Goal: Task Accomplishment & Management: Complete application form

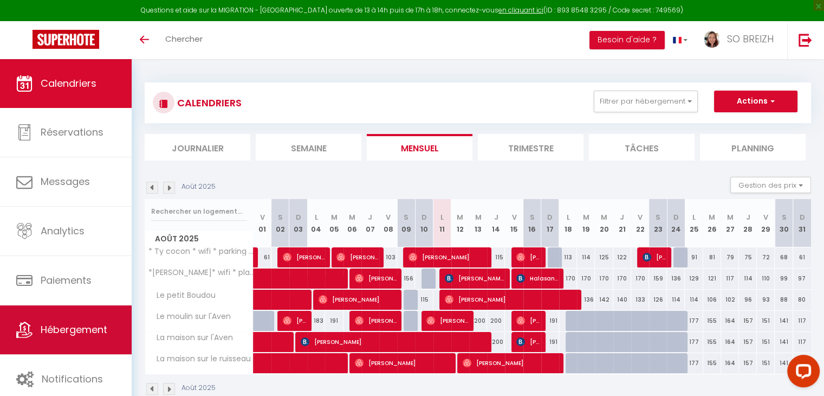
click at [61, 333] on span "Hébergement" at bounding box center [74, 329] width 67 height 14
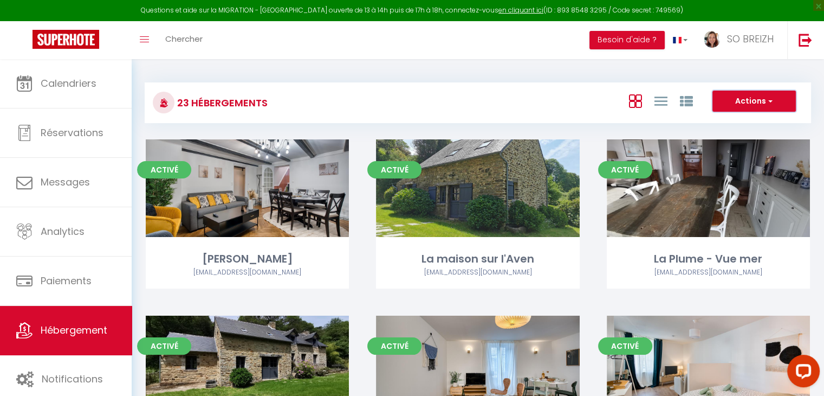
click at [767, 99] on span "button" at bounding box center [769, 100] width 7 height 11
click at [739, 122] on li "Créer un Hébergement" at bounding box center [745, 124] width 99 height 12
select select "3"
select select "2"
select select "1"
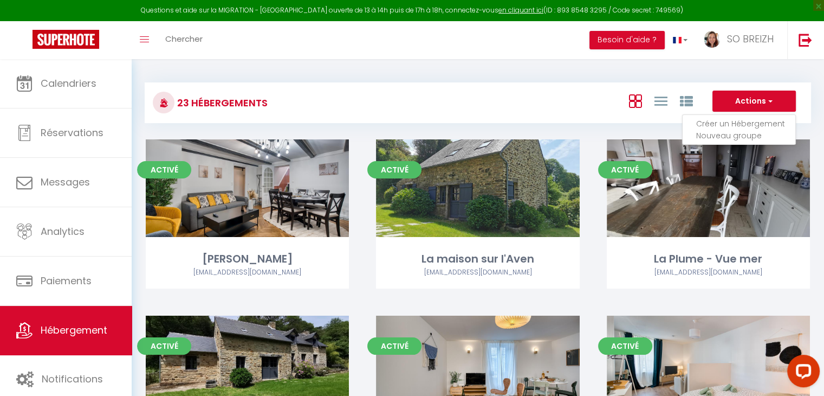
select select "1"
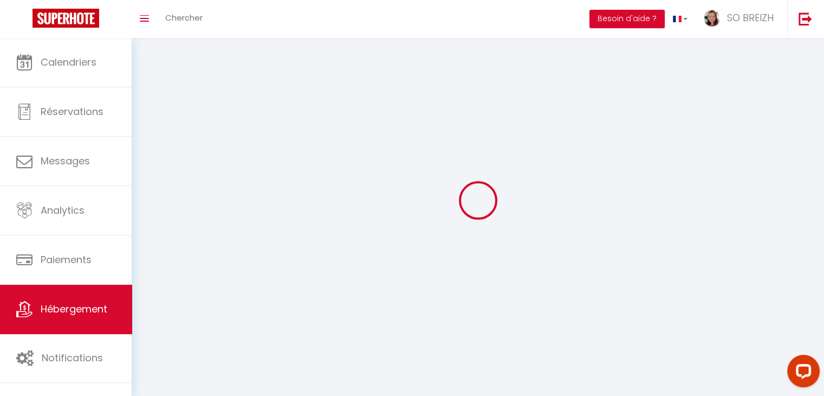
select select
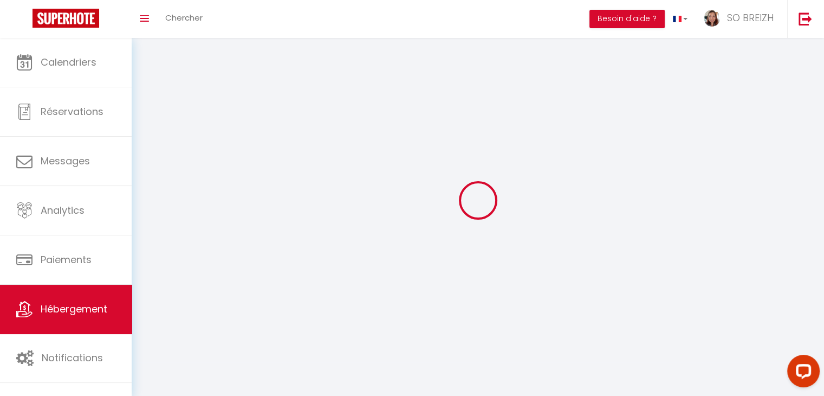
checkbox input "false"
select select
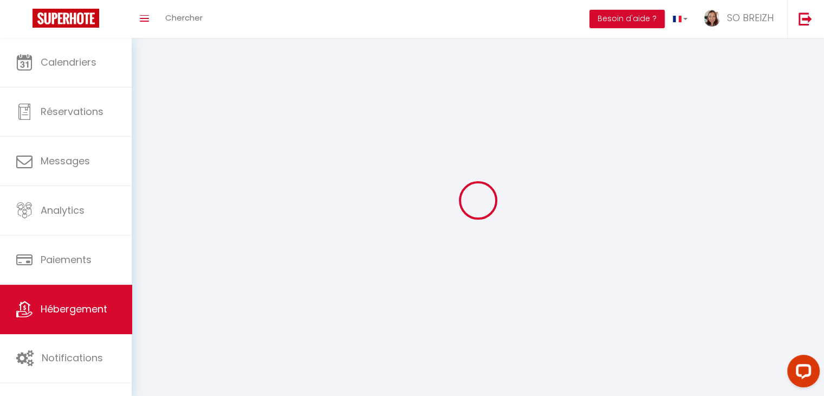
select select
select select "28"
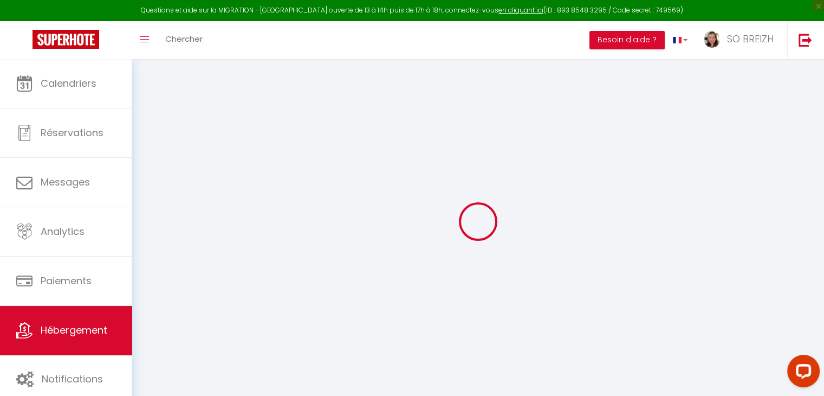
select select
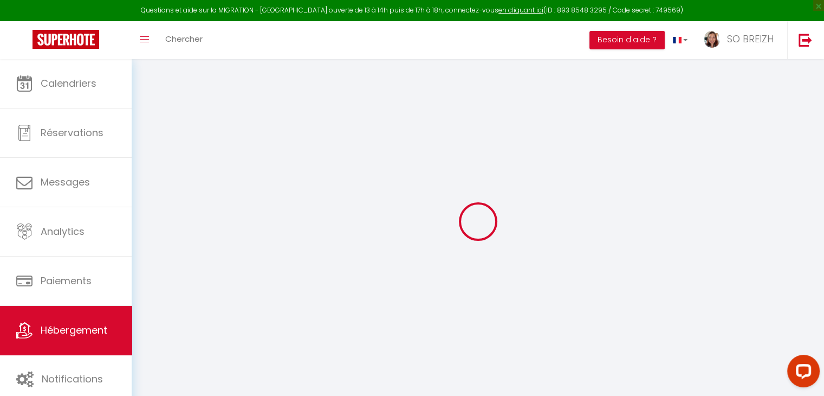
select select
checkbox input "false"
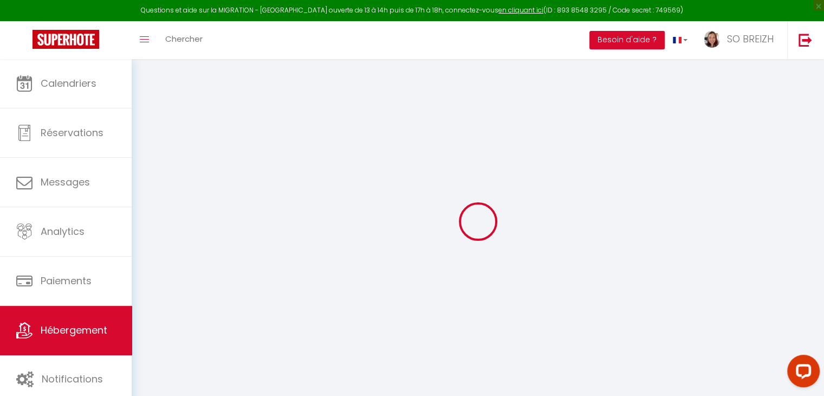
select select
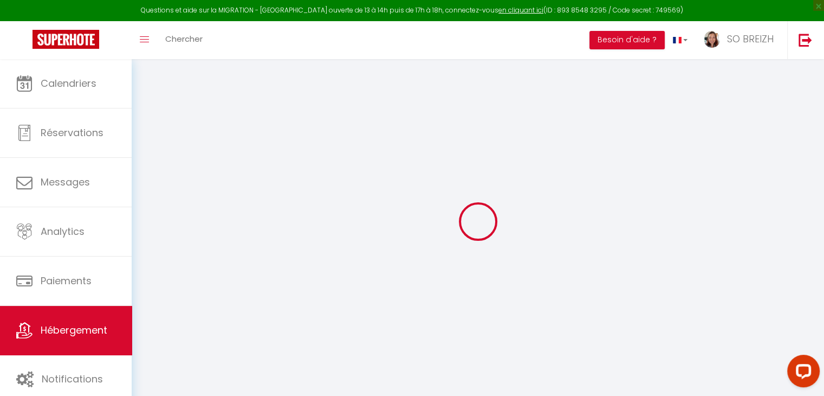
select select
checkbox input "false"
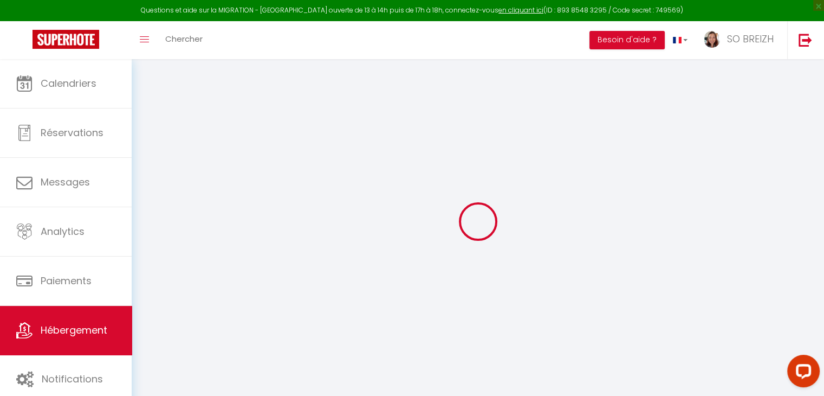
checkbox input "false"
select select
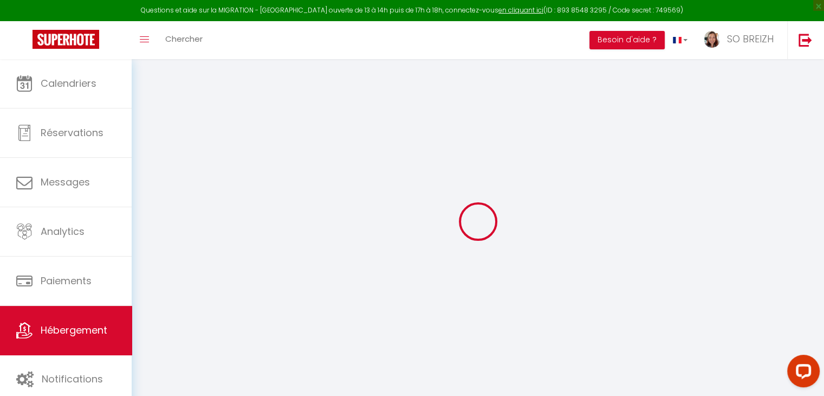
checkbox input "false"
select select
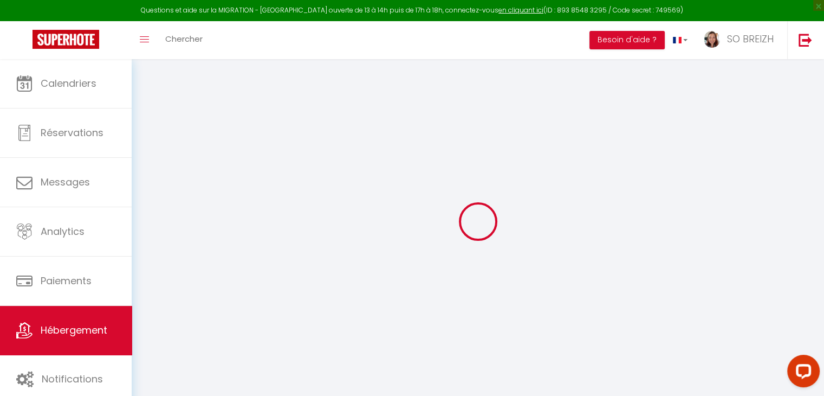
select select
select select "15:00"
select select "23:45"
select select "11:00"
select select "30"
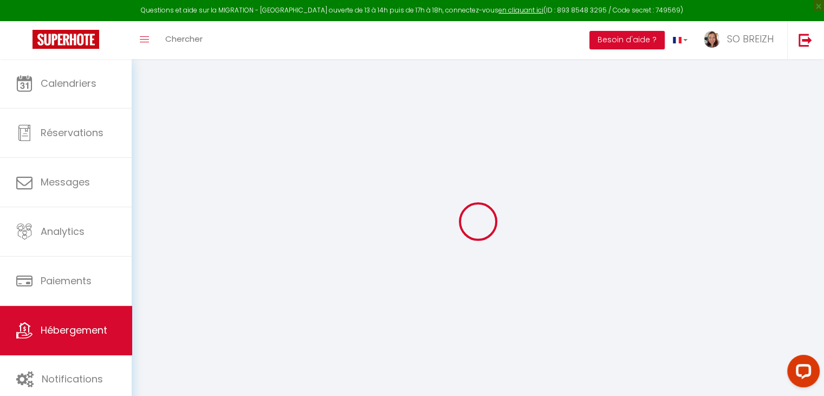
select select "120"
select select
checkbox input "false"
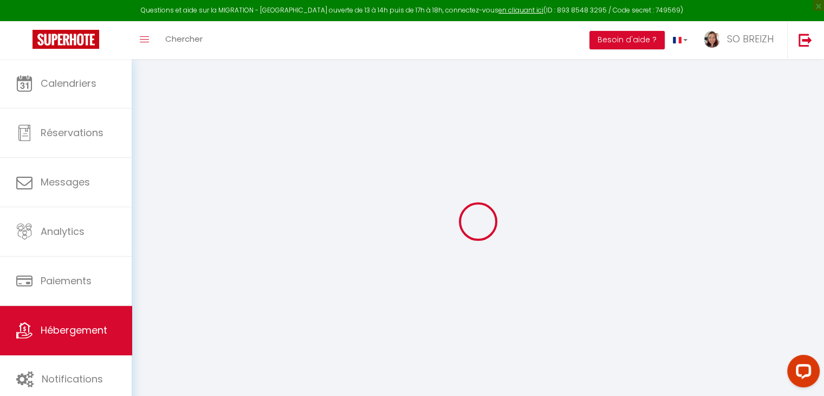
checkbox input "false"
select select
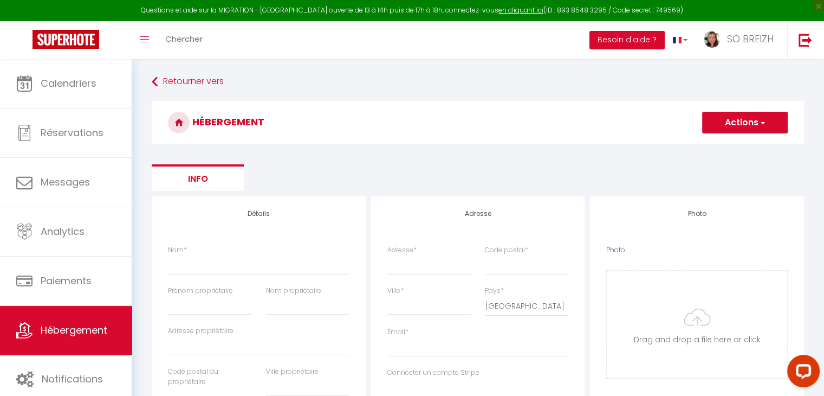
select select
checkbox input "false"
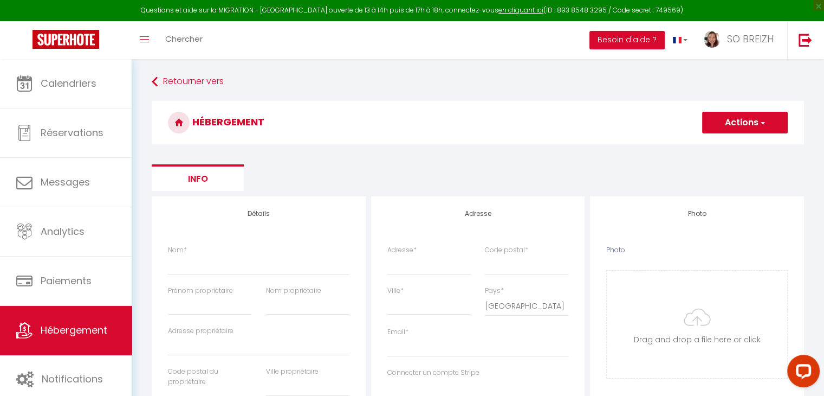
select select
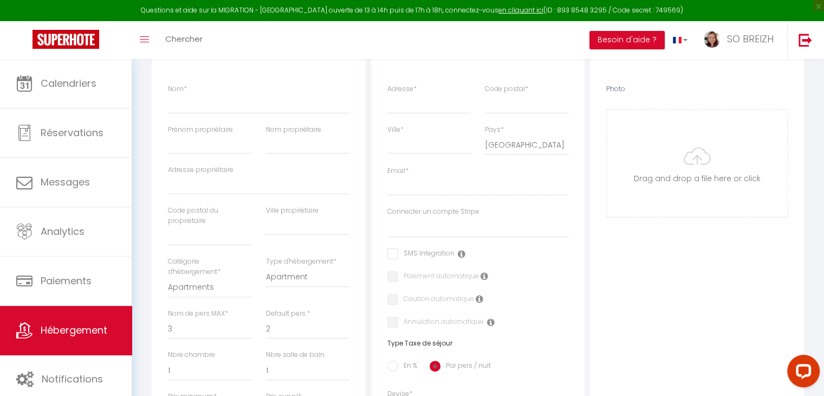
scroll to position [163, 0]
click at [210, 103] on input "Nom *" at bounding box center [259, 102] width 182 height 20
type input "T"
select select
checkbox input "false"
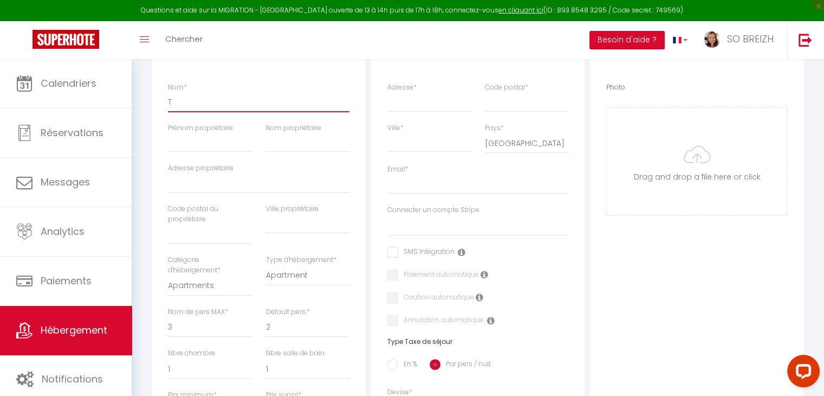
checkbox input "false"
select select
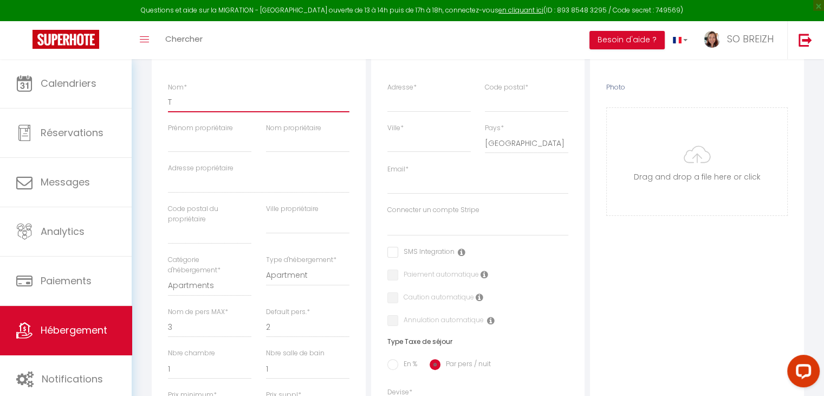
type input "TY"
select select
checkbox input "false"
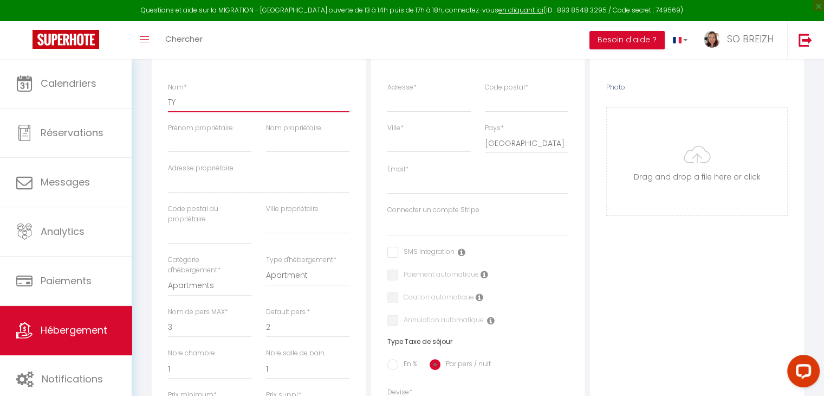
checkbox input "false"
select select
type input "TY"
select select
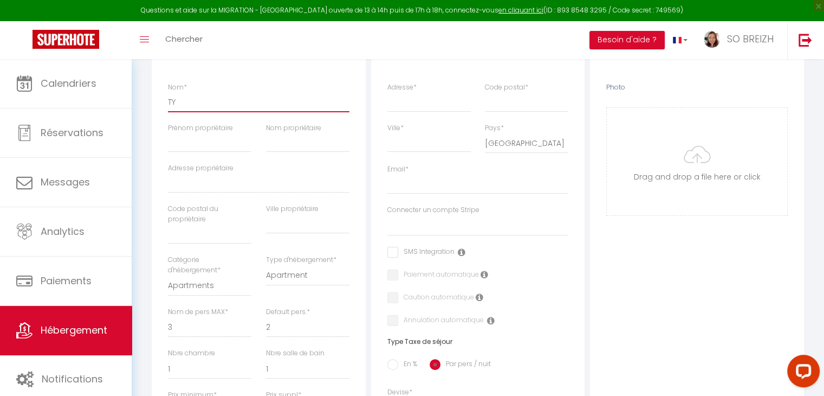
checkbox input "false"
select select
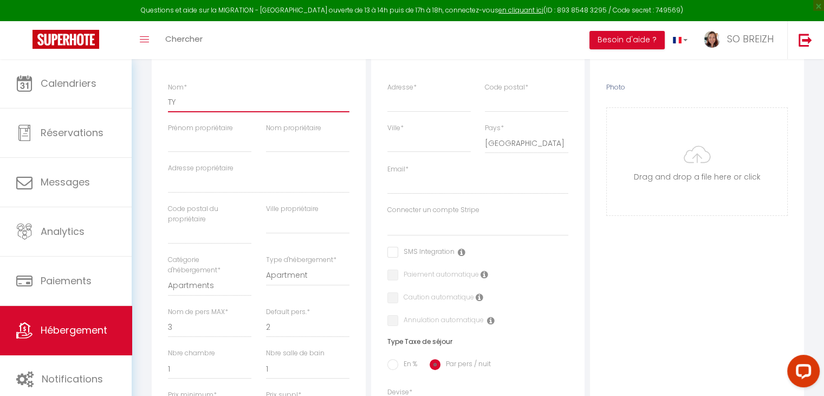
select select
type input "TY C"
select select
checkbox input "false"
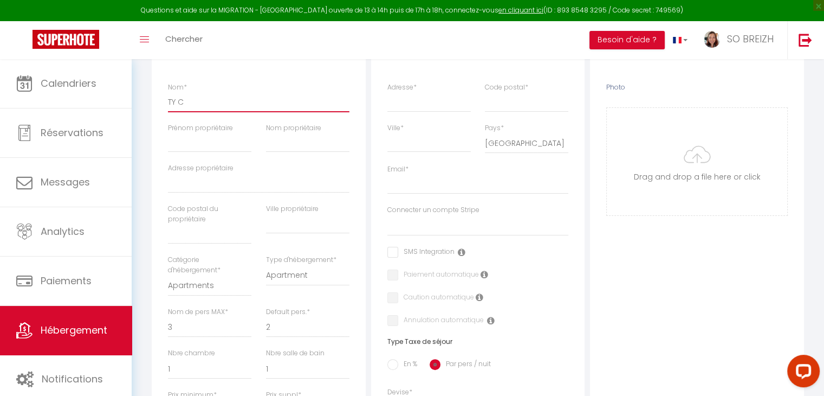
checkbox input "false"
select select
type input "TY CO"
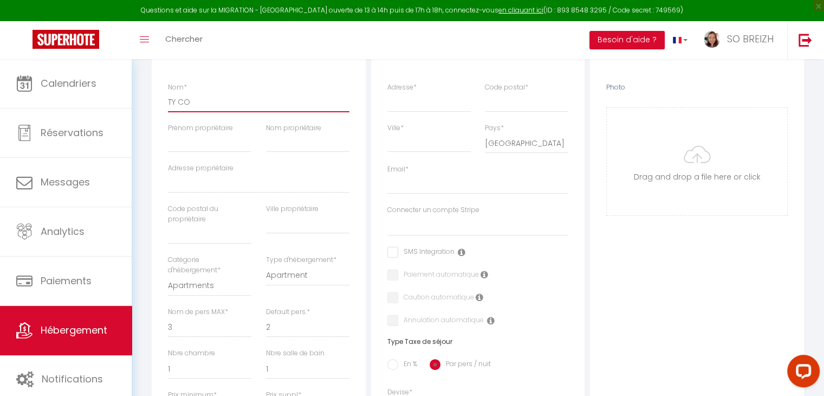
select select
checkbox input "false"
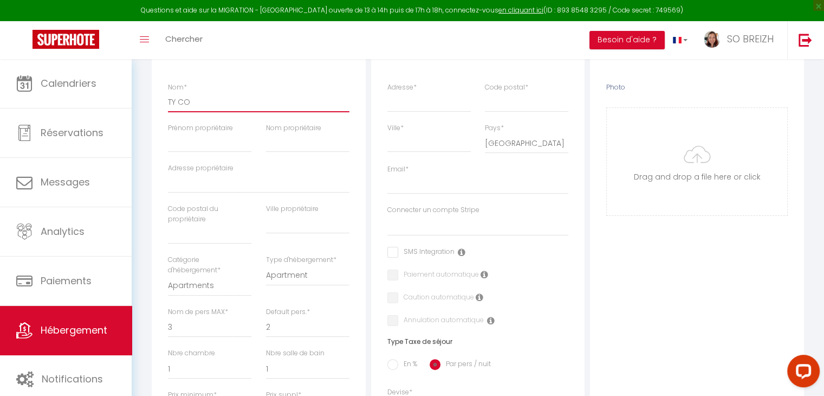
select select
type input "TY COZ"
select select
checkbox input "false"
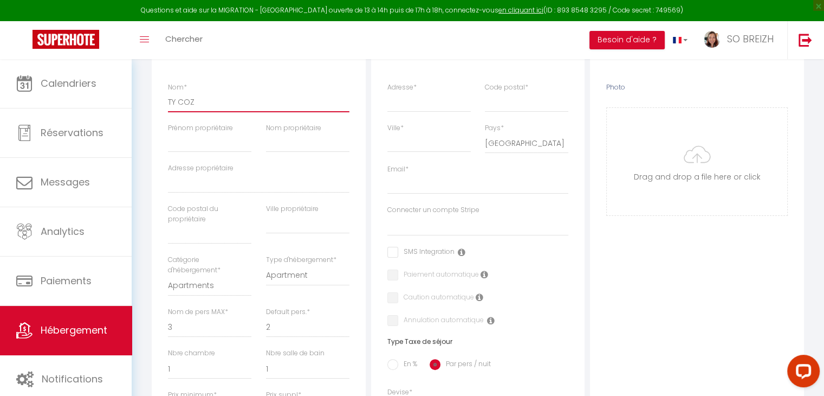
checkbox input "false"
select select
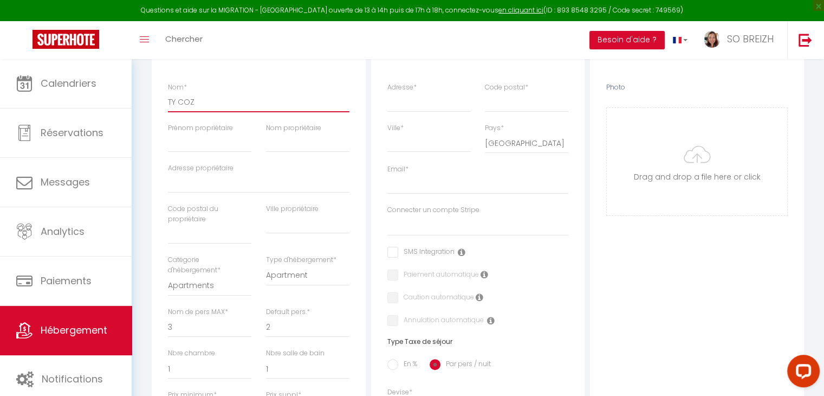
type input "TY COZ"
select select
checkbox input "false"
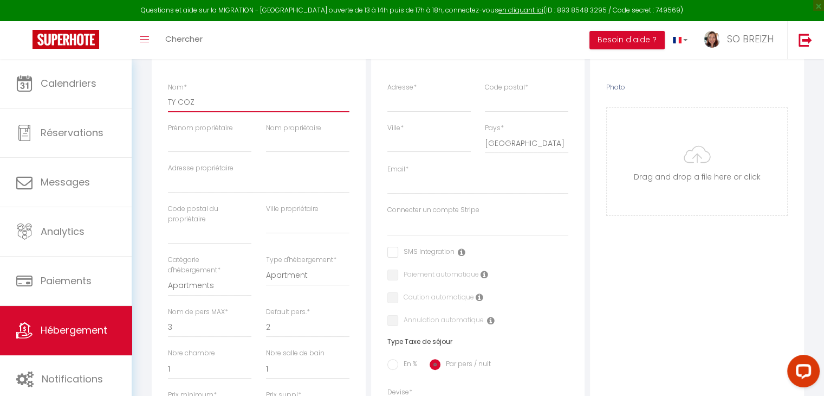
checkbox input "false"
select select
type input "TY COZ H"
select select
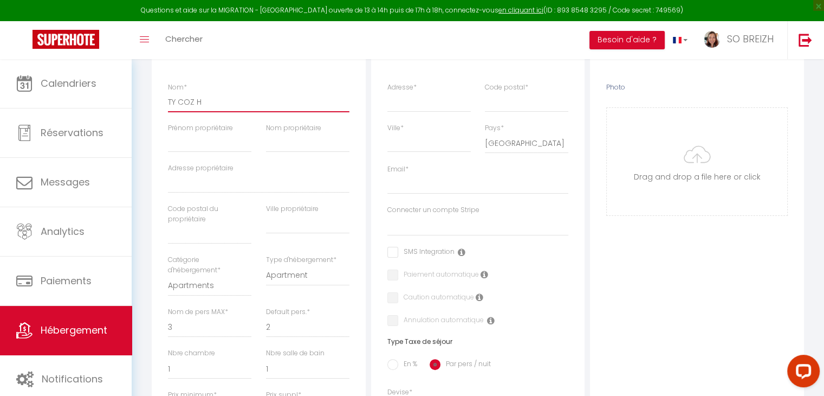
checkbox input "false"
select select
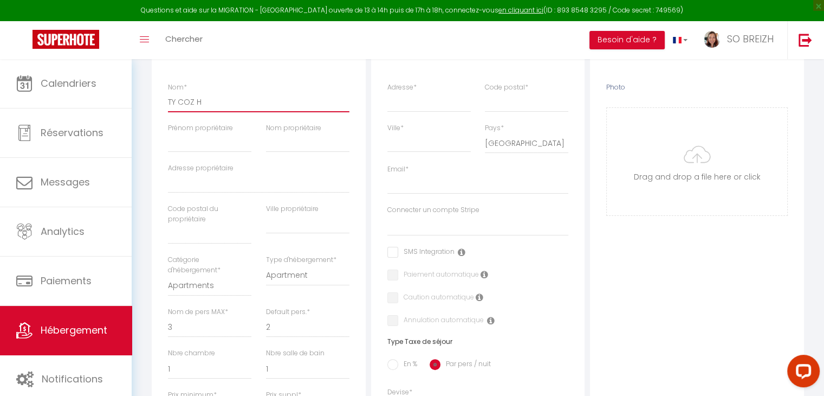
select select
type input "TY COZ HE"
select select
checkbox input "false"
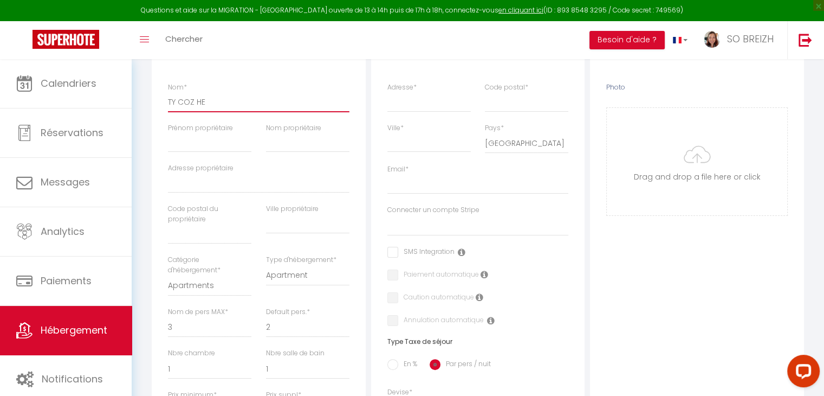
checkbox input "false"
select select
type input "TY COZ HER"
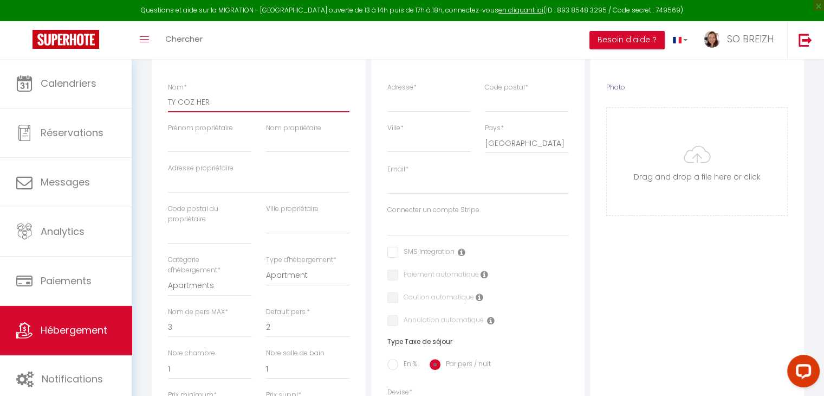
select select
checkbox input "false"
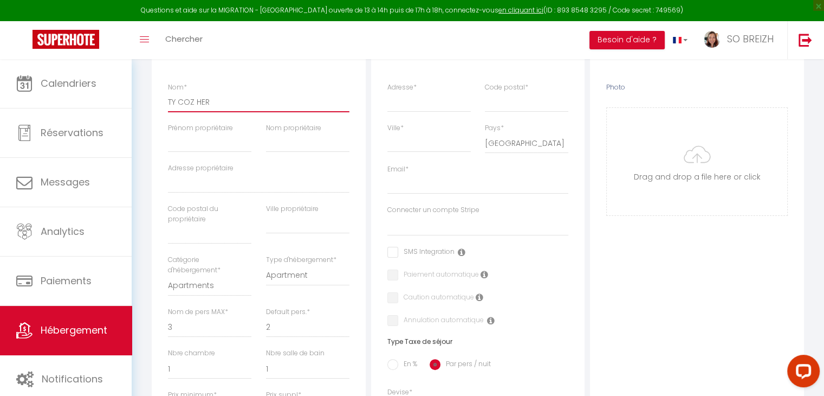
select select
type input "TY COZ HERM"
select select
checkbox input "false"
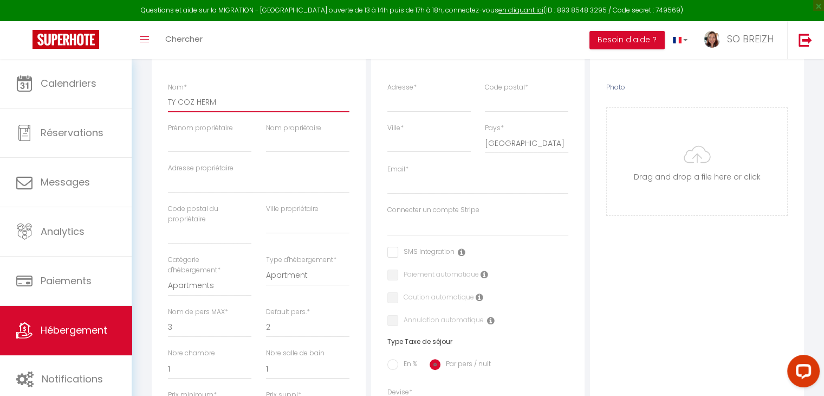
checkbox input "false"
select select
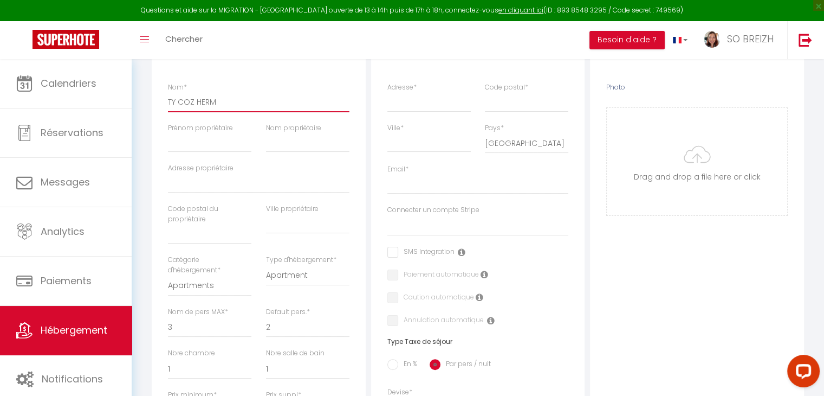
type input "TY COZ HERMI"
select select
checkbox input "false"
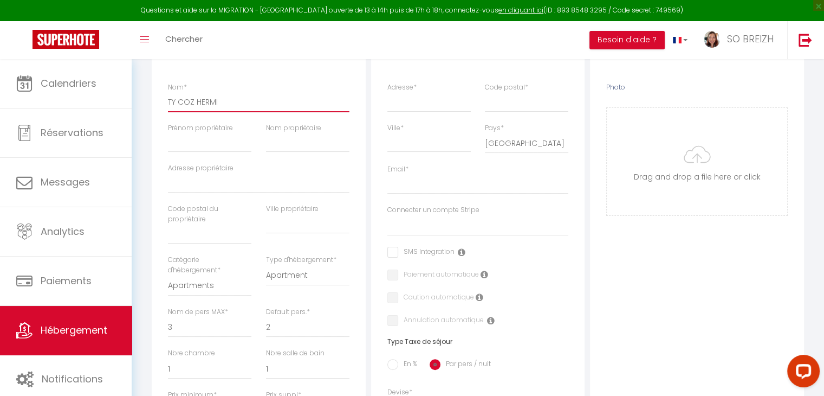
checkbox input "false"
select select
type input "TY COZ HERMIN"
select select
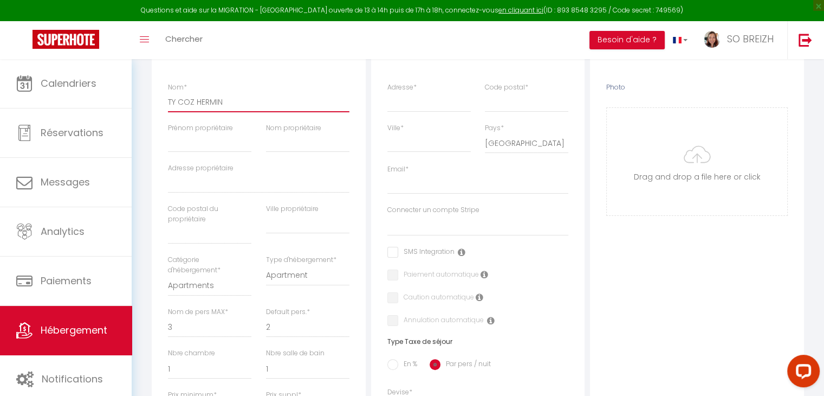
checkbox input "false"
select select
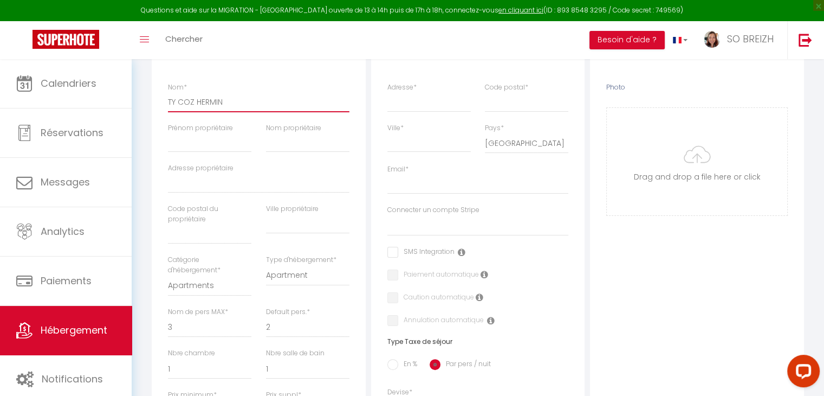
select select
type input "TY COZ HERMINE"
select select
checkbox input "false"
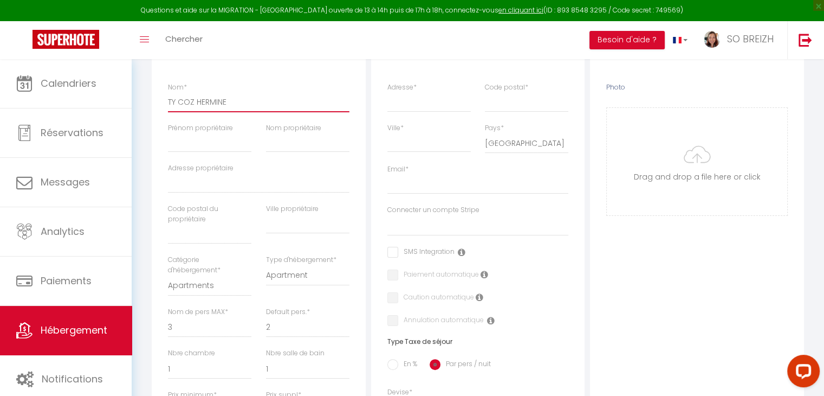
checkbox input "false"
select select
type input "TY COZ HERMINE"
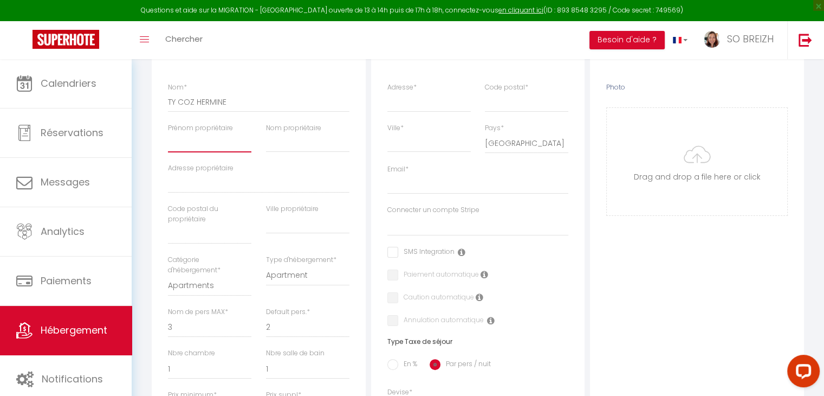
click at [182, 147] on input "Prénom propriétaire" at bounding box center [209, 143] width 83 height 20
type input "J"
select select
checkbox input "false"
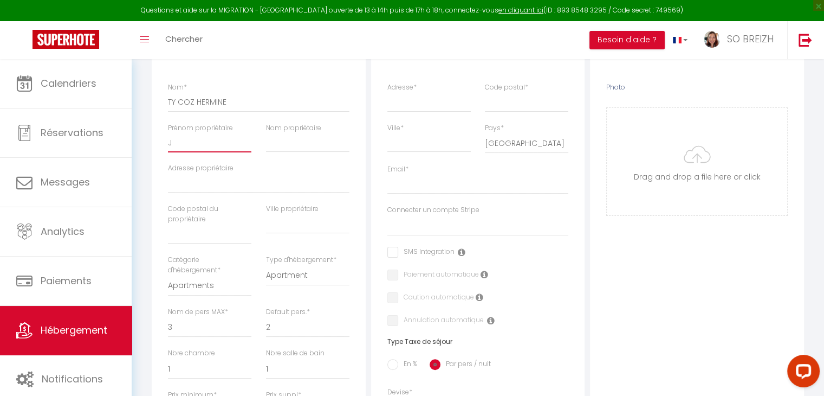
checkbox input "false"
select select
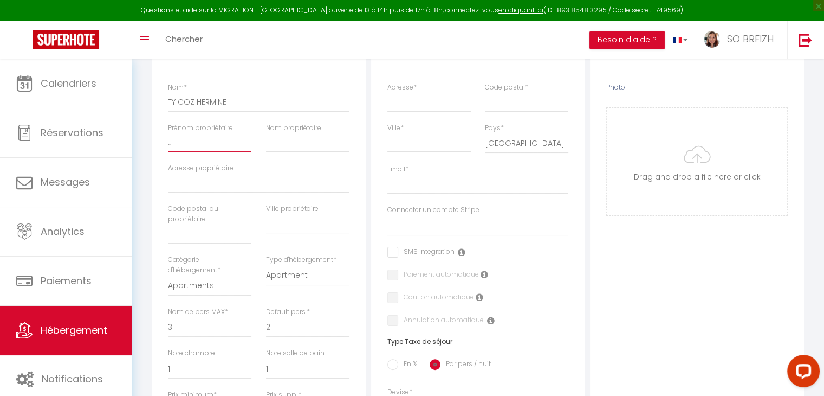
checkbox input "false"
select select
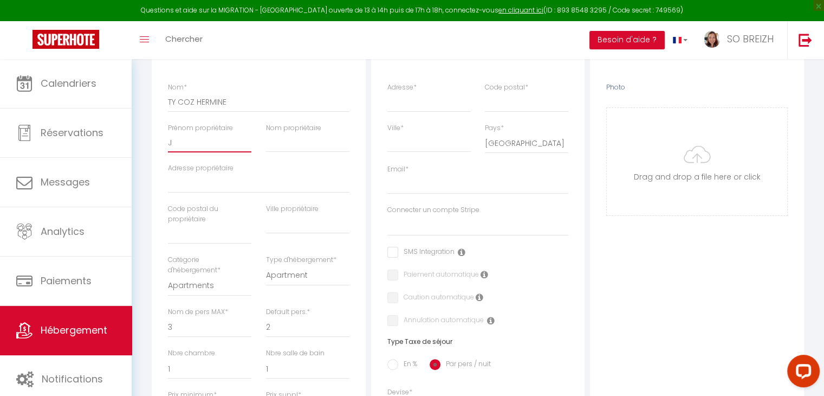
select select
type input "Je"
select select
checkbox input "false"
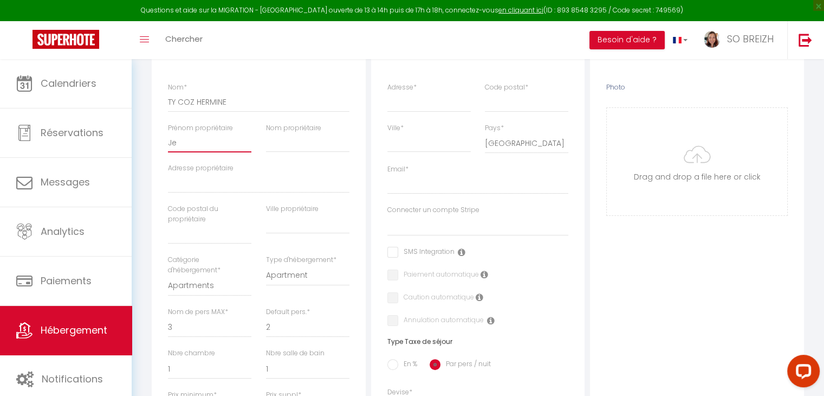
checkbox input "false"
click at [196, 183] on input "Adresse propriétaire" at bounding box center [259, 183] width 182 height 20
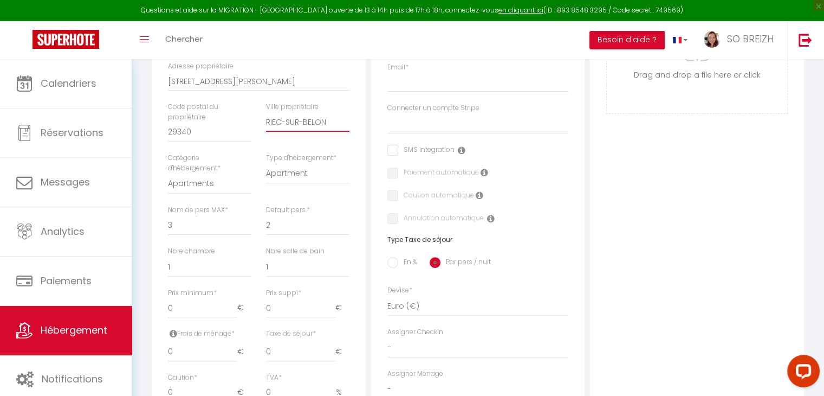
scroll to position [271, 0]
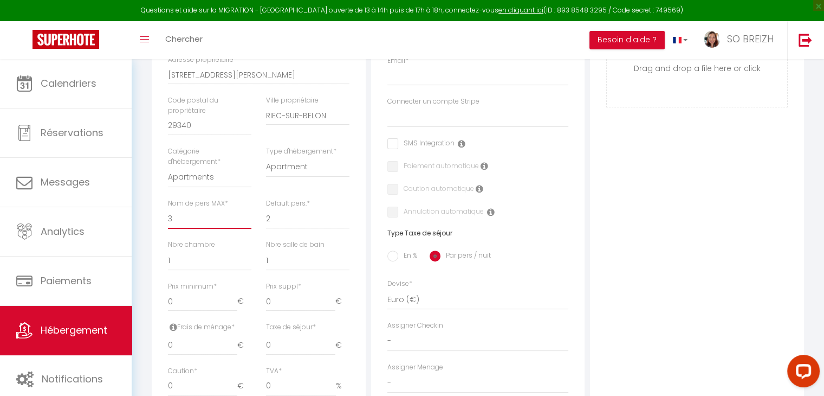
click at [184, 217] on select "1 2 3 4 5 6 7 8 9 10 11 12 13 14" at bounding box center [209, 218] width 83 height 21
click at [168, 208] on select "1 2 3 4 5 6 7 8 9 10 11 12 13 14" at bounding box center [209, 218] width 83 height 21
click at [280, 219] on select "1 2 3 4 5 6 7 8 9 10 11 12 13 14" at bounding box center [307, 218] width 83 height 21
click at [266, 208] on select "1 2 3 4 5 6 7 8 9 10 11 12 13 14" at bounding box center [307, 218] width 83 height 21
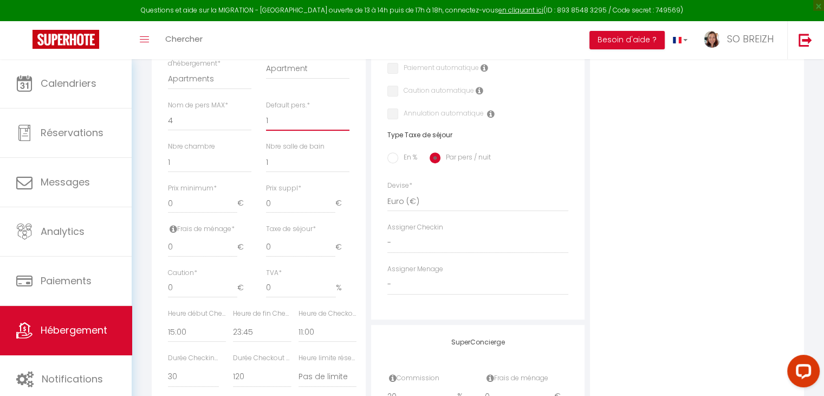
scroll to position [379, 0]
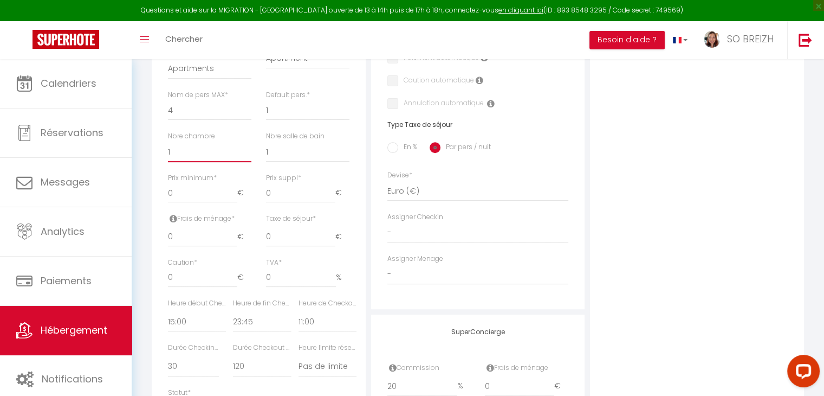
click at [184, 146] on select "0 1 2 3 4 5 6 7 8 9 10 11 12 13" at bounding box center [209, 151] width 83 height 21
click at [168, 141] on select "0 1 2 3 4 5 6 7 8 9 10 11 12 13" at bounding box center [209, 151] width 83 height 21
drag, startPoint x: 181, startPoint y: 193, endPoint x: 202, endPoint y: 200, distance: 21.6
click at [169, 196] on input "0" at bounding box center [202, 193] width 69 height 20
drag, startPoint x: 176, startPoint y: 237, endPoint x: 169, endPoint y: 237, distance: 7.0
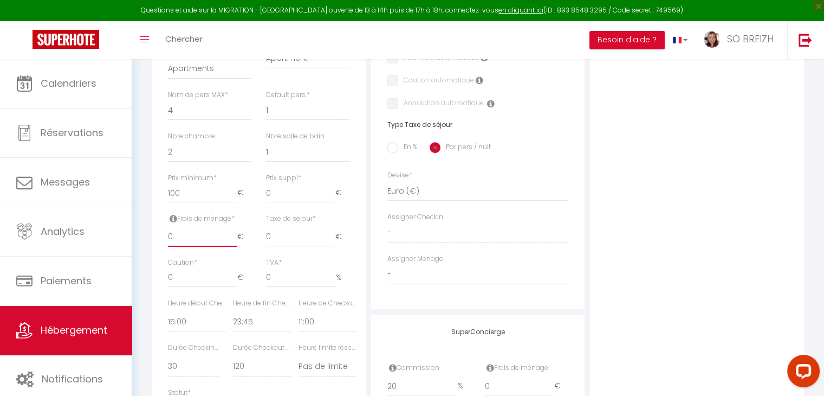
click at [169, 237] on input "0" at bounding box center [202, 237] width 69 height 20
click at [394, 145] on input "En %" at bounding box center [392, 147] width 11 height 11
click at [252, 237] on input "Taxe en % *" at bounding box center [258, 237] width 51 height 20
click at [313, 237] on input "Montant max taxe séjour *" at bounding box center [317, 237] width 37 height 20
click at [168, 275] on input "0" at bounding box center [202, 278] width 69 height 20
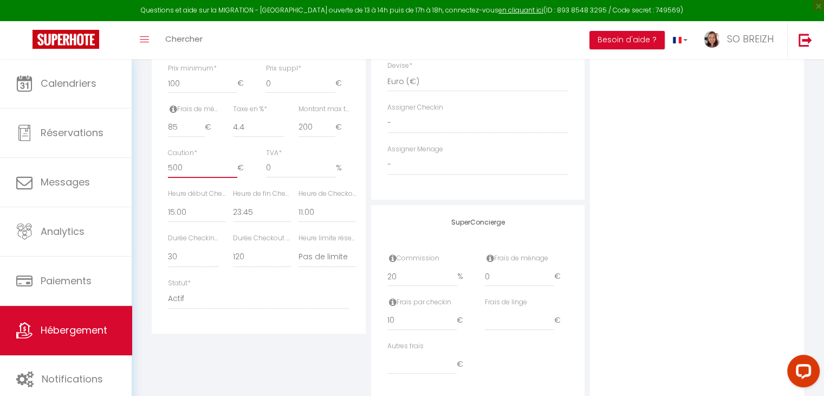
scroll to position [518, 0]
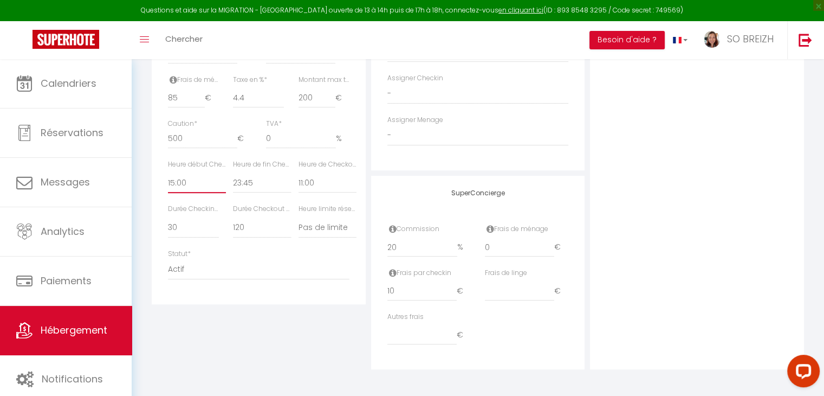
click at [187, 186] on select "00:00 00:15 00:30 00:45 01:00 01:15 01:30 01:45 02:00 02:15 02:30 02:45 03:00" at bounding box center [197, 182] width 58 height 21
click at [168, 172] on select "00:00 00:15 00:30 00:45 01:00 01:15 01:30 01:45 02:00 02:15 02:30 02:45 03:00" at bounding box center [197, 182] width 58 height 21
click at [318, 177] on select "00:00 00:15 00:30 00:45 01:00 01:15 01:30 01:45 02:00 02:15 02:30 02:45 03:00" at bounding box center [328, 182] width 58 height 21
click at [299, 172] on select "00:00 00:15 00:30 00:45 01:00 01:15 01:30 01:45 02:00 02:15 02:30 02:45 03:00" at bounding box center [328, 182] width 58 height 21
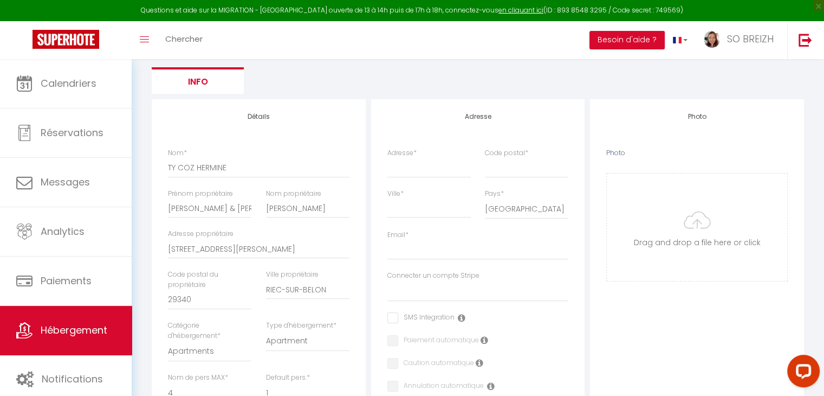
scroll to position [85, 0]
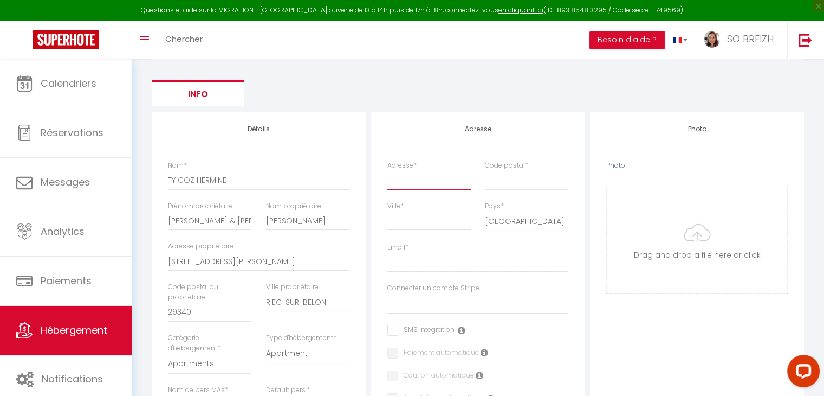
click at [398, 178] on input "Adresse *" at bounding box center [428, 180] width 83 height 20
click at [394, 262] on input "Email *" at bounding box center [478, 262] width 182 height 20
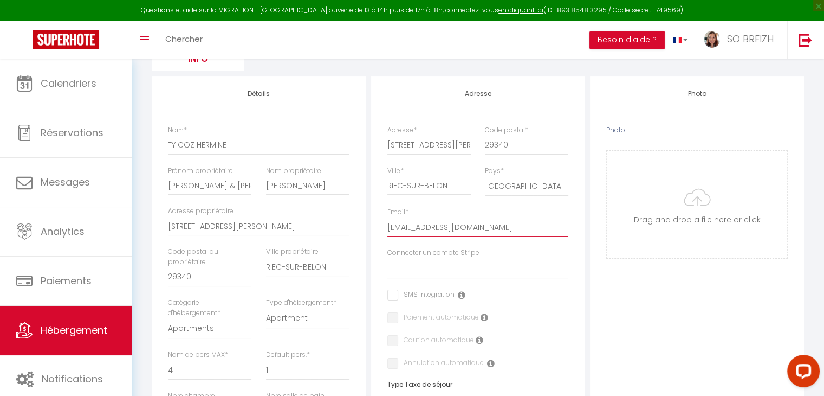
scroll to position [139, 0]
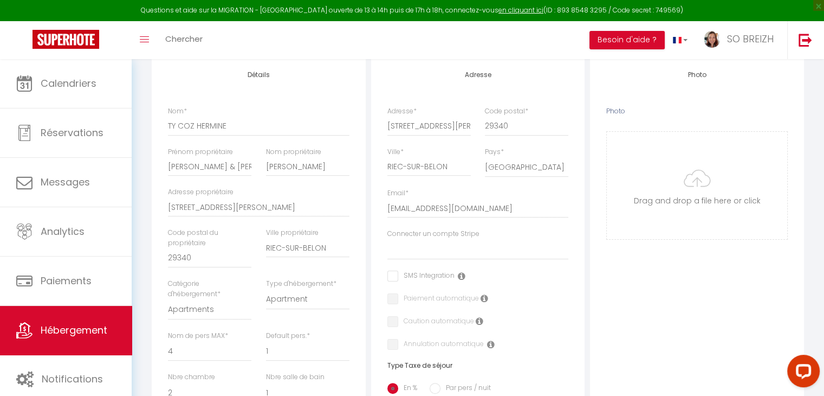
click at [392, 275] on input "checkbox" at bounding box center [420, 275] width 67 height 11
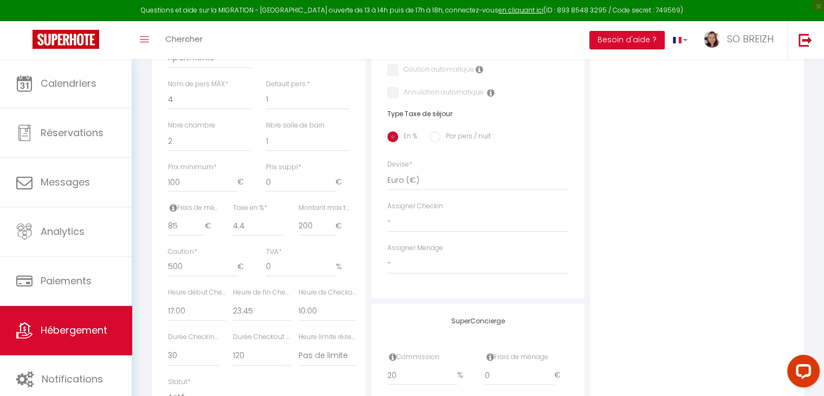
scroll to position [410, 0]
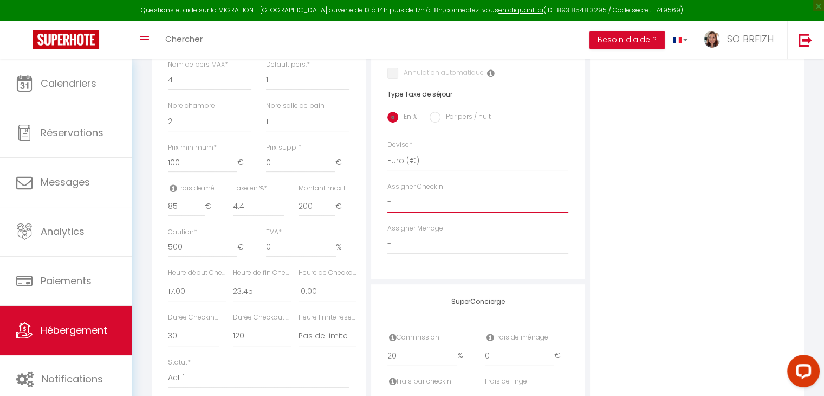
click at [449, 204] on select "-" at bounding box center [478, 202] width 182 height 21
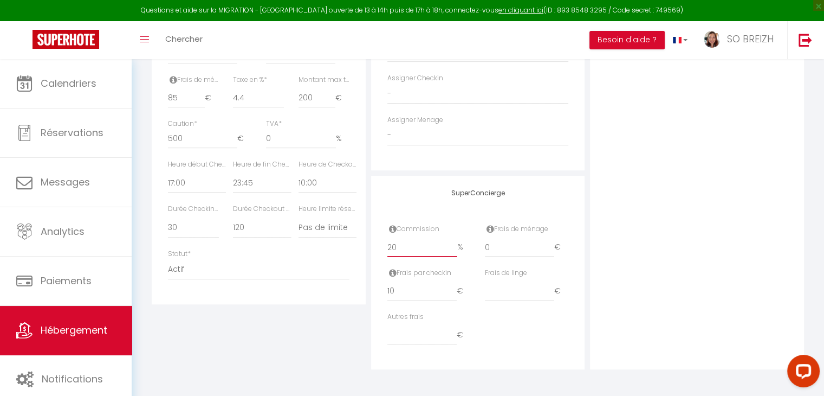
click at [396, 247] on input "20" at bounding box center [422, 247] width 70 height 20
drag, startPoint x: 491, startPoint y: 248, endPoint x: 483, endPoint y: 247, distance: 7.7
click at [483, 247] on div "Frais de ménage 0 €" at bounding box center [527, 246] width 98 height 44
drag, startPoint x: 391, startPoint y: 290, endPoint x: 379, endPoint y: 290, distance: 12.5
click at [379, 290] on div "SuperConcierge Commission 25 % Frais de ménage 85 € Frais par checkin 10 € Frai…" at bounding box center [478, 272] width 214 height 193
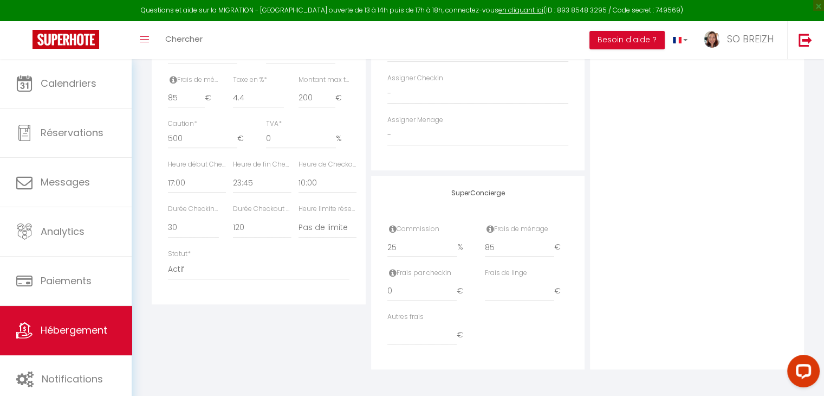
click at [668, 267] on div "Photo Photo Drag and drop a file here or click Ooops, something wrong appended.…" at bounding box center [697, 23] width 214 height 690
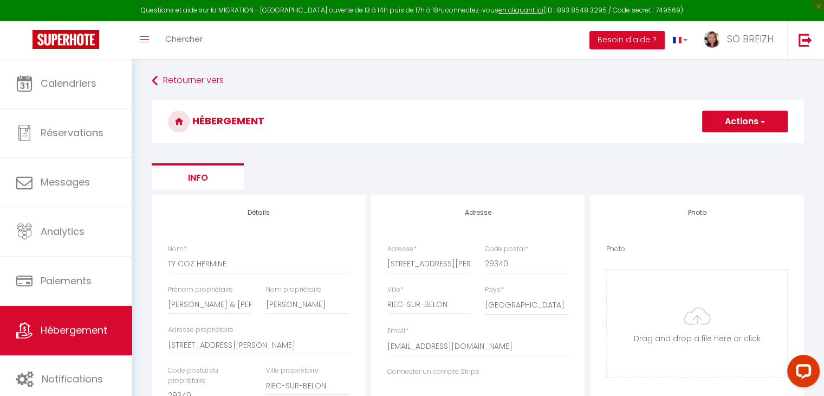
scroll to position [0, 0]
click at [761, 124] on span "button" at bounding box center [762, 122] width 7 height 11
click at [733, 146] on input "Enregistrer" at bounding box center [732, 146] width 40 height 11
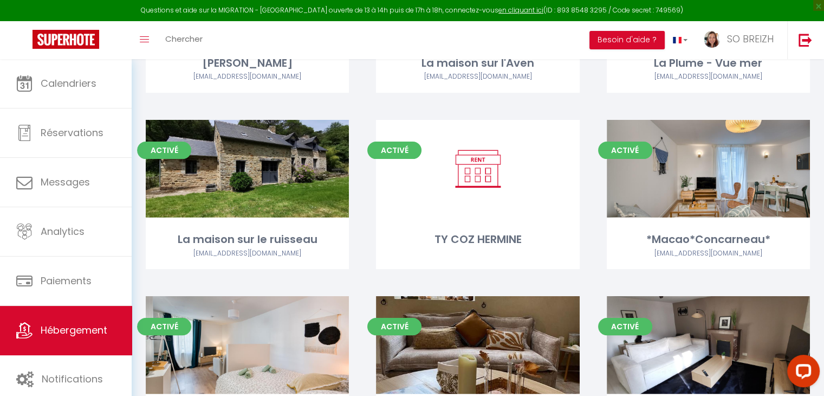
scroll to position [217, 0]
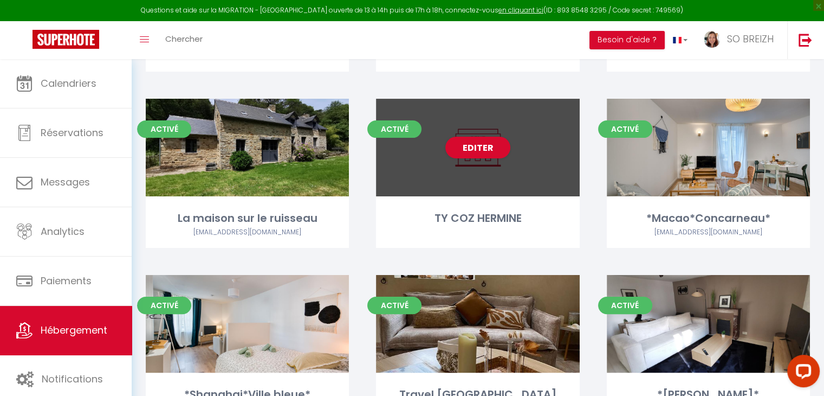
click at [484, 170] on div "Editer" at bounding box center [477, 148] width 203 height 98
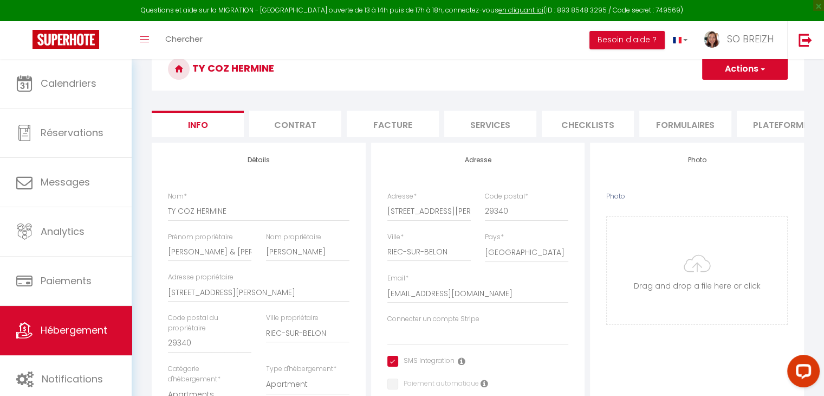
scroll to position [54, 0]
click at [690, 274] on input "Photo" at bounding box center [697, 269] width 180 height 107
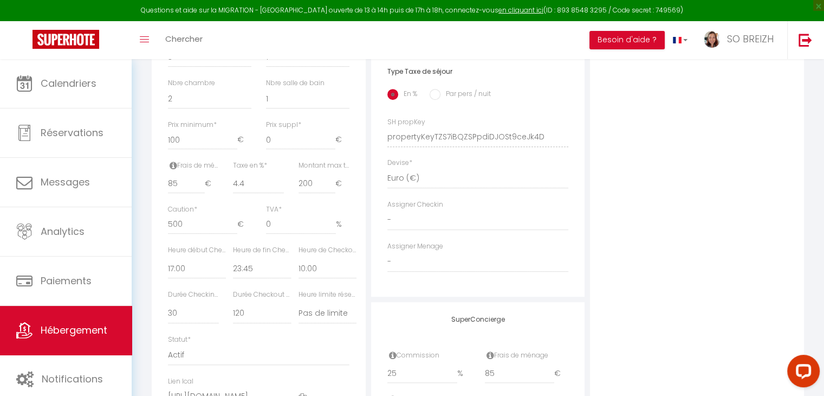
scroll to position [433, 0]
click at [463, 268] on select "- Morgane Ty Poppins Julien Jourdain Jean-Pierre COLLIN Evelyne Le Ster Gérard …" at bounding box center [478, 260] width 182 height 21
click at [387, 258] on select "- Morgane Ty Poppins Julien Jourdain Jean-Pierre COLLIN Evelyne Le Ster Gérard …" at bounding box center [478, 260] width 182 height 21
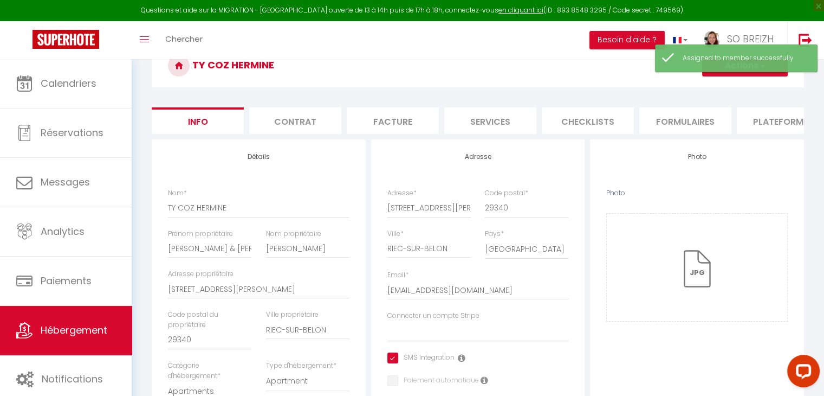
scroll to position [25, 0]
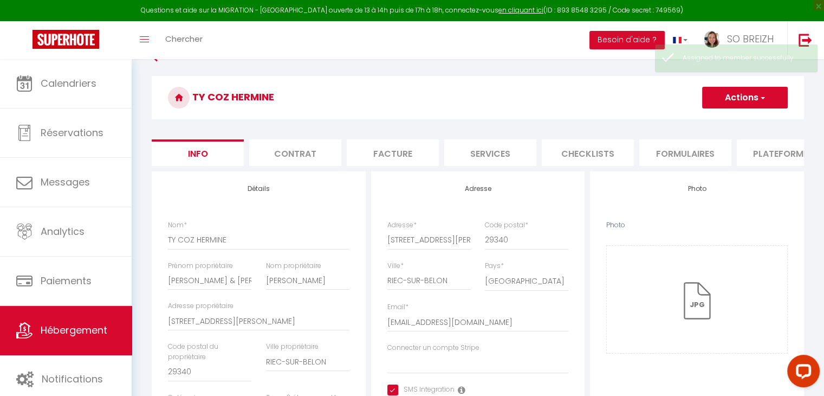
click at [763, 96] on span "button" at bounding box center [762, 97] width 7 height 11
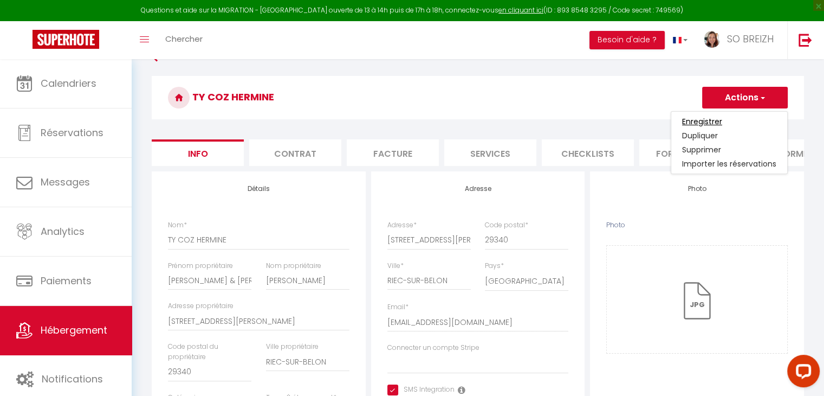
click at [702, 122] on input "Enregistrer" at bounding box center [702, 121] width 40 height 11
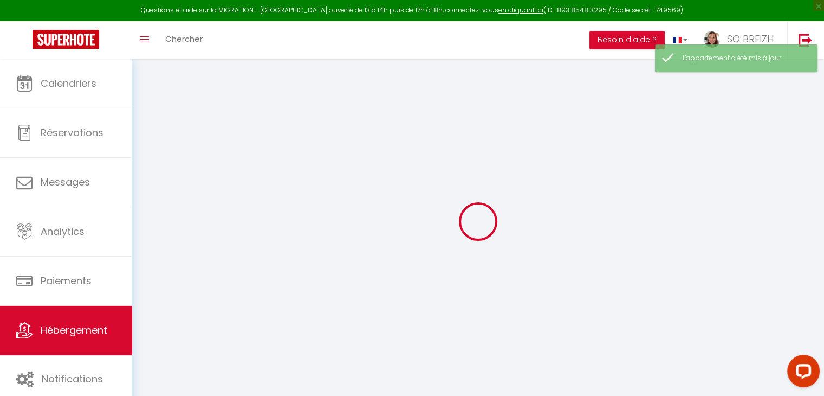
click at [695, 119] on div at bounding box center [478, 221] width 666 height 298
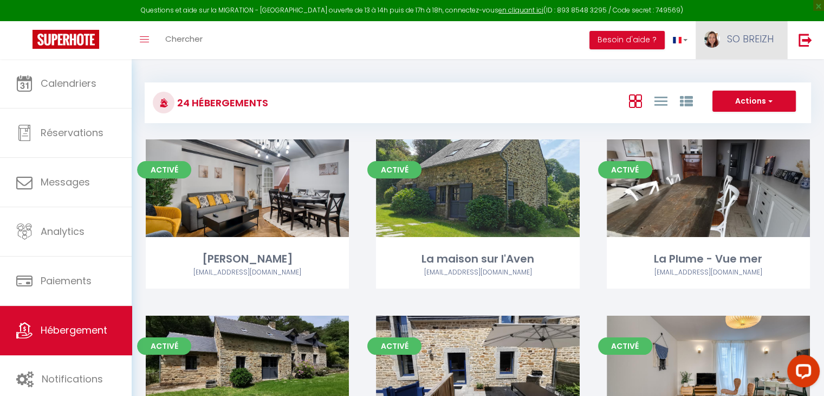
click at [748, 44] on span "SO BREIZH" at bounding box center [750, 39] width 47 height 14
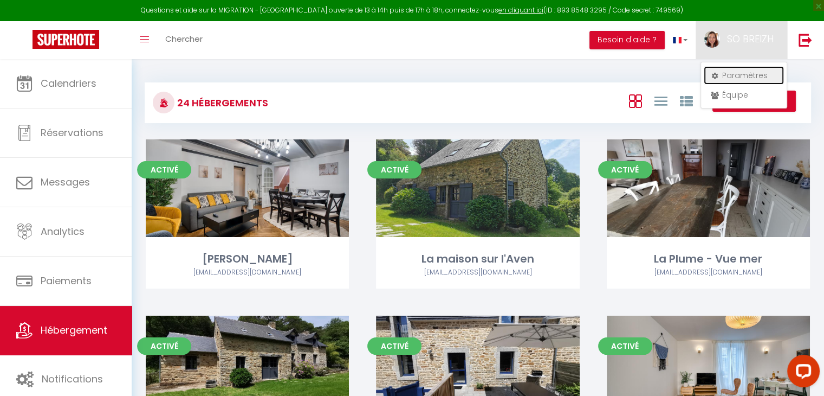
click at [739, 76] on link "Paramètres" at bounding box center [744, 75] width 80 height 18
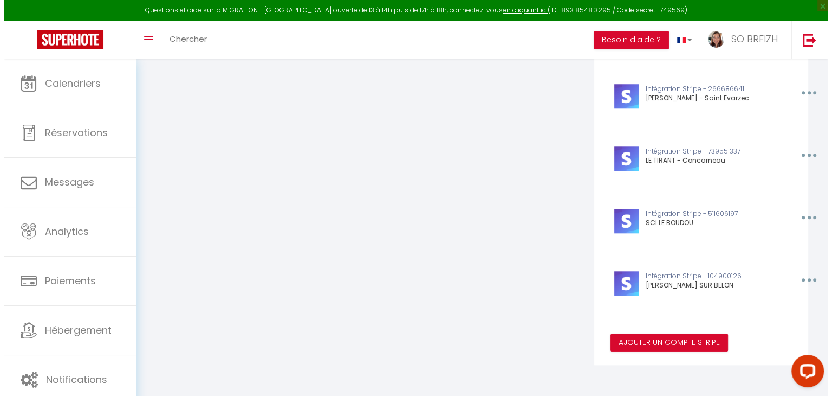
scroll to position [1008, 0]
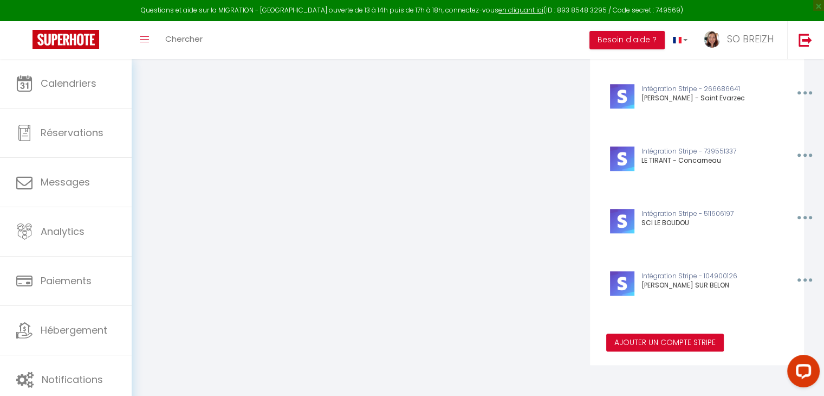
click at [645, 343] on button "Ajouter un compte Stripe" at bounding box center [665, 342] width 118 height 18
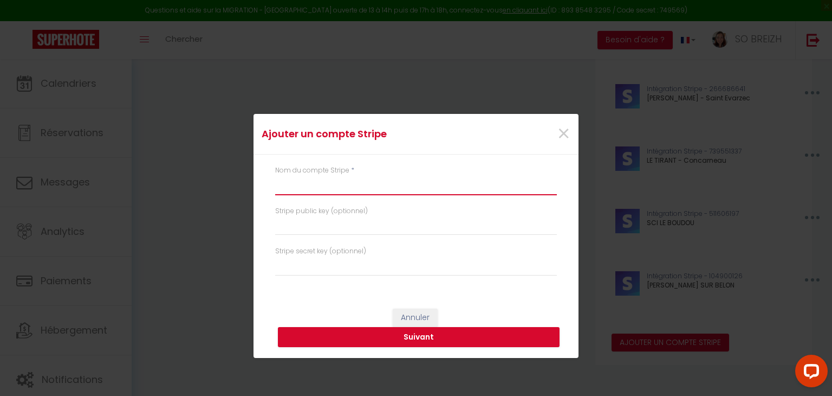
click at [341, 182] on input "text" at bounding box center [416, 186] width 282 height 20
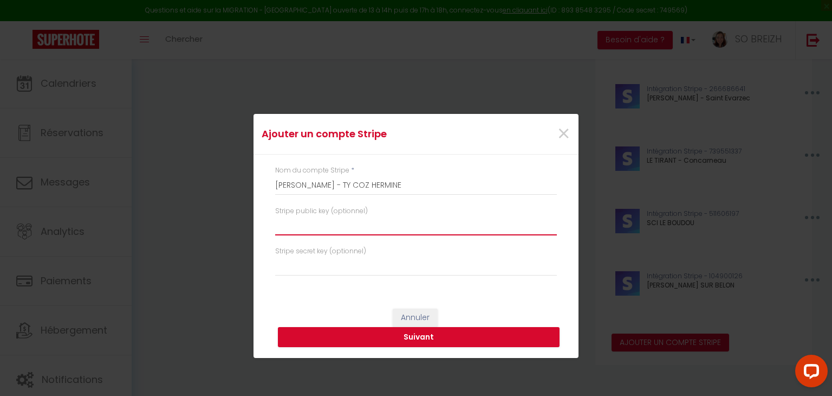
click at [335, 229] on input "text" at bounding box center [416, 226] width 282 height 20
paste input "pk_live_51RurxnCeAqgl285w8O4FnRH1r28wJX7yTTIYAe3OAhBAwrLq12HpS7MtYKu0r9C3wf44Ee…"
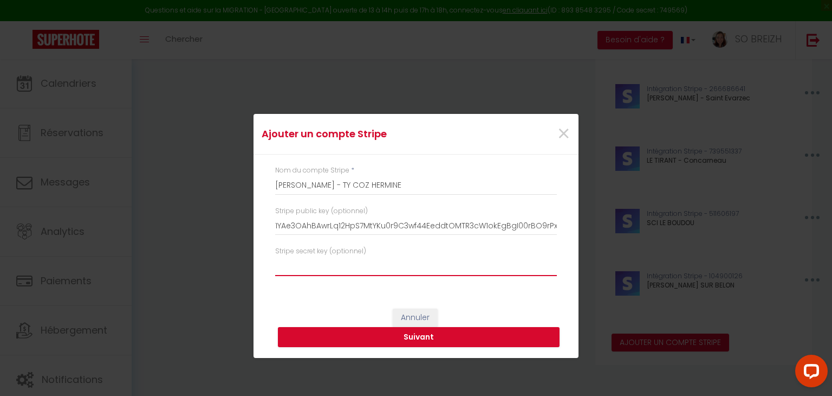
click at [297, 265] on input "text" at bounding box center [416, 266] width 282 height 20
paste input "sk_live_51RurxnCeAqgl285wFu5I4Hj4aArUvq0sFqu7f1Qmlwu0qenAC9sn2NghqSL0sXyrBWRNjk…"
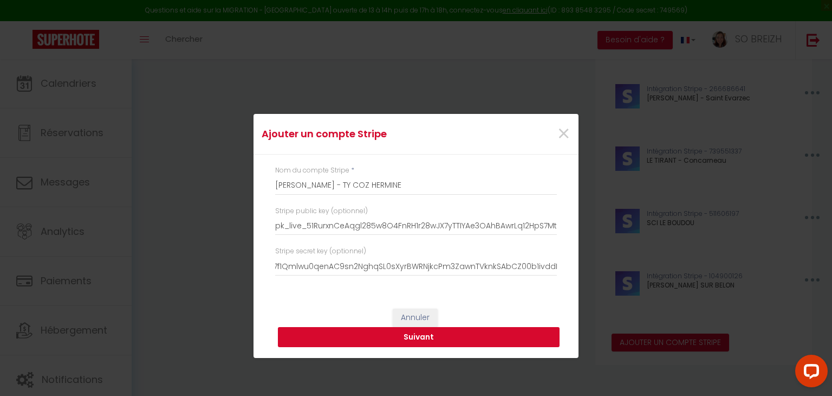
click at [409, 339] on button "Suivant" at bounding box center [419, 337] width 282 height 21
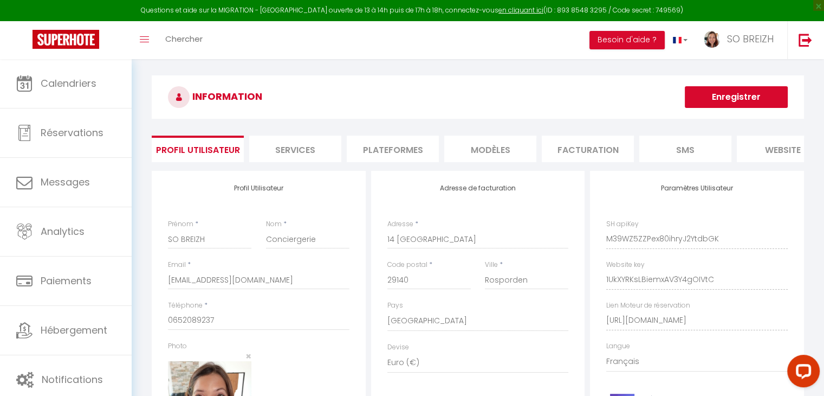
scroll to position [2, 0]
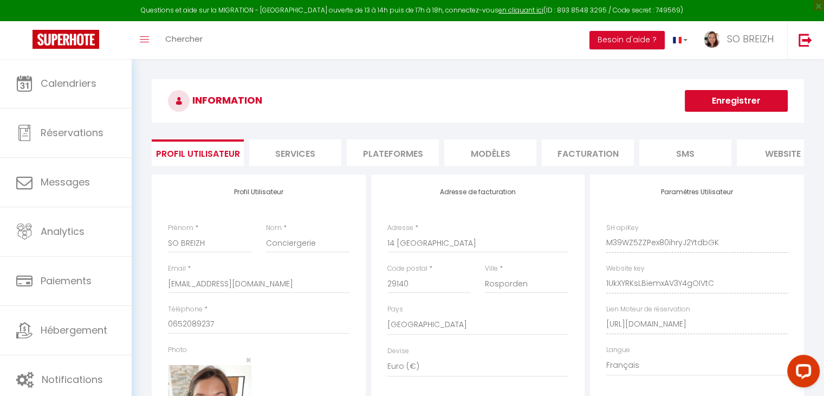
click at [741, 102] on div "Ajouter un compte Stripe × Nom du compte Stripe * TOUPIN - TY COZ HERMINE Strip…" at bounding box center [412, 198] width 824 height 396
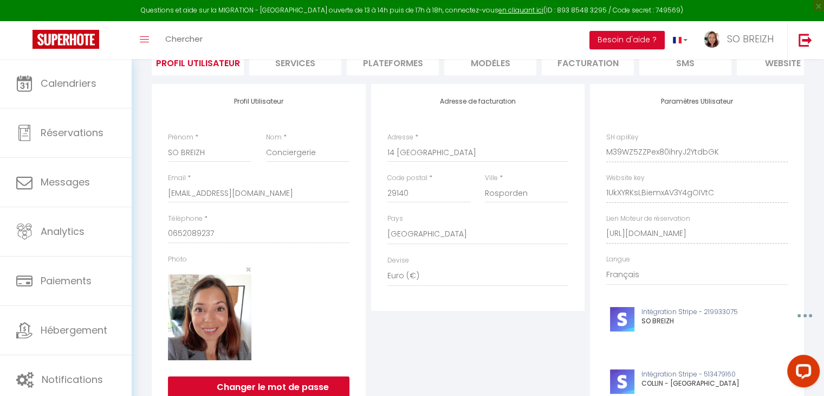
scroll to position [7, 0]
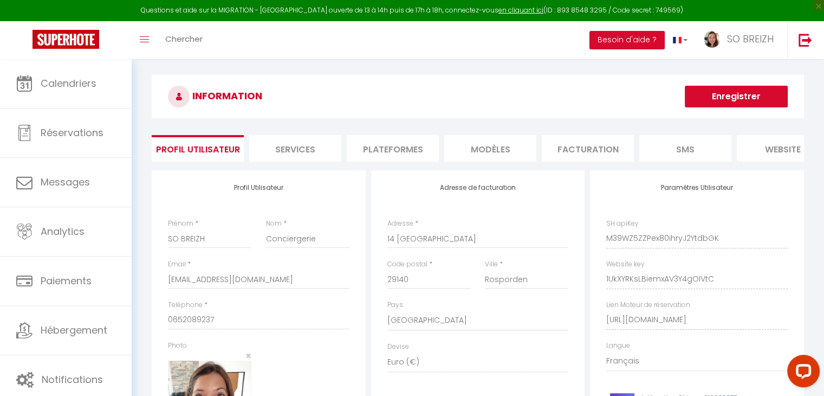
click at [712, 100] on button "Enregistrer" at bounding box center [736, 97] width 103 height 22
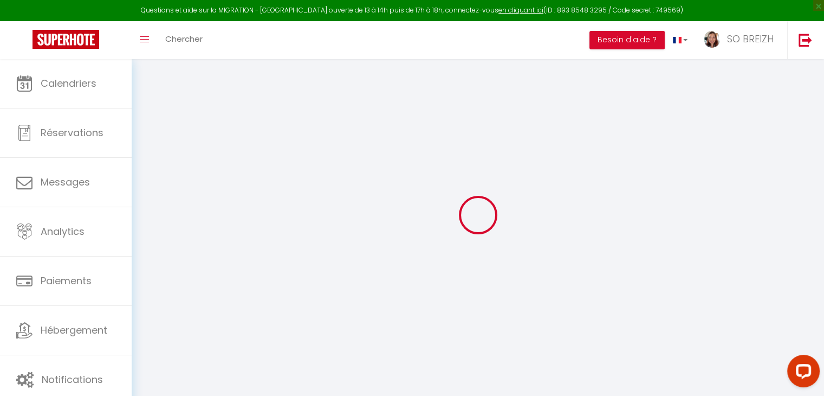
scroll to position [0, 0]
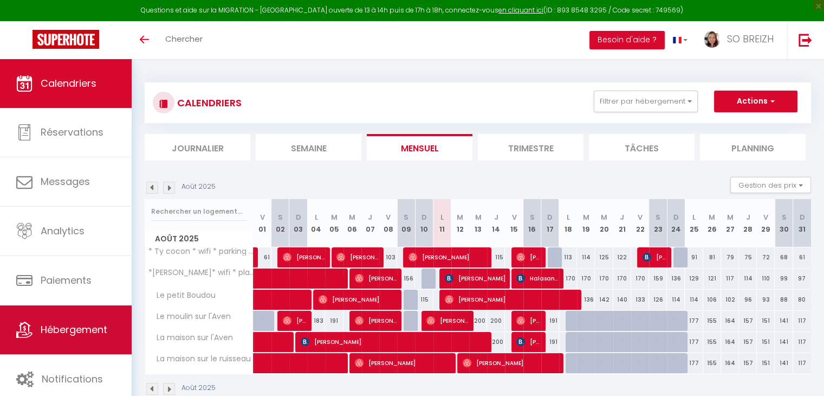
click at [72, 329] on span "Hébergement" at bounding box center [74, 329] width 67 height 14
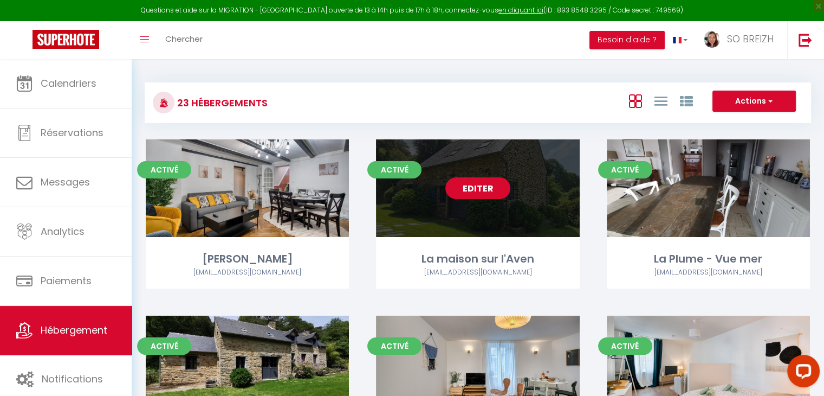
click at [488, 189] on link "Editer" at bounding box center [477, 188] width 65 height 22
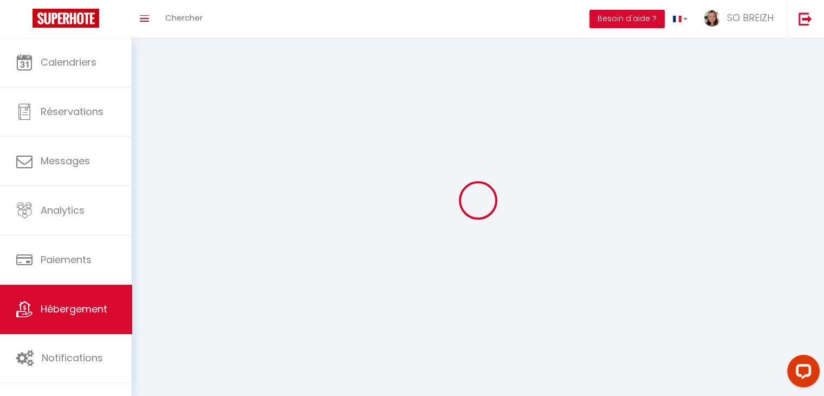
select select "1"
select select
select select "28"
select select
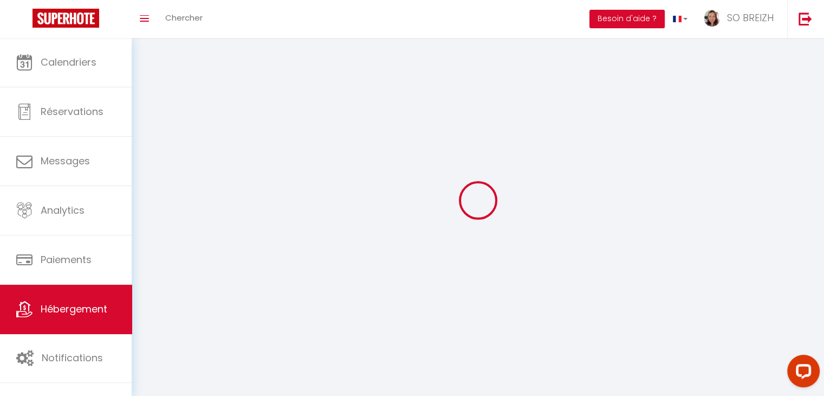
select select
checkbox input "false"
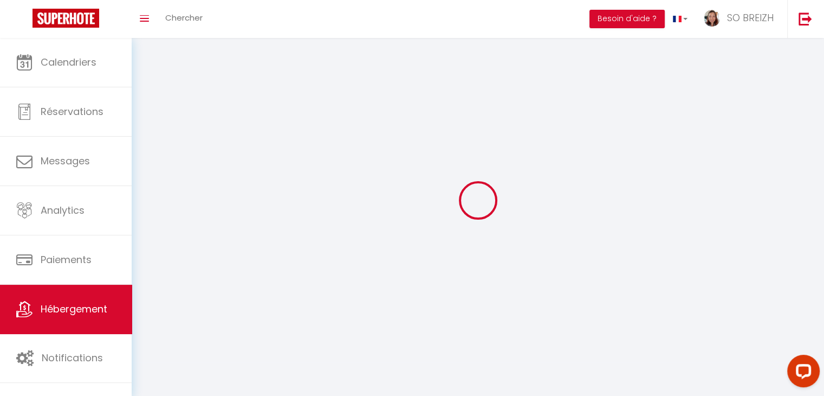
checkbox input "false"
select select
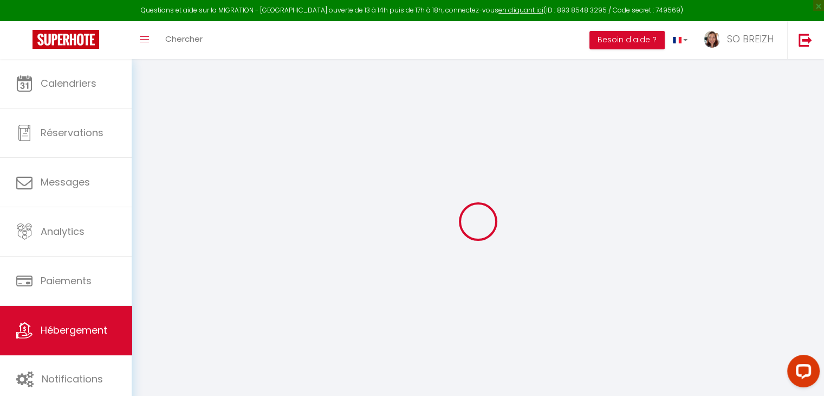
select select
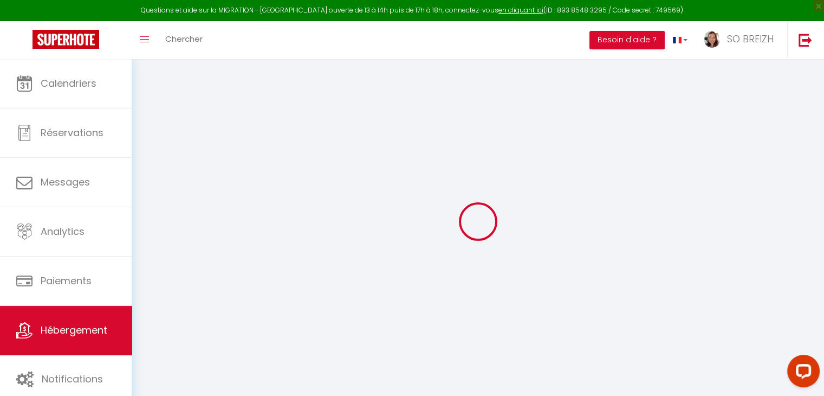
select select
checkbox input "false"
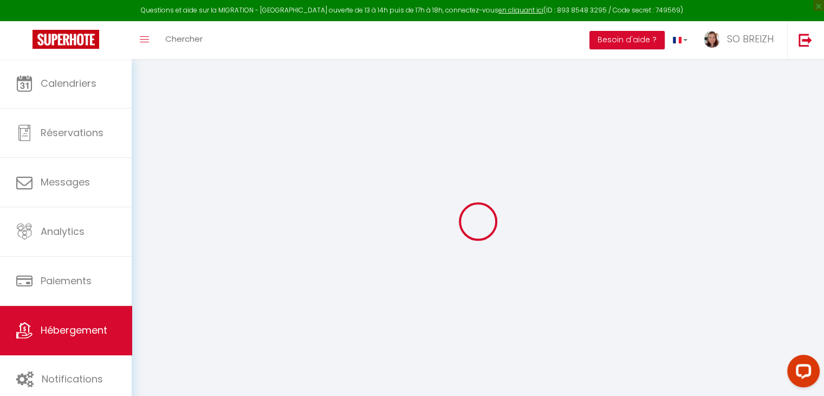
select select
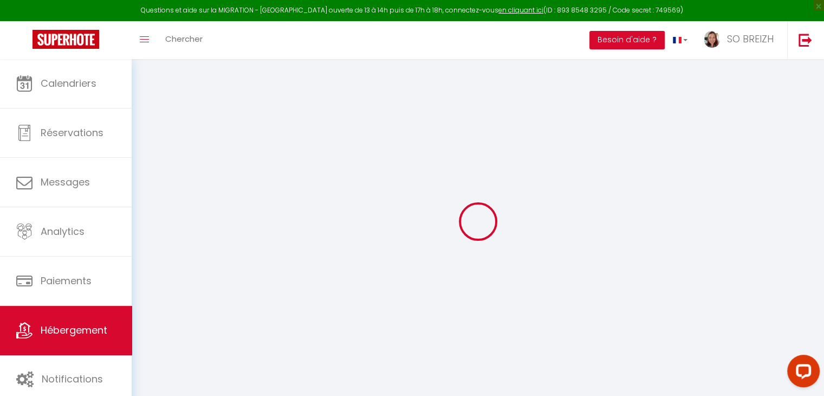
select select
checkbox input "false"
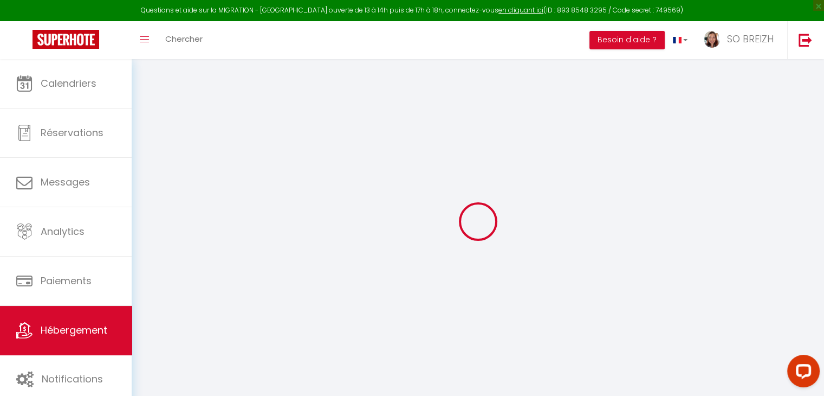
checkbox input "false"
select select
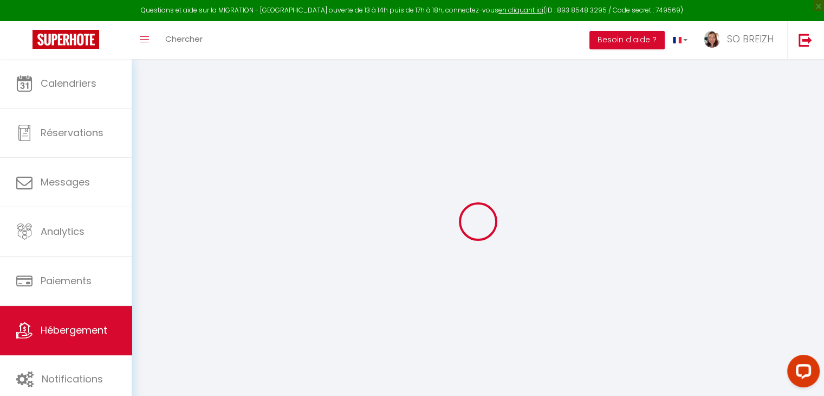
select select
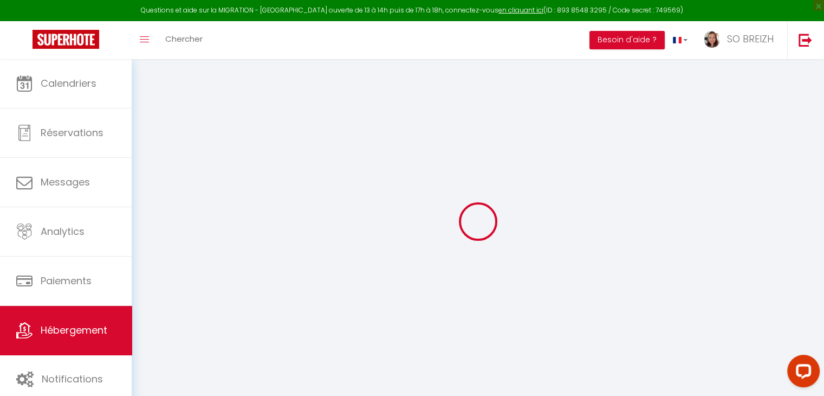
checkbox input "false"
select select
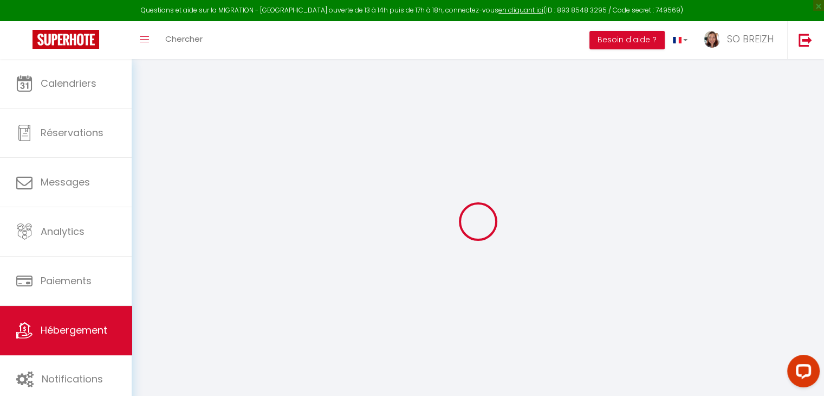
select select
type input "La maison sur l'Aven"
type input "Virginie LEROY &"
type input "Patrick SUPIOT"
type input "16 rue Spontini"
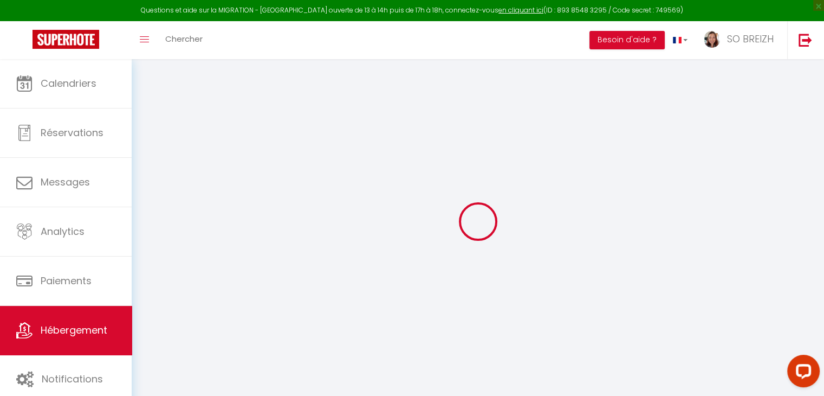
type input "75016"
type input "PARIS"
select select "houses"
select select "1"
select select "2"
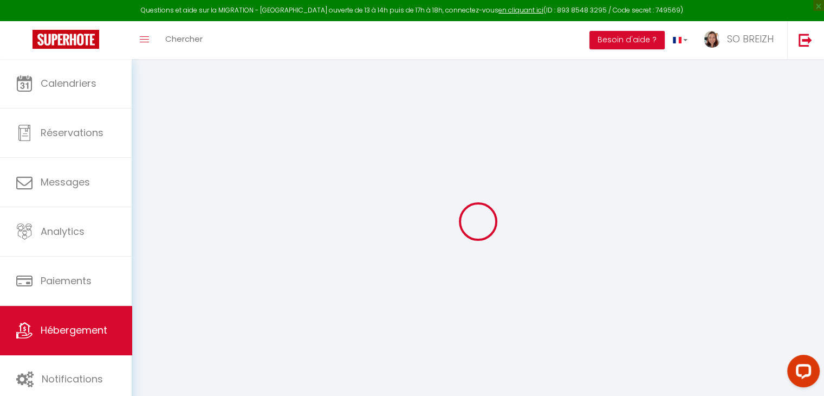
type input "100"
type input "85"
type input "4.4"
type input "200"
type input "250"
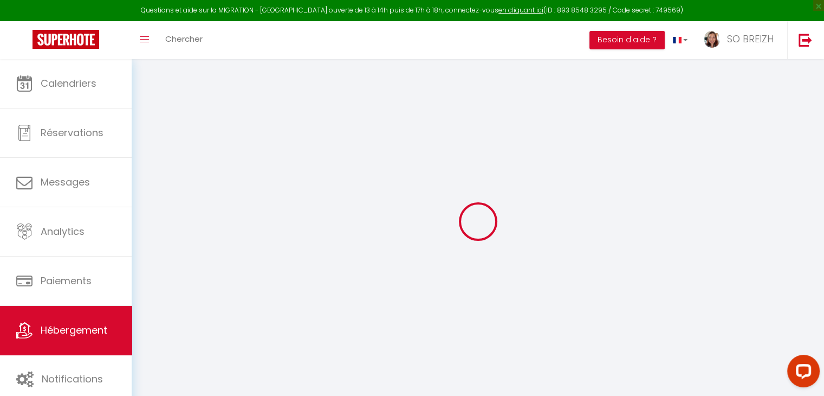
select select
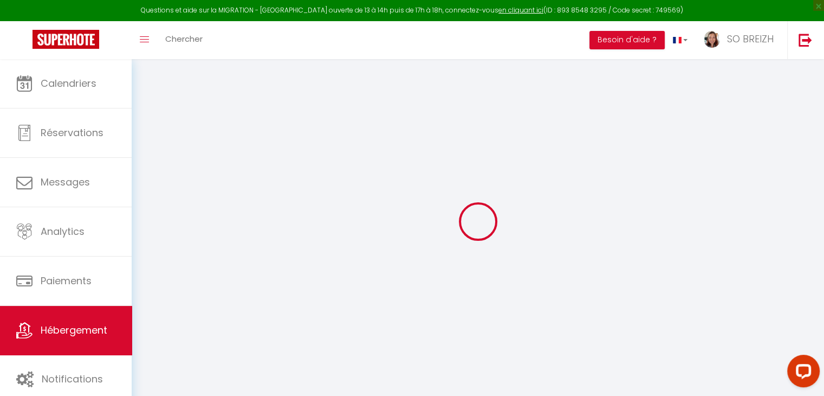
type input "Moulin du Haut Bois"
type input "29340"
type input "RIEC SUR BELON"
type input "[EMAIL_ADDRESS][DOMAIN_NAME]"
select select "14309"
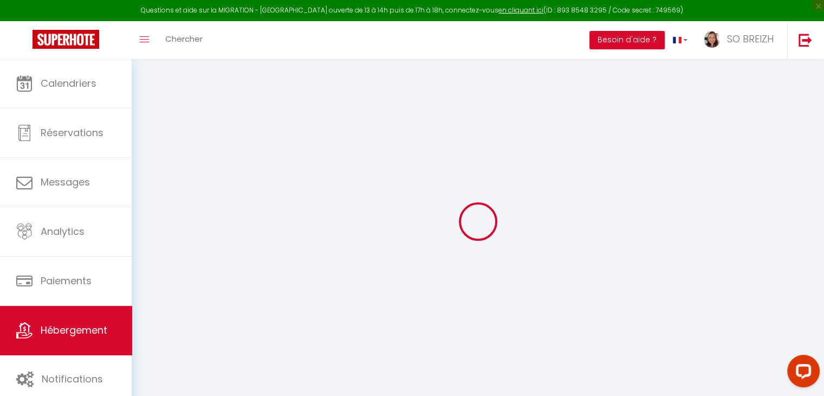
checkbox input "true"
checkbox input "false"
radio input "true"
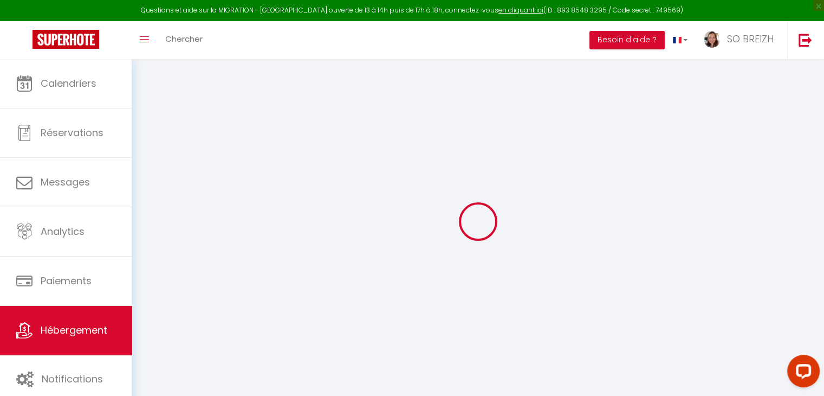
type input "25"
type input "85"
type input "0"
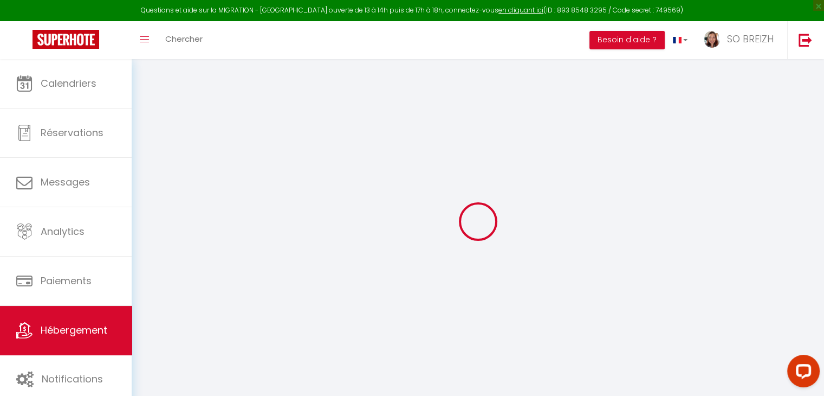
select select
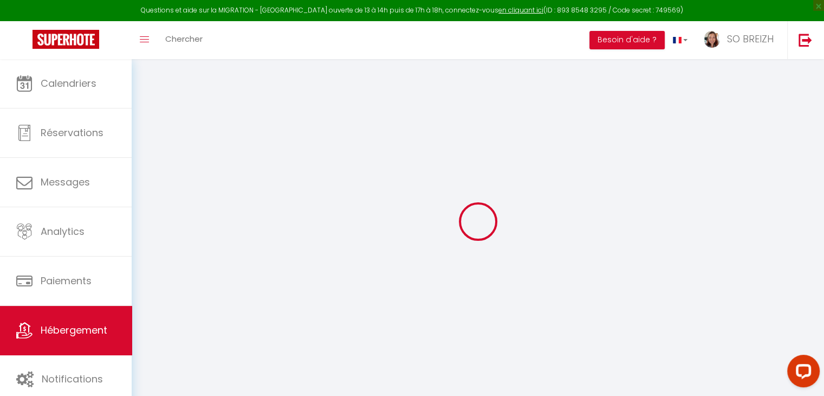
checkbox input "true"
checkbox input "false"
select select
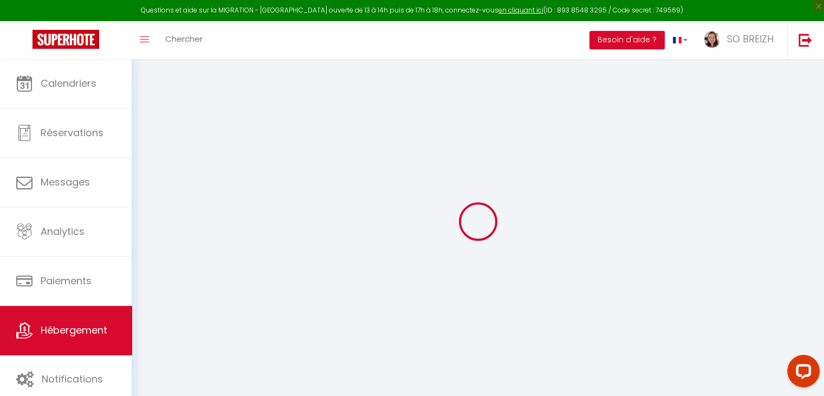
select select
checkbox input "true"
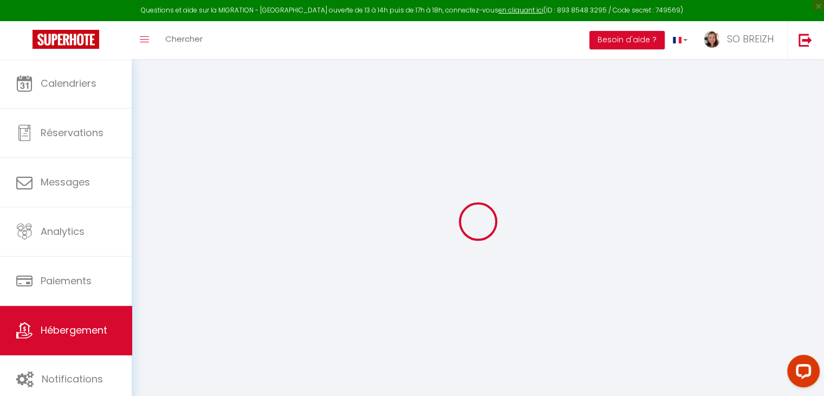
checkbox input "true"
checkbox input "false"
select select "43612"
checkbox input "true"
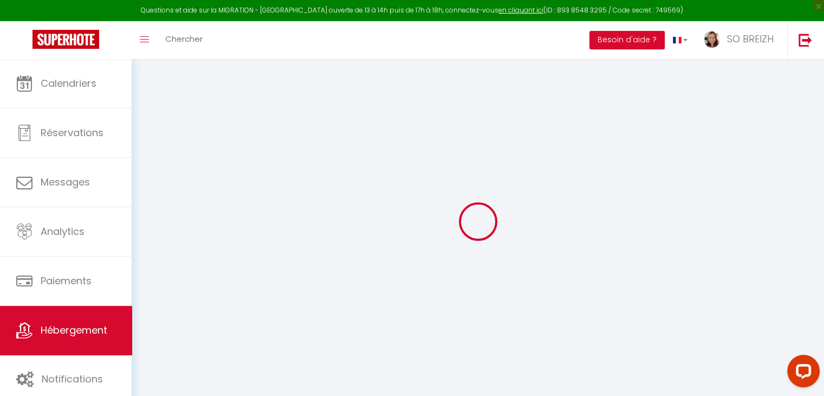
checkbox input "true"
checkbox input "false"
select select "17:00"
select select "23:45"
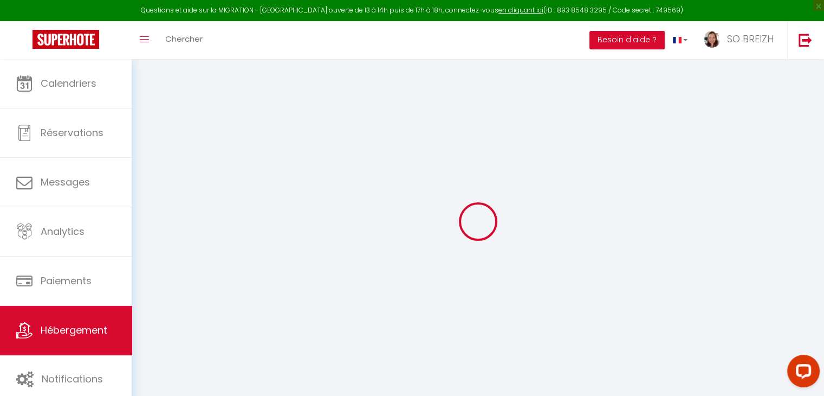
select select "10:00"
select select "30"
select select "120"
checkbox input "true"
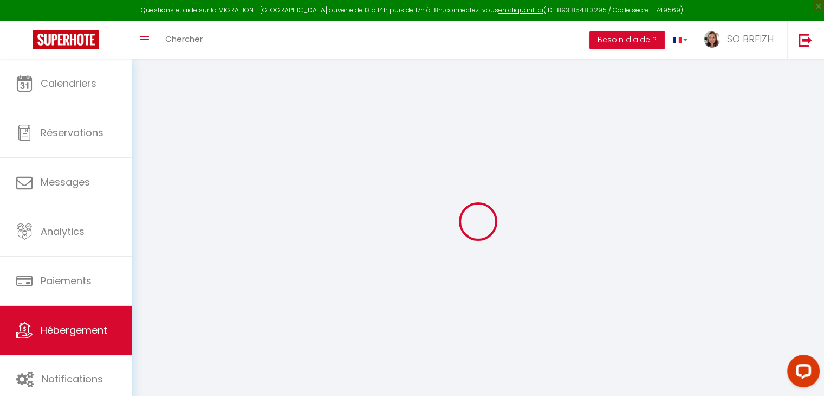
checkbox input "true"
checkbox input "false"
checkbox input "true"
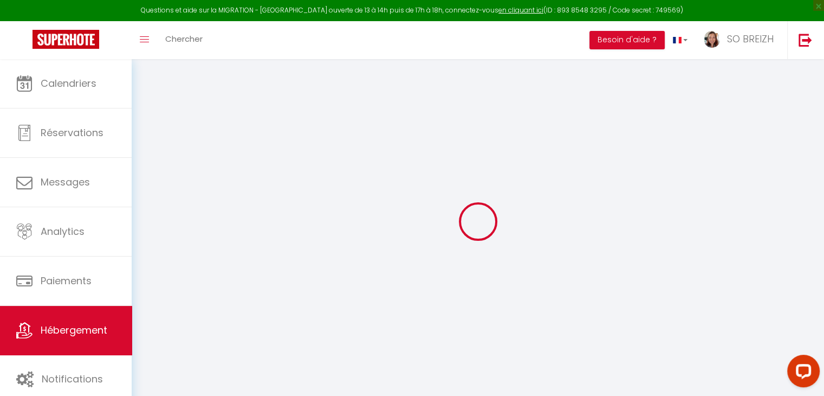
checkbox input "false"
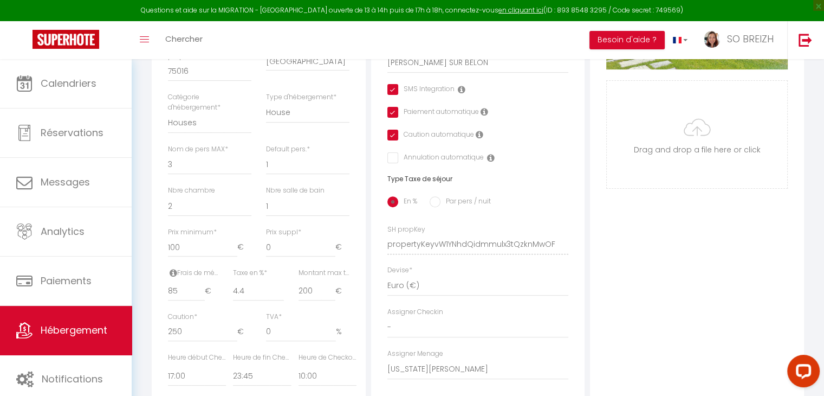
scroll to position [379, 0]
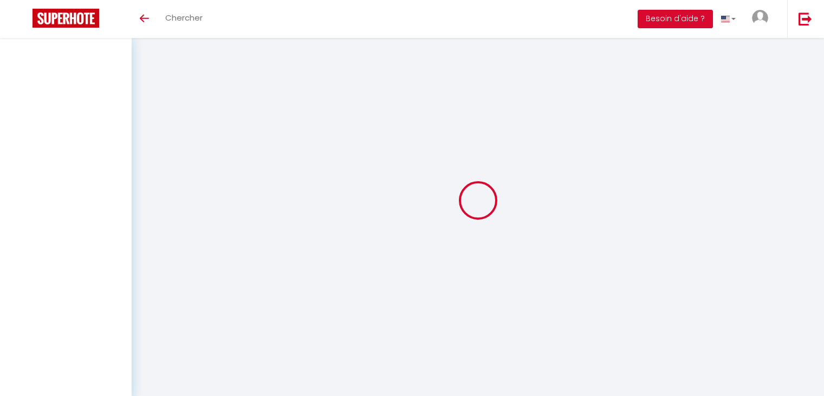
select select "3"
select select "2"
select select "1"
select select
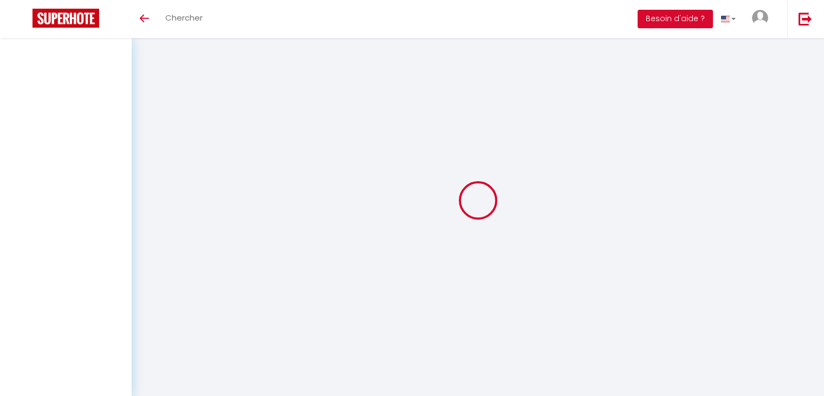
select select "28"
select select
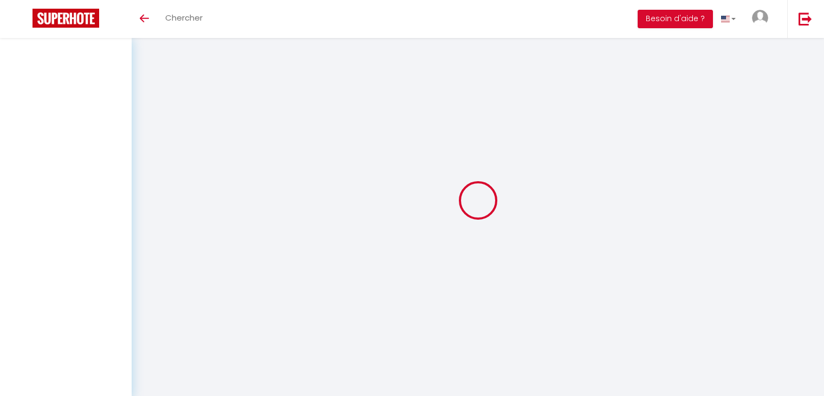
select select
checkbox input "false"
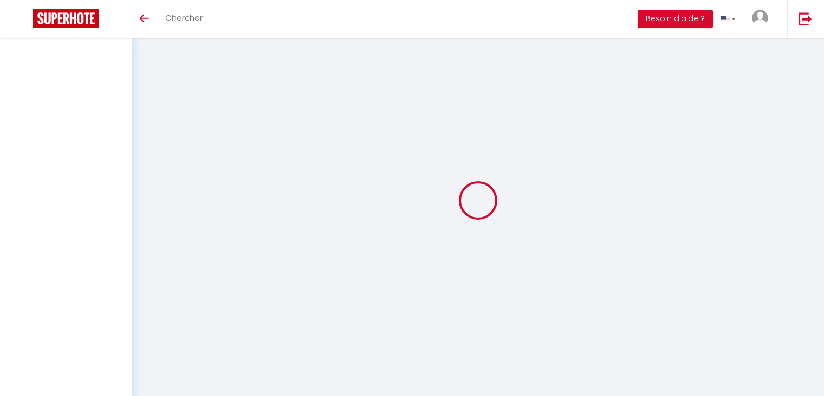
checkbox input "false"
select select
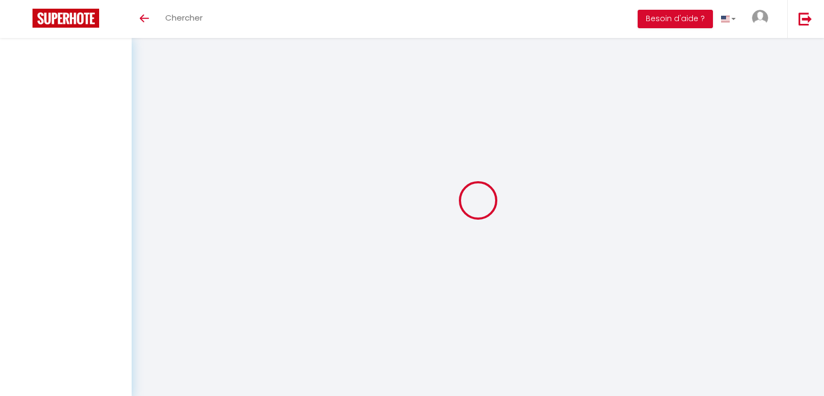
select select
checkbox input "false"
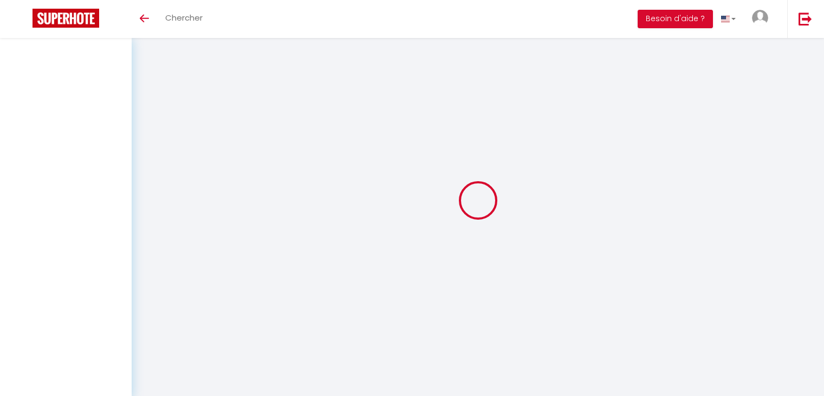
checkbox input "false"
select select
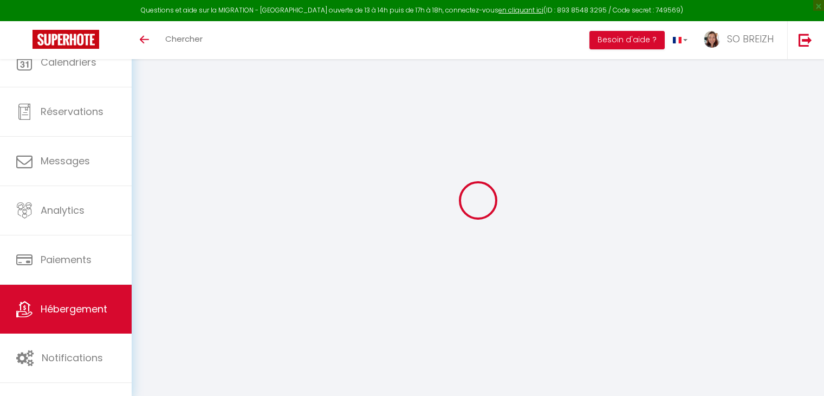
select select
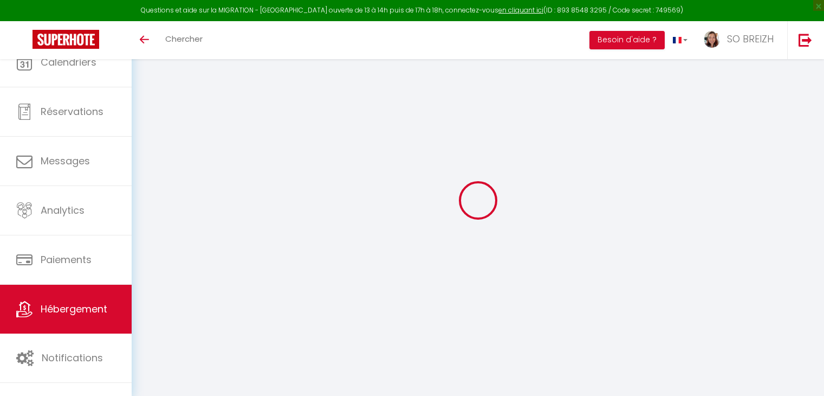
select select
checkbox input "false"
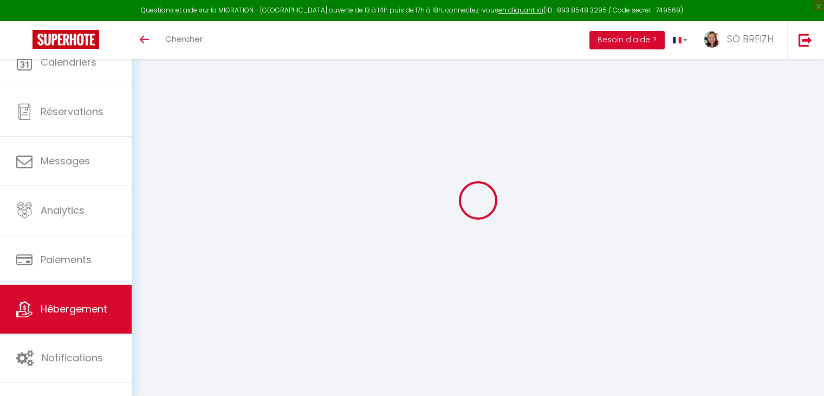
select select
type input "La maison sur l'Aven"
type input "Virginie LEROY &"
type input "Patrick SUPIOT"
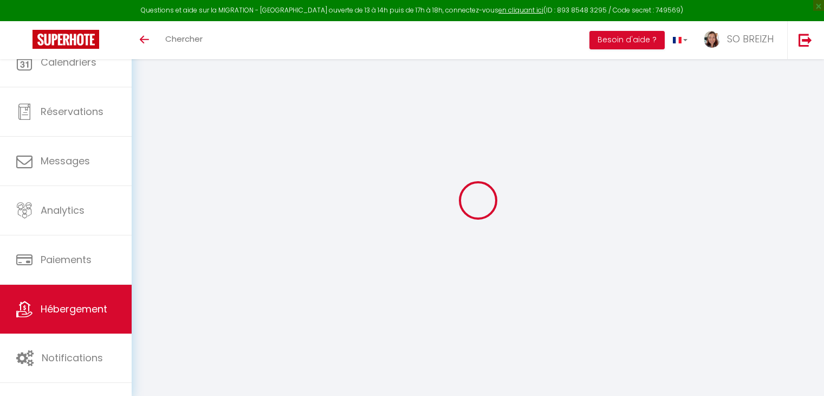
type input "16 rue Spontini"
type input "75016"
type input "PARIS"
select select "houses"
select select "1"
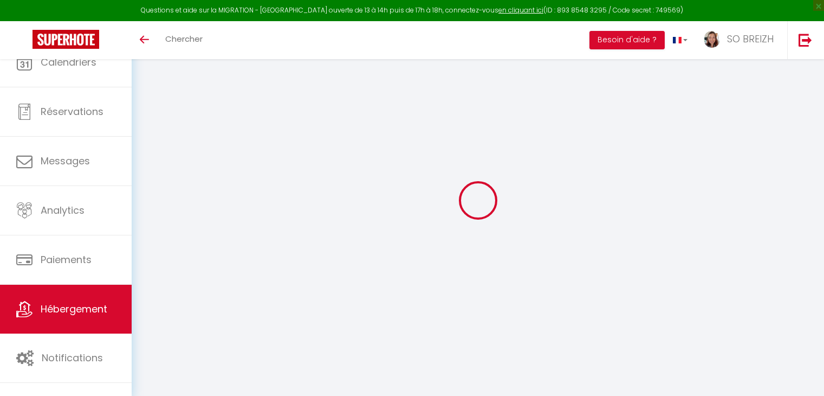
select select "2"
type input "100"
type input "85"
type input "4.4"
type input "200"
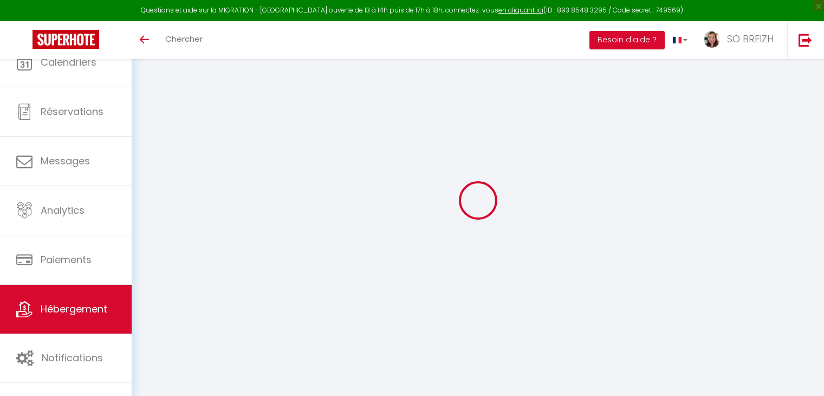
type input "250"
select select
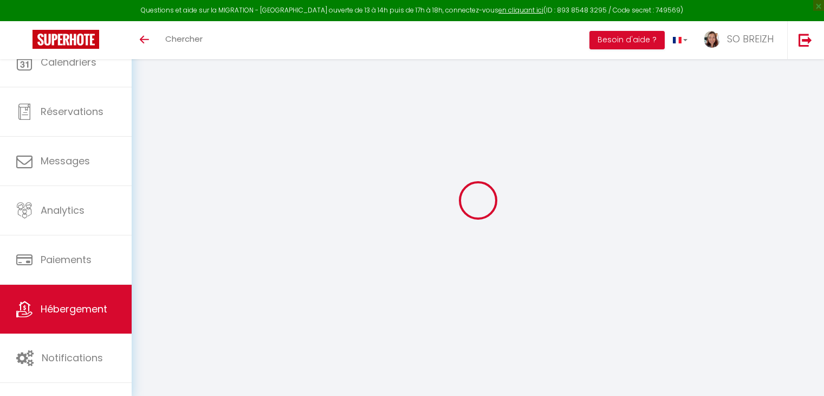
select select
type input "Moulin du Haut Bois"
type input "29340"
type input "RIEC SUR BELON"
type input "[EMAIL_ADDRESS][DOMAIN_NAME]"
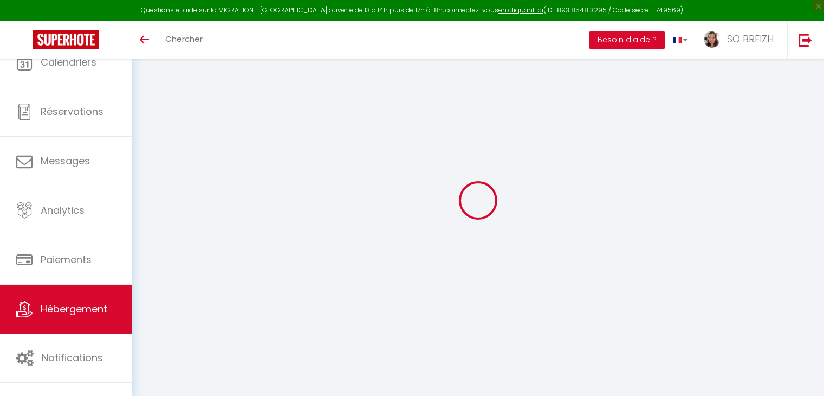
select select "14309"
checkbox input "true"
checkbox input "false"
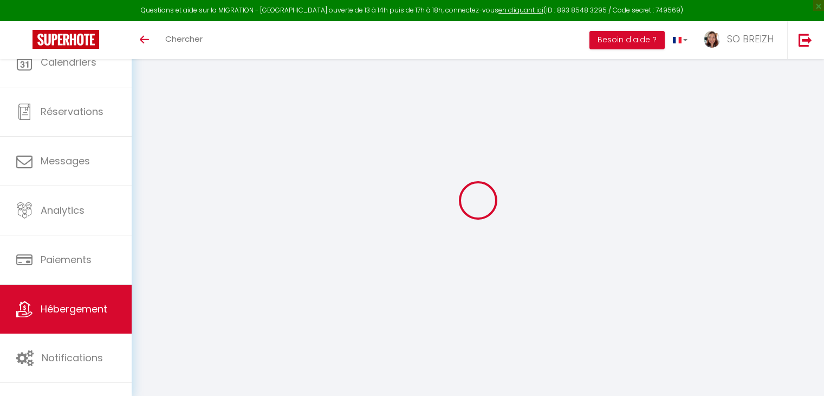
radio input "true"
type input "25"
type input "85"
type input "0"
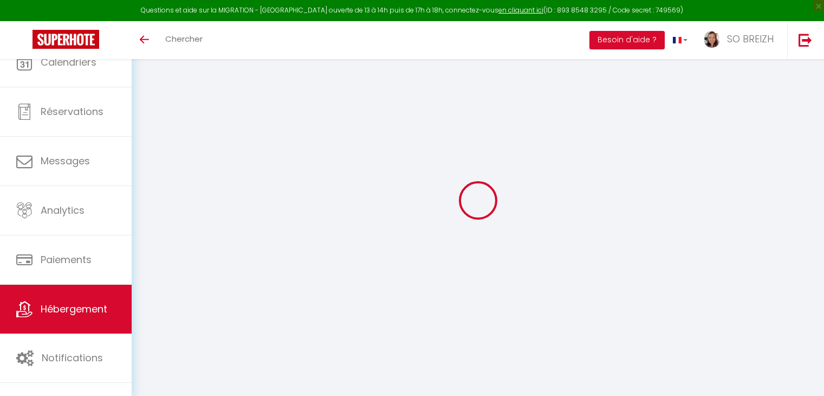
type input "0"
select select
select select "43612"
select select
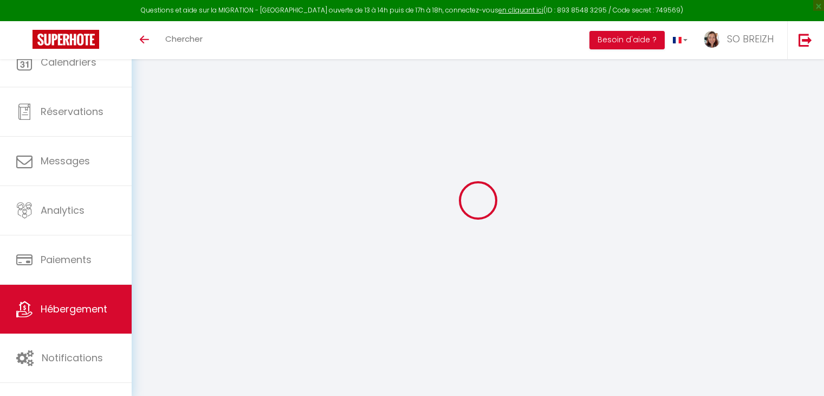
select select
checkbox input "true"
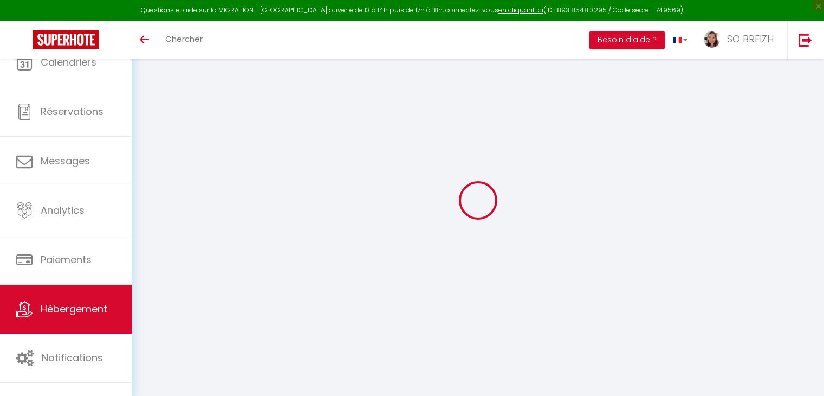
checkbox input "true"
checkbox input "false"
checkbox input "true"
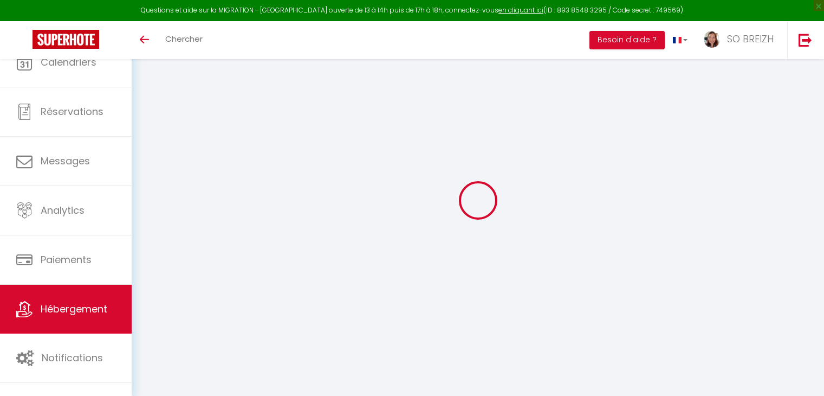
checkbox input "false"
select select "17:00"
select select "23:45"
select select "10:00"
select select "30"
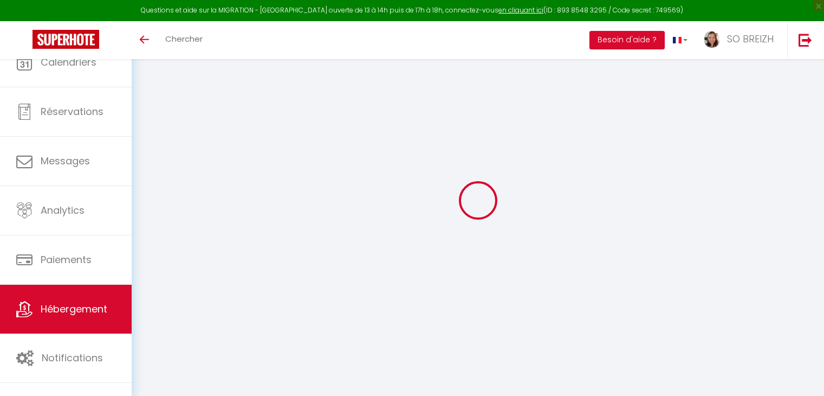
select select "120"
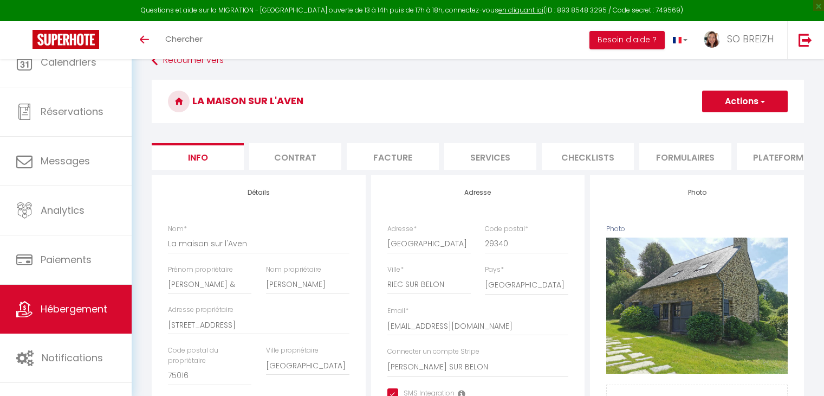
checkbox input "true"
checkbox input "false"
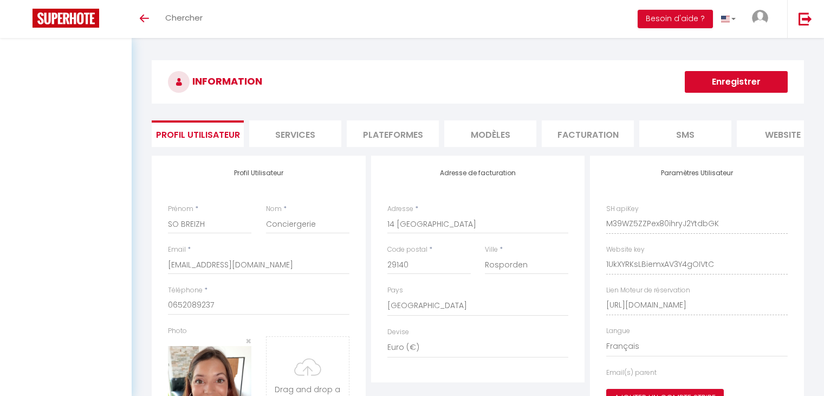
select select "28"
select select "fr"
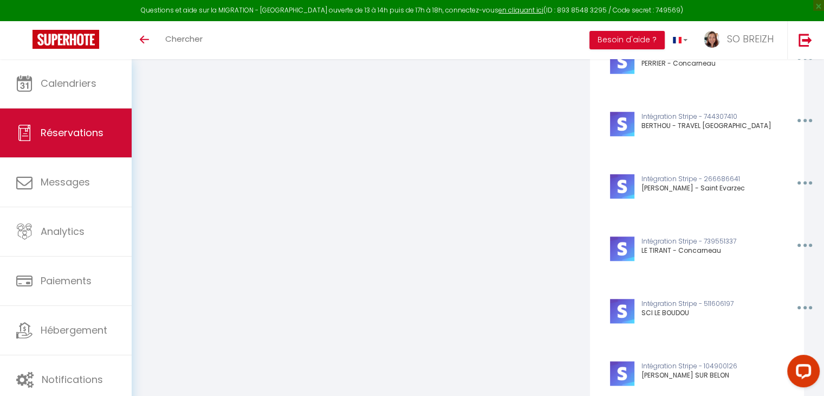
scroll to position [908, 0]
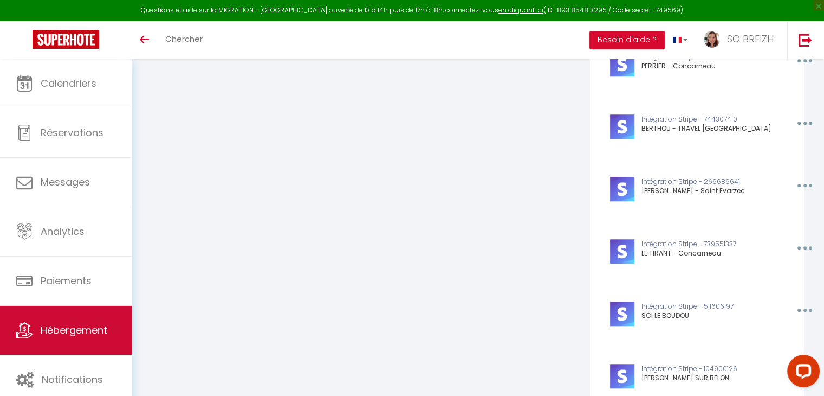
click at [61, 330] on span "Hébergement" at bounding box center [74, 330] width 67 height 14
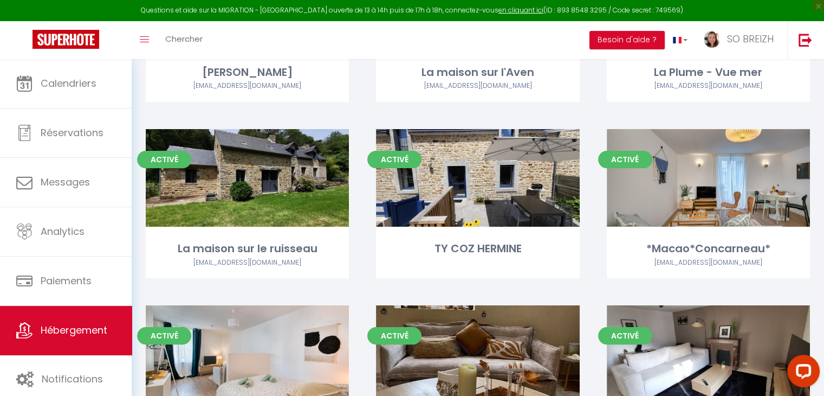
scroll to position [217, 0]
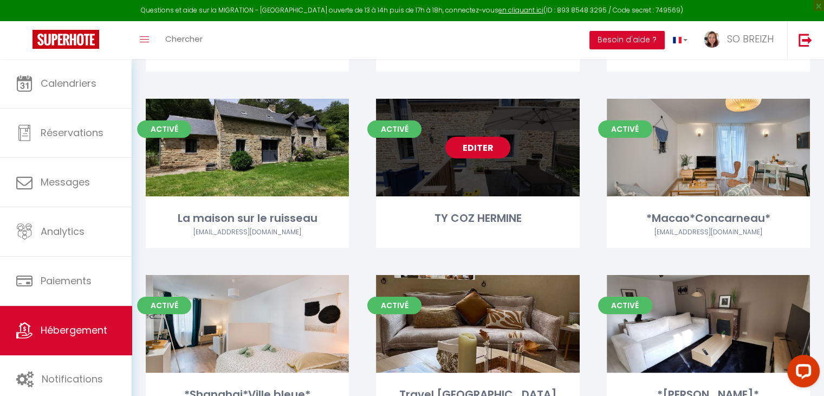
click at [477, 154] on link "Editer" at bounding box center [477, 148] width 65 height 22
select select "3"
select select "2"
select select "1"
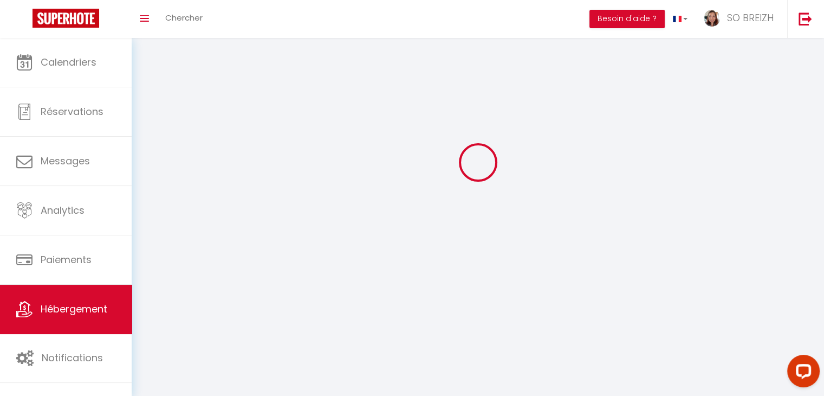
select select
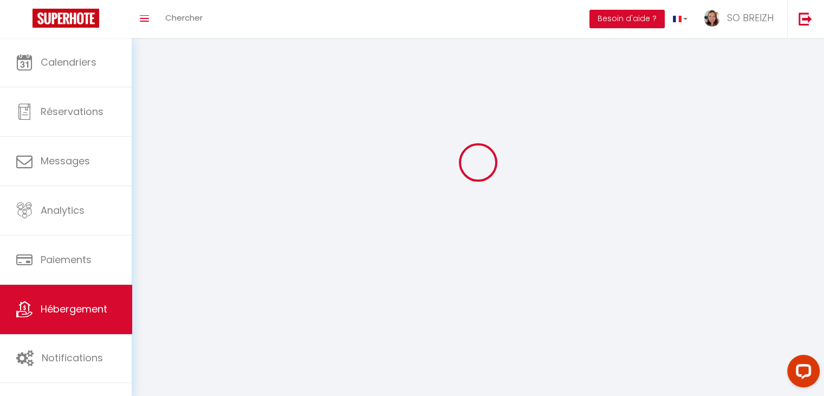
checkbox input "false"
select select
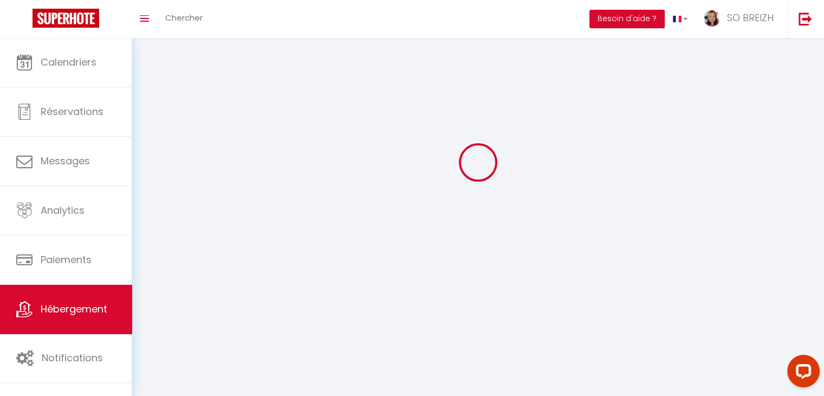
select select
select select "1"
select select
select select "28"
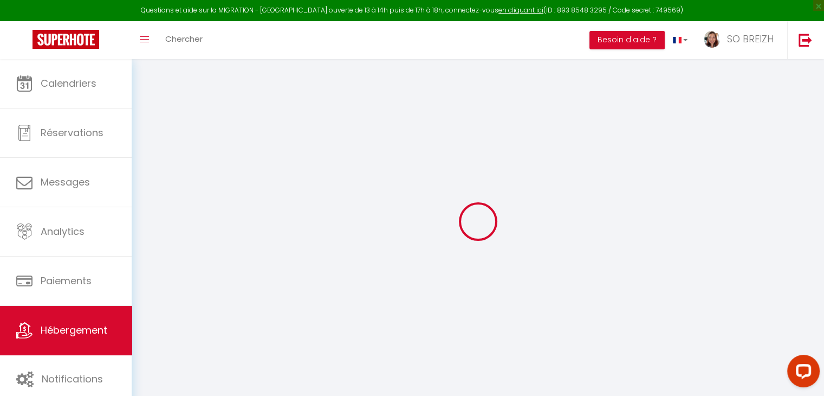
select select
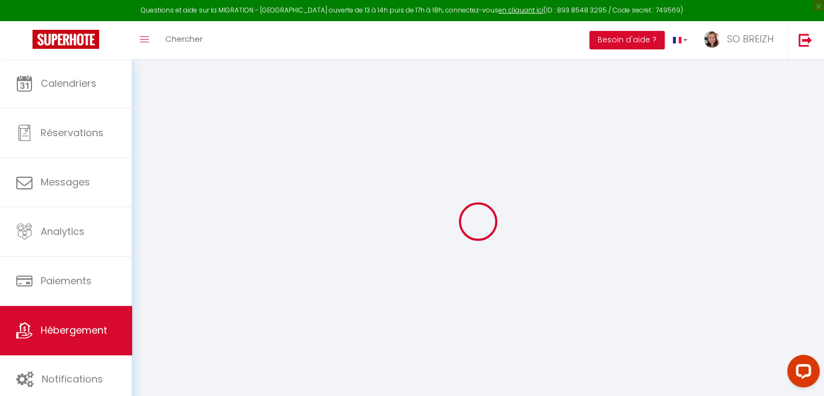
select select
checkbox input "false"
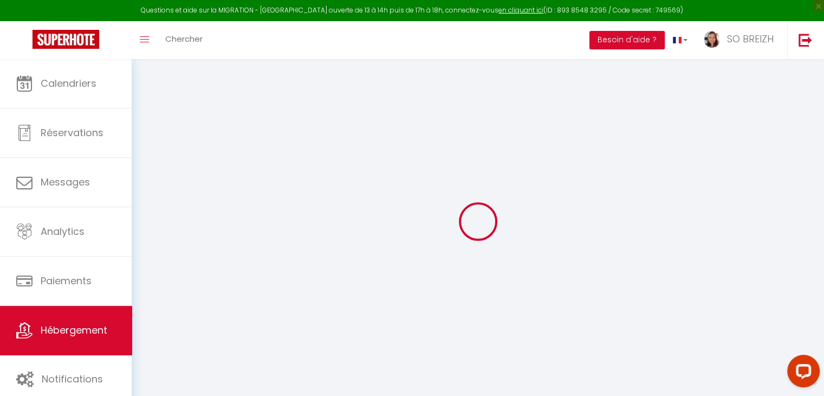
select select
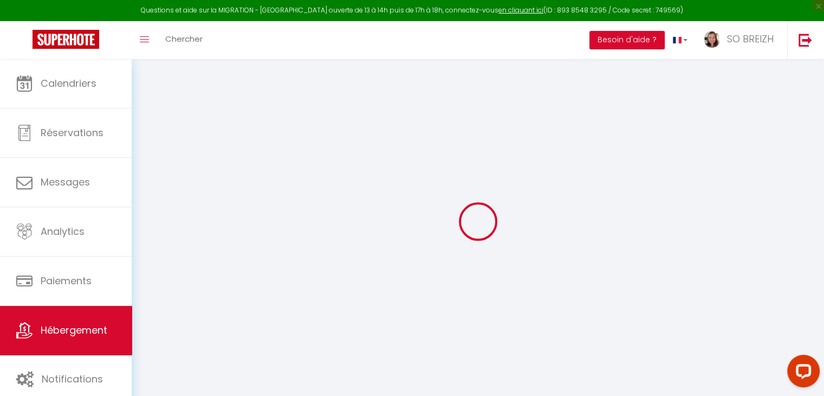
select select
checkbox input "false"
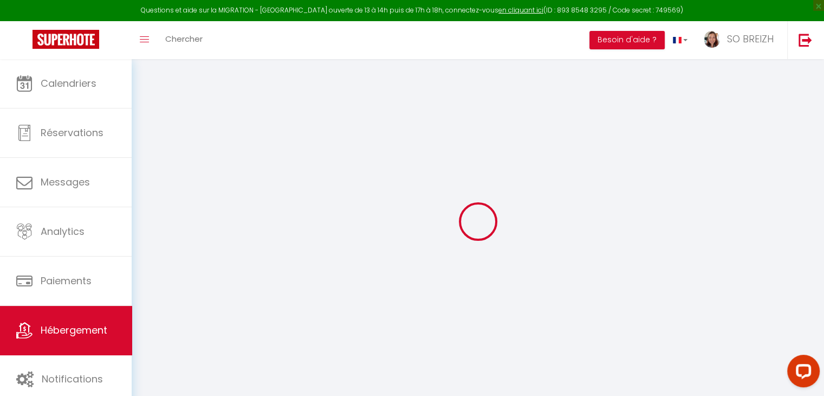
checkbox input "false"
select select
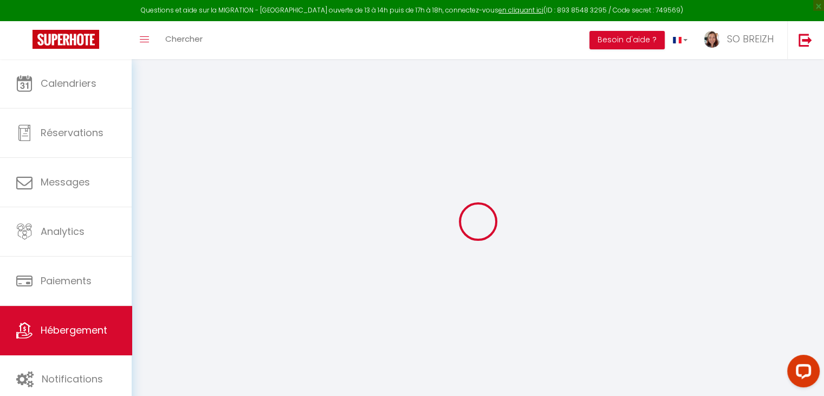
select select
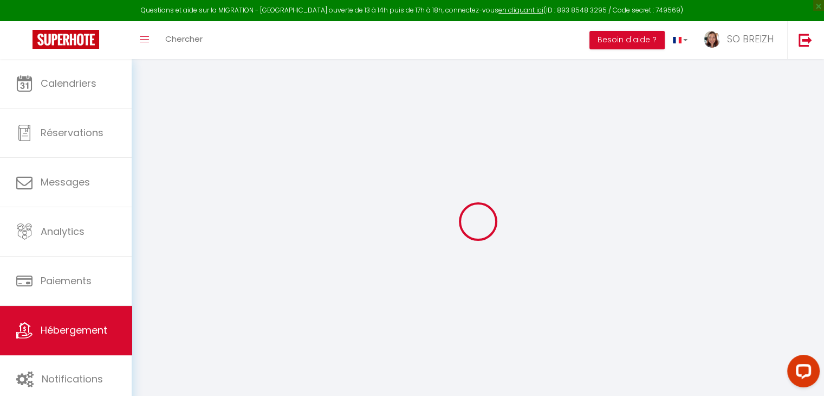
checkbox input "false"
select select
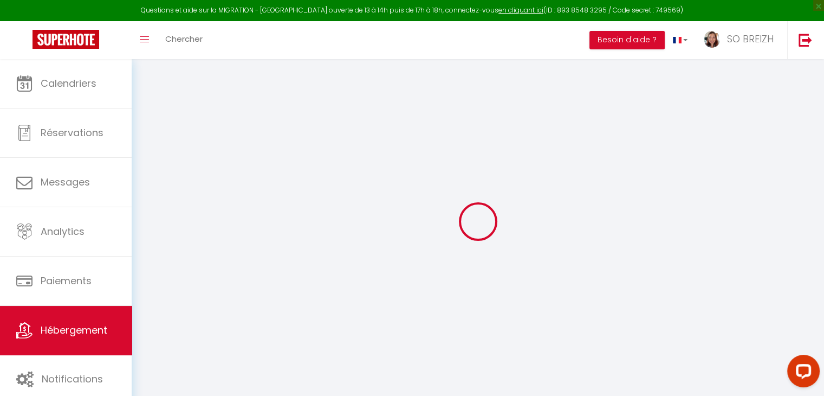
select select
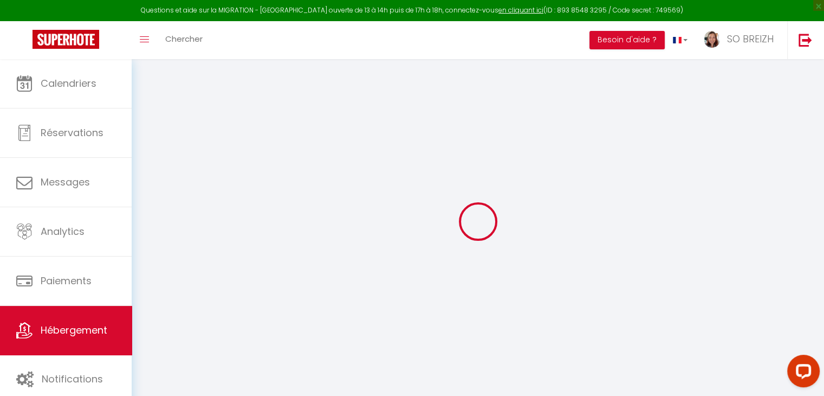
select select
checkbox input "false"
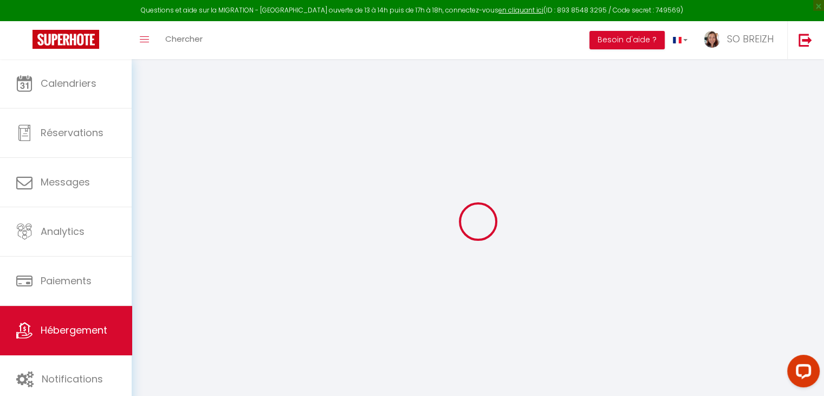
checkbox input "false"
select select
type input "TY COZ HERMINE"
type input "[PERSON_NAME] & [PERSON_NAME]"
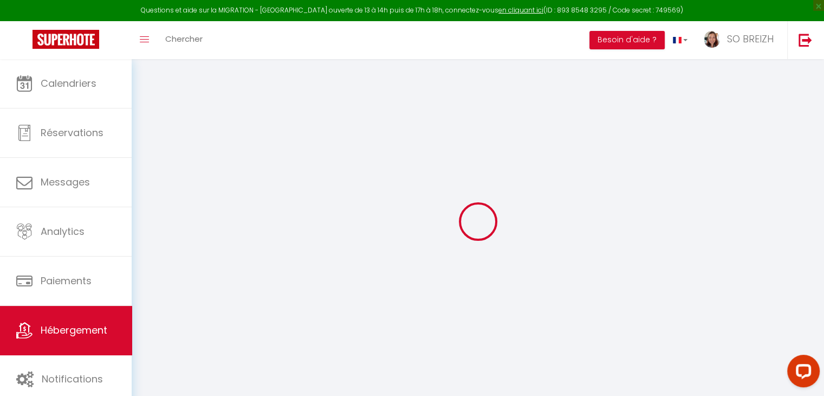
type input "[PERSON_NAME]"
type input "[STREET_ADDRESS][PERSON_NAME]"
type input "29340"
type input "RIEC-SUR-BELON"
select select "1"
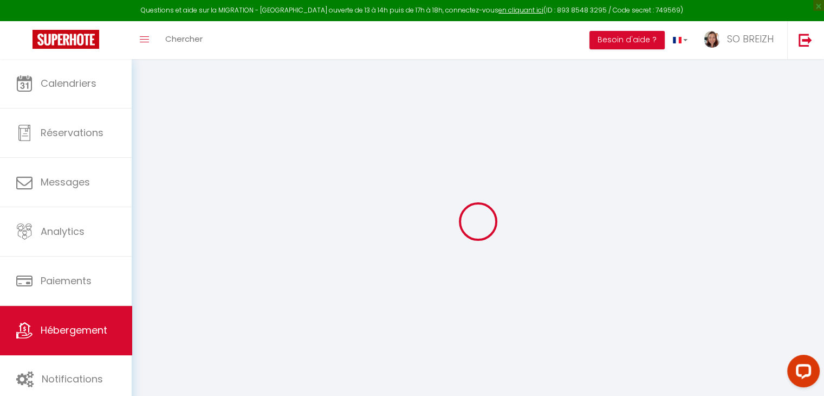
select select "2"
type input "100"
type input "85"
type input "4.4"
type input "200"
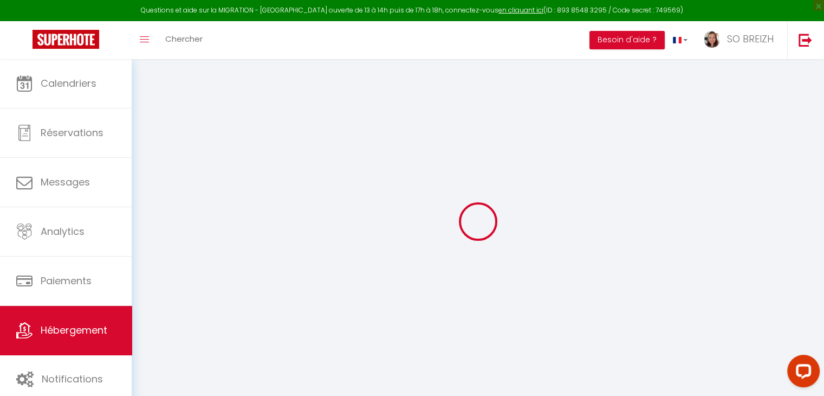
type input "500"
select select
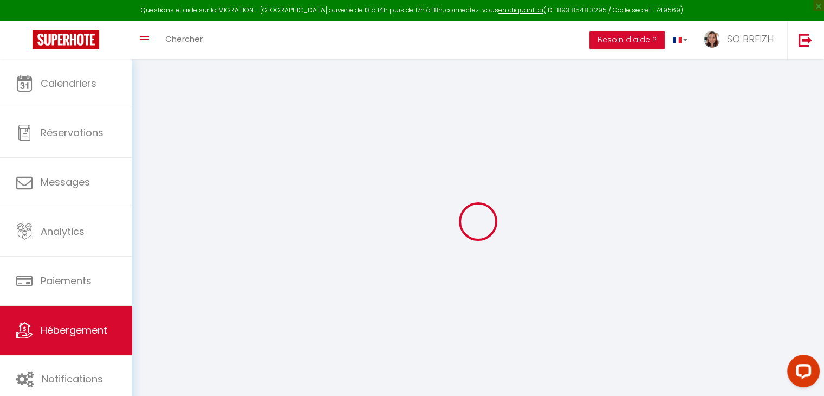
select select
type input "[STREET_ADDRESS][PERSON_NAME]"
type input "29340"
type input "RIEC-SUR-BELON"
type input "[EMAIL_ADDRESS][DOMAIN_NAME]"
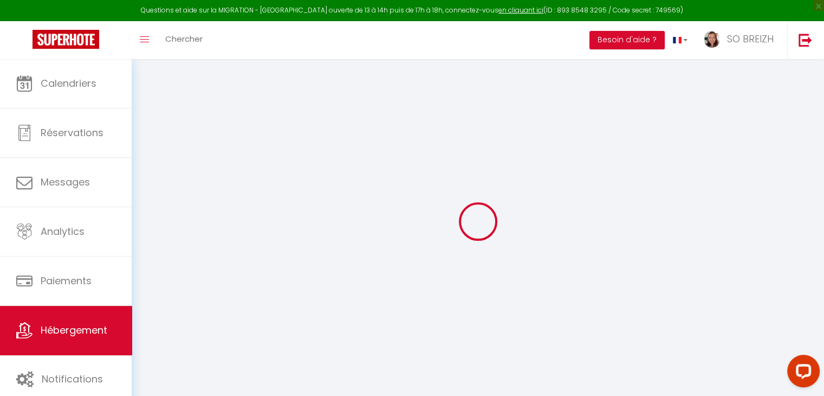
select select
checkbox input "true"
checkbox input "false"
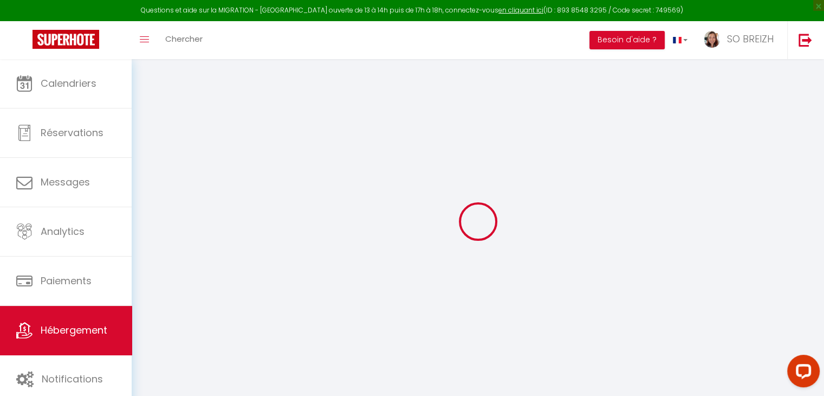
radio input "true"
type input "25"
type input "85"
type input "0"
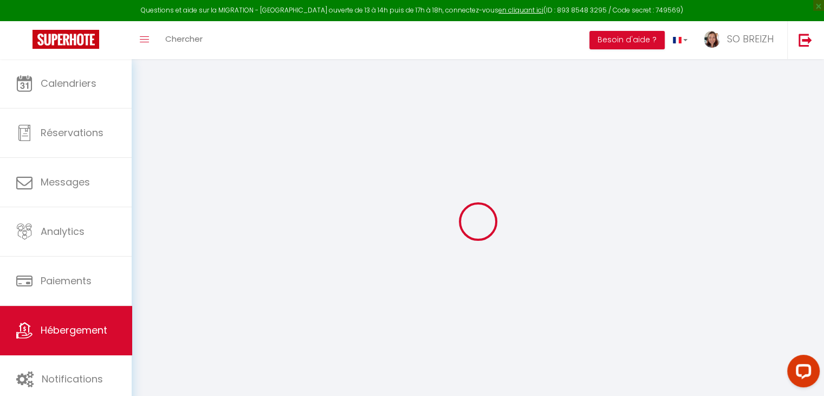
type input "0"
select select "43612"
select select
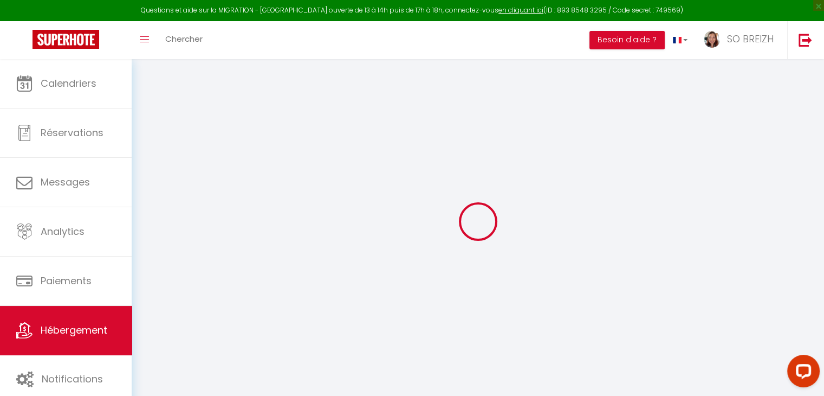
select select
checkbox input "true"
checkbox input "false"
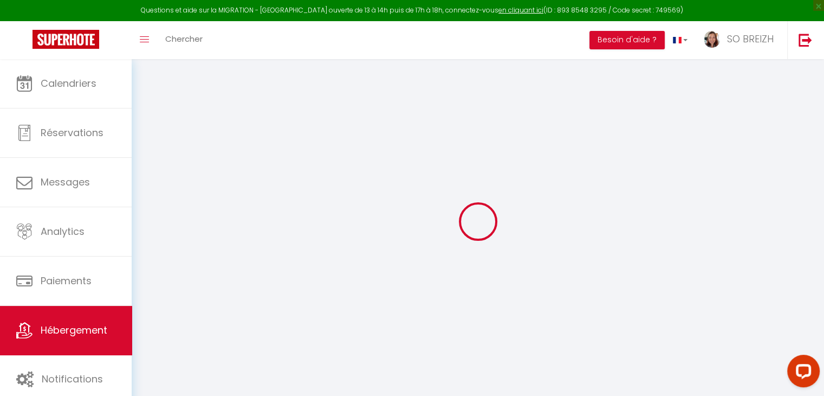
checkbox input "false"
select select
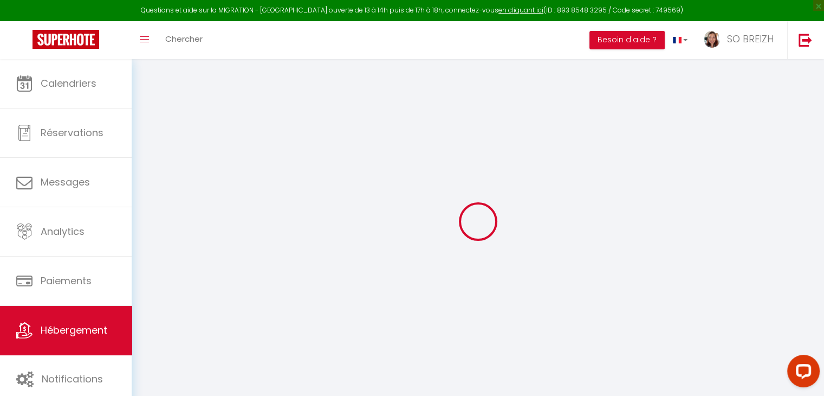
select select
checkbox input "true"
checkbox input "false"
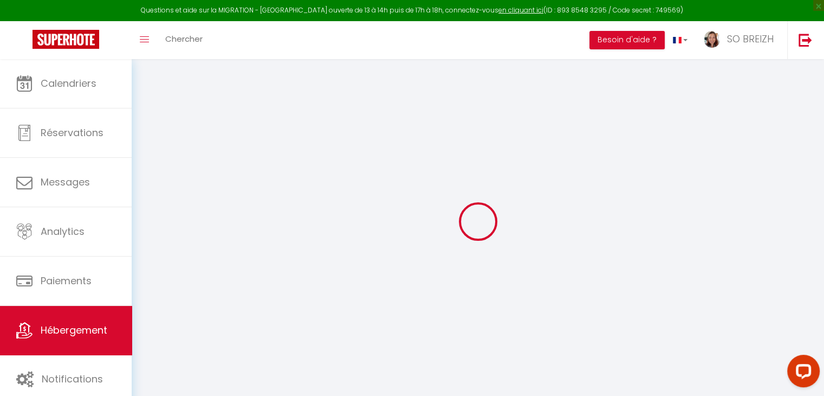
checkbox input "false"
select select
checkbox input "true"
checkbox input "false"
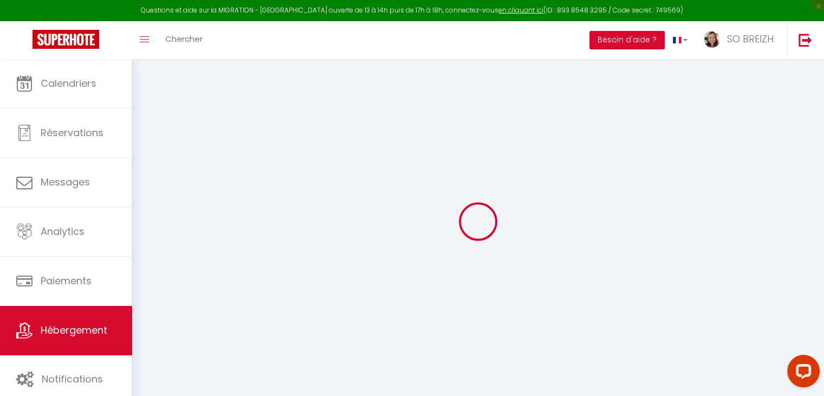
checkbox input "false"
select select "17:00"
select select "23:45"
select select "10:00"
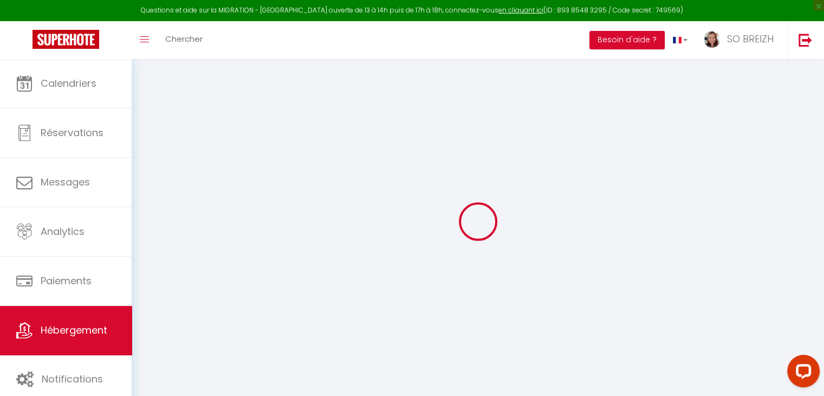
select select "30"
select select "120"
select select
checkbox input "true"
checkbox input "false"
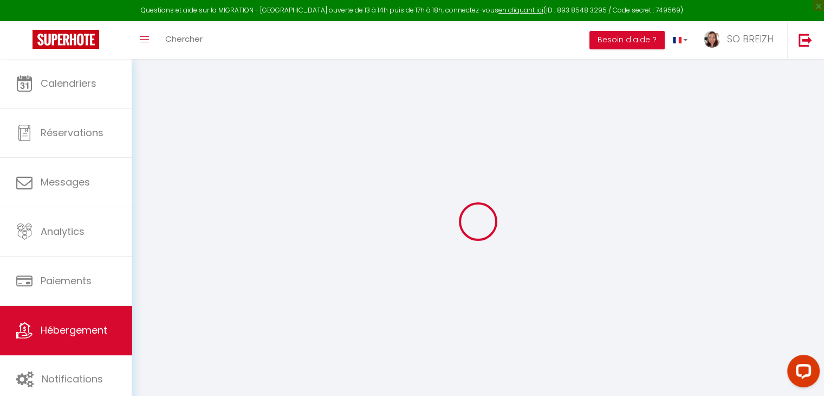
checkbox input "false"
select select
checkbox input "true"
checkbox input "false"
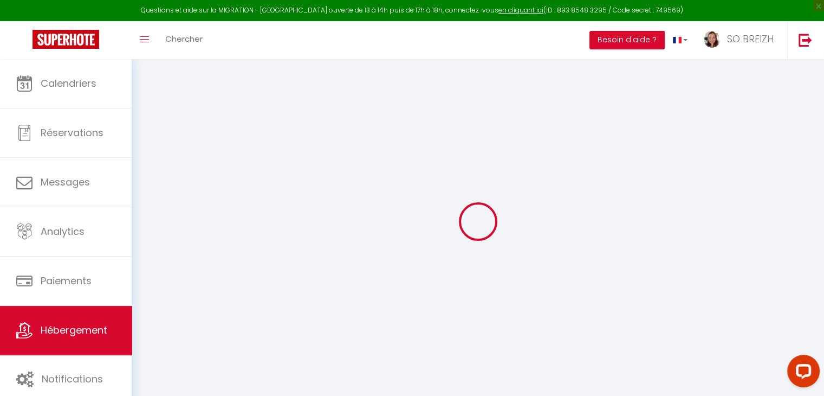
checkbox input "false"
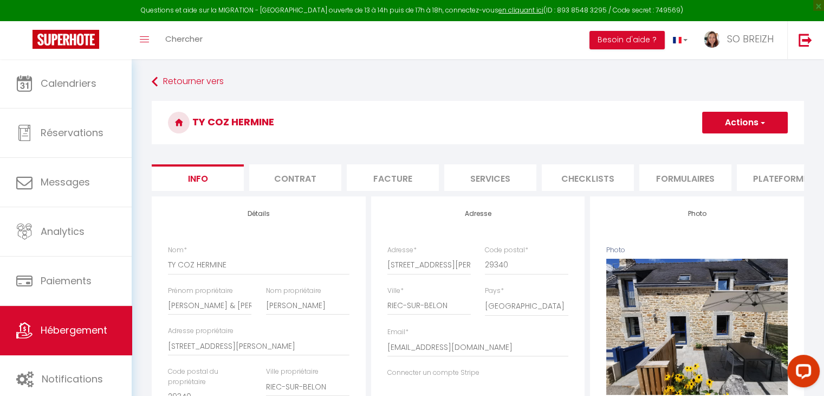
select select
checkbox input "true"
checkbox input "false"
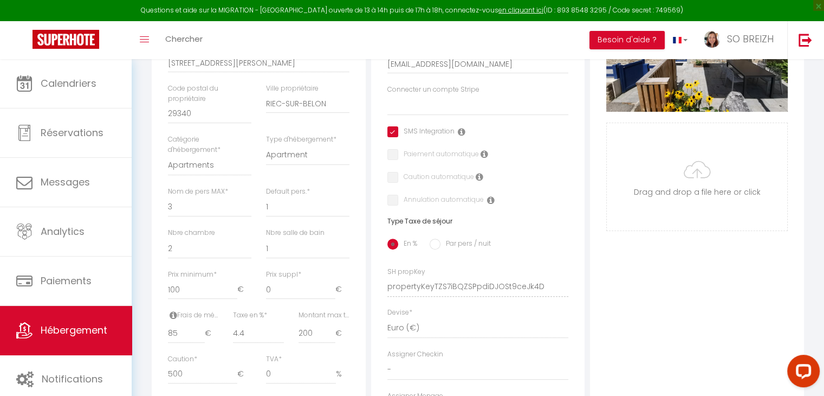
scroll to position [217, 0]
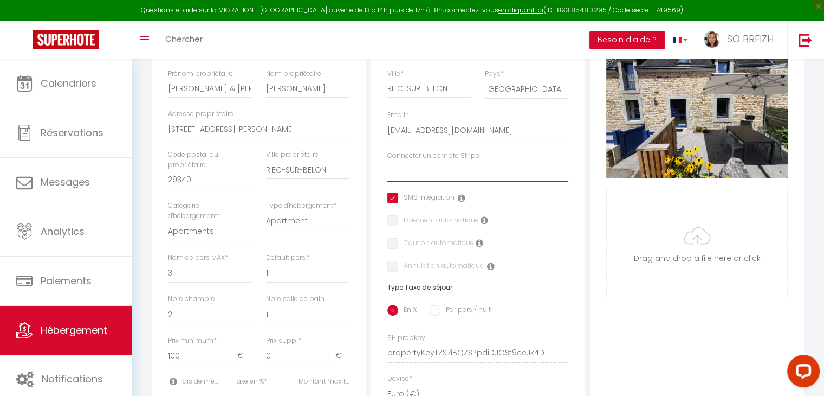
click at [423, 178] on select "SO BREIZH COLLIN - Pont-Aven JOURDAIN - Melgven LE STER - Concarneau SCI ALIA-A…" at bounding box center [478, 171] width 182 height 21
select select "15684"
click at [387, 169] on select "SO BREIZH COLLIN - Pont-Aven JOURDAIN - Melgven LE STER - Concarneau SCI ALIA-A…" at bounding box center [478, 171] width 182 height 21
checkbox input "true"
checkbox input "false"
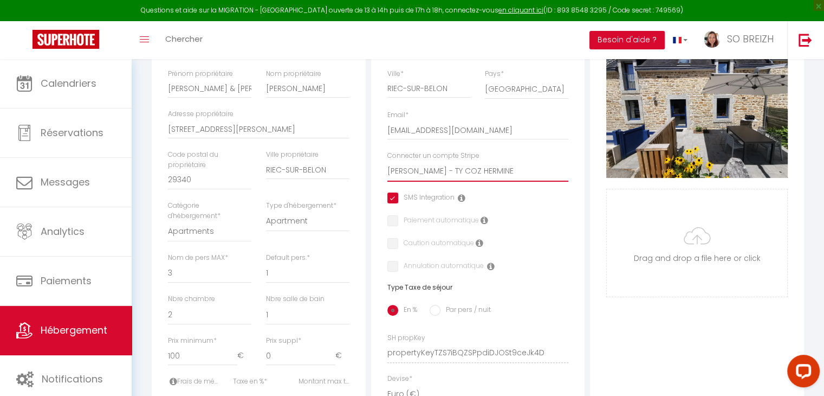
checkbox input "false"
click at [390, 226] on input "checkbox" at bounding box center [390, 220] width 7 height 11
checkbox input "true"
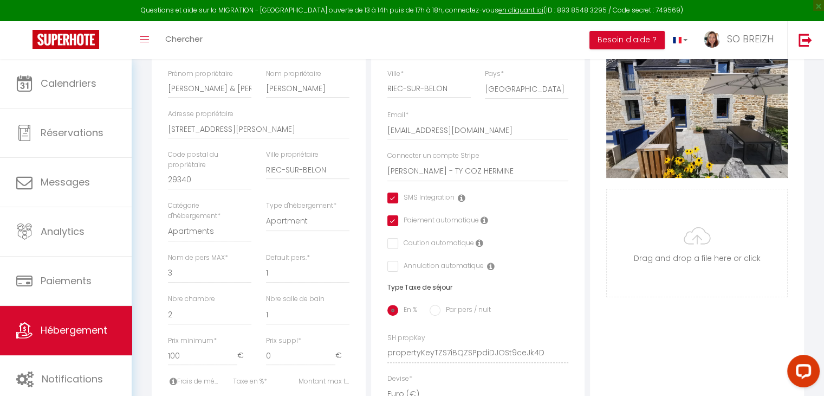
checkbox input "false"
click at [393, 249] on input "checkbox" at bounding box center [390, 243] width 7 height 11
checkbox input "true"
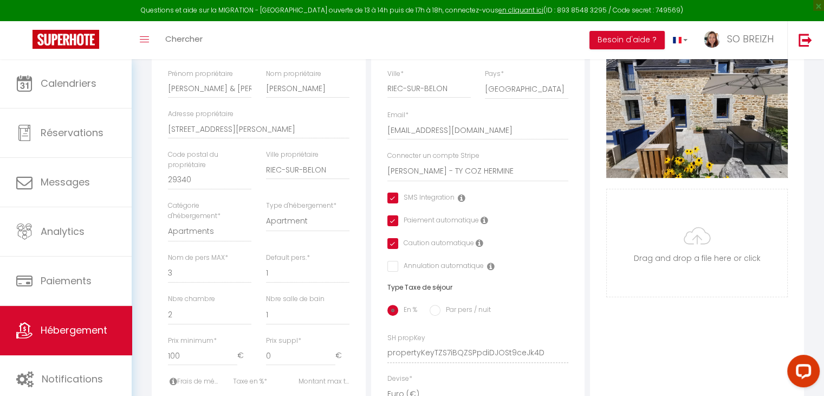
checkbox input "false"
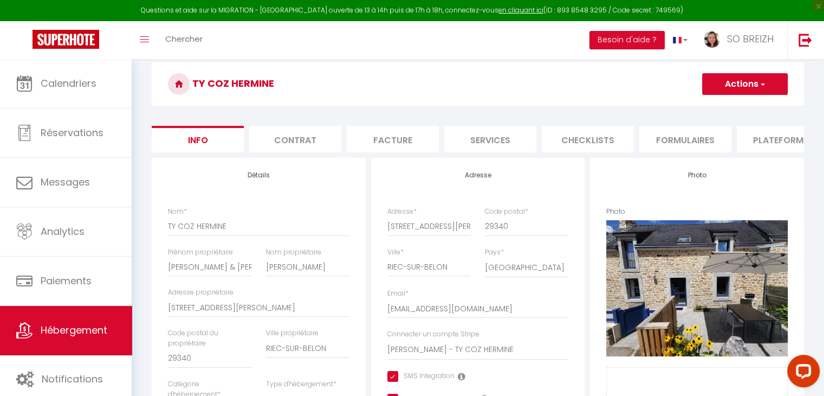
scroll to position [0, 0]
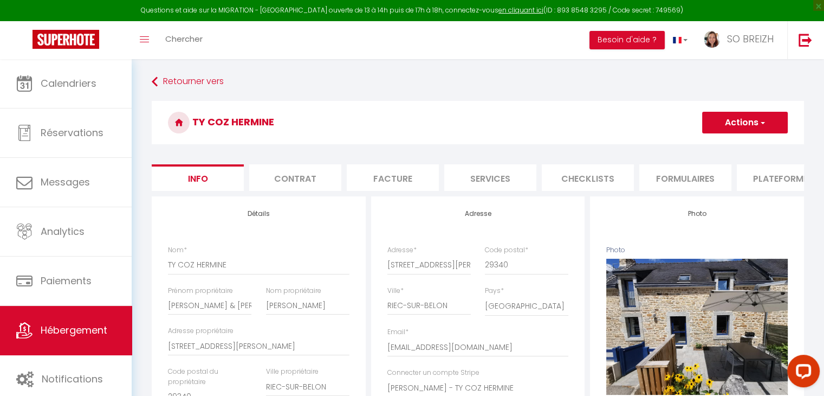
click at [762, 122] on span "button" at bounding box center [762, 122] width 7 height 11
click at [699, 145] on input "Enregistrer" at bounding box center [702, 146] width 40 height 11
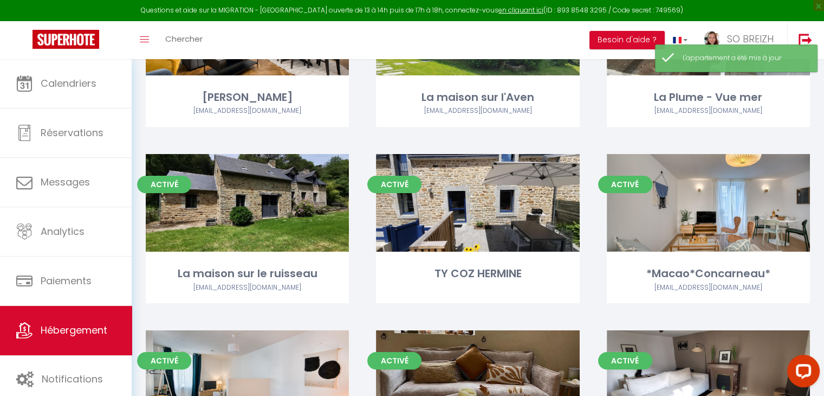
scroll to position [163, 0]
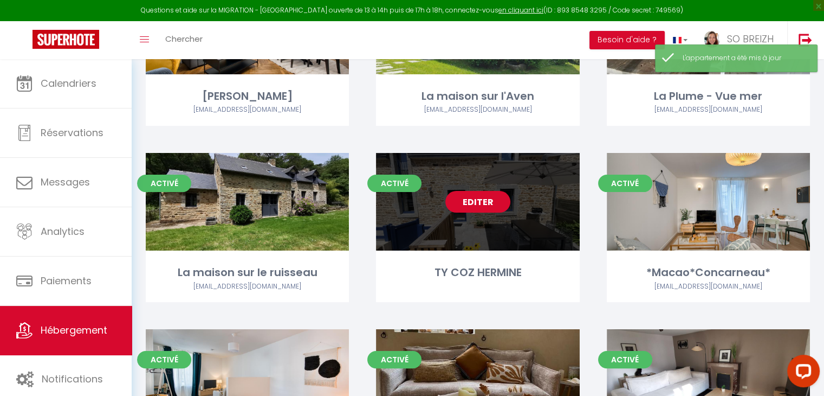
click at [481, 208] on link "Editer" at bounding box center [477, 202] width 65 height 22
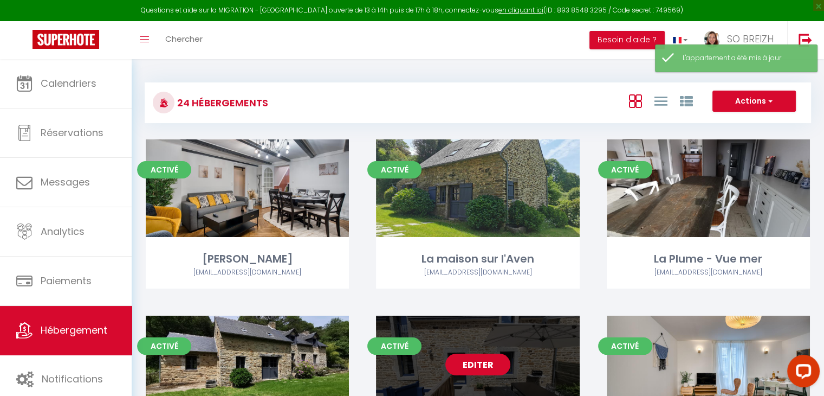
select select "3"
select select "2"
select select "1"
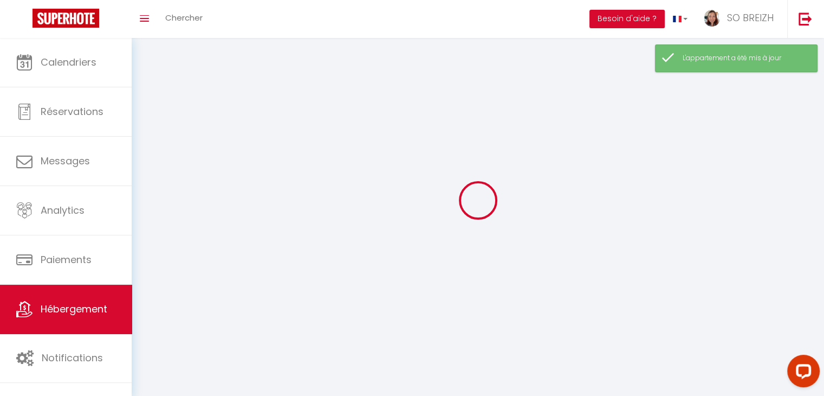
select select
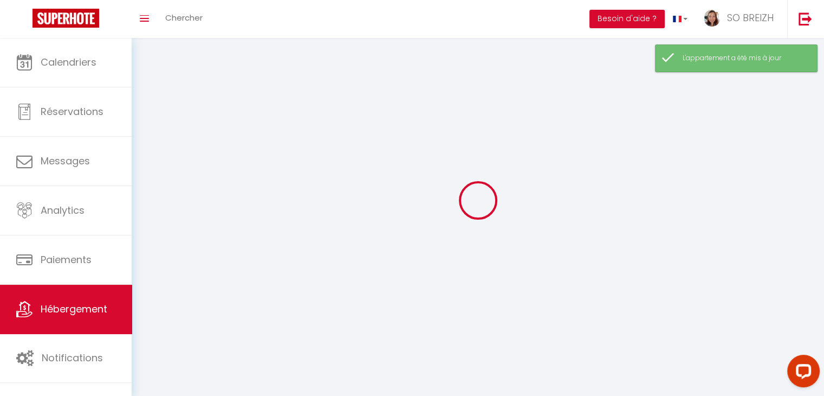
checkbox input "false"
select select
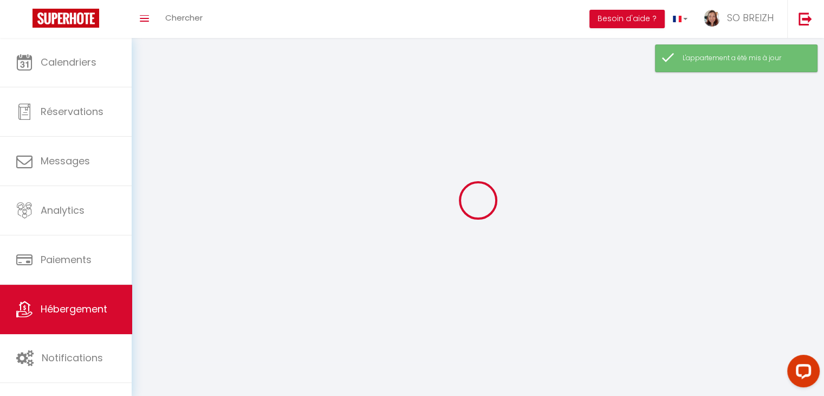
select select
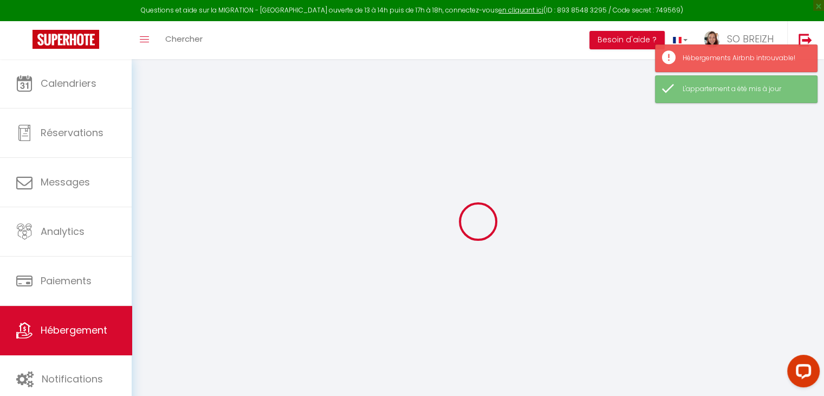
checkbox input "true"
checkbox input "false"
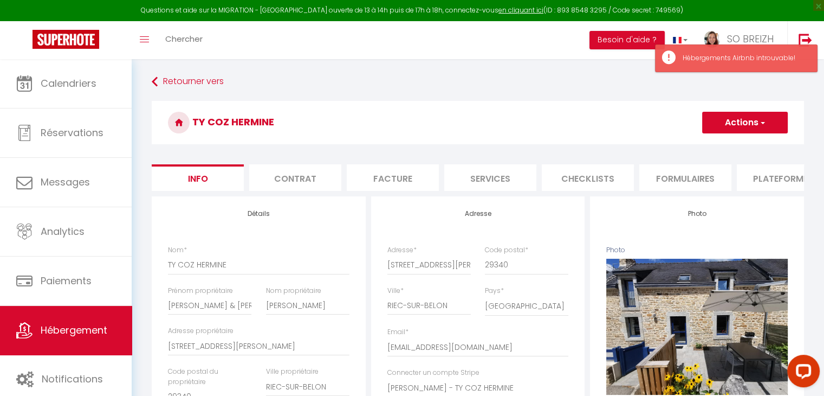
click at [775, 175] on li "Plateformes" at bounding box center [783, 177] width 92 height 27
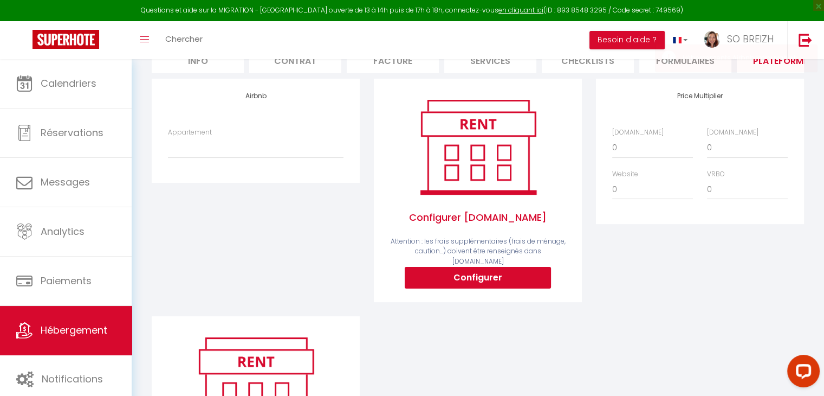
scroll to position [108, 0]
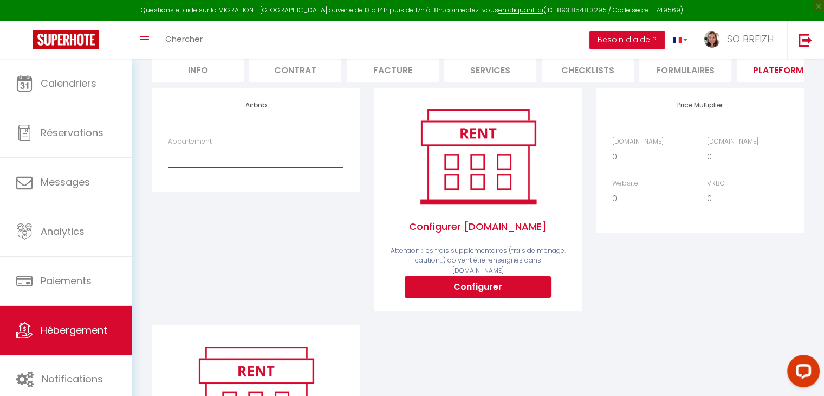
click at [225, 164] on select "Appartement" at bounding box center [256, 156] width 176 height 21
click at [182, 165] on select "Appartement" at bounding box center [256, 156] width 176 height 21
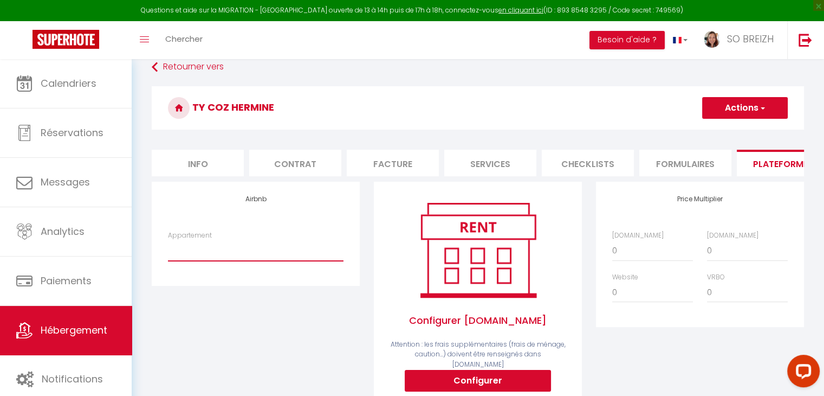
scroll to position [0, 0]
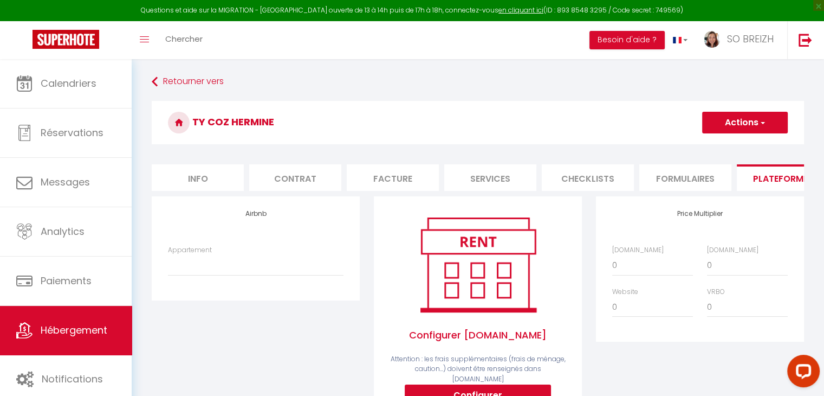
click at [188, 255] on label "Appartement" at bounding box center [190, 250] width 44 height 10
click at [188, 262] on select "Appartement" at bounding box center [256, 265] width 176 height 21
click at [185, 269] on select "Appartement" at bounding box center [256, 265] width 176 height 21
click at [254, 275] on select "Appartement" at bounding box center [256, 265] width 176 height 21
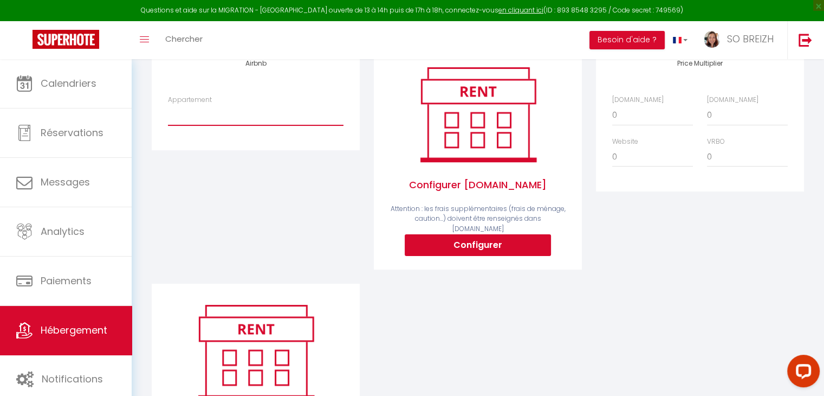
scroll to position [163, 0]
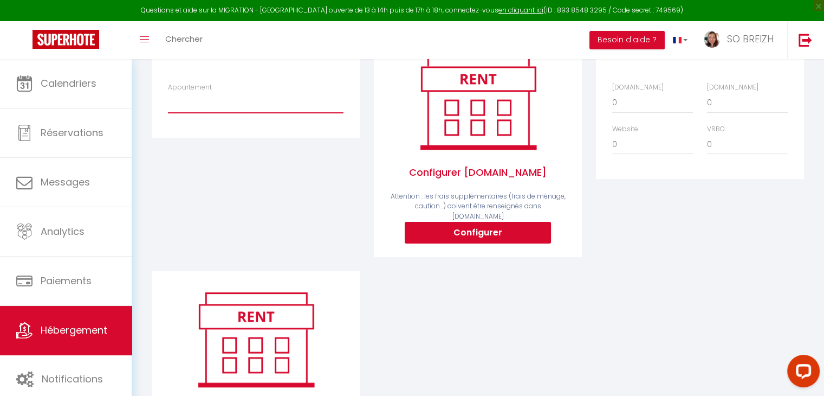
click at [273, 108] on select "Appartement" at bounding box center [256, 102] width 176 height 21
click at [168, 100] on select "Appartement" at bounding box center [256, 102] width 176 height 21
click at [180, 104] on select "Appartement" at bounding box center [256, 102] width 176 height 21
click at [247, 232] on div "Airbnb Appartement" at bounding box center [256, 152] width 222 height 237
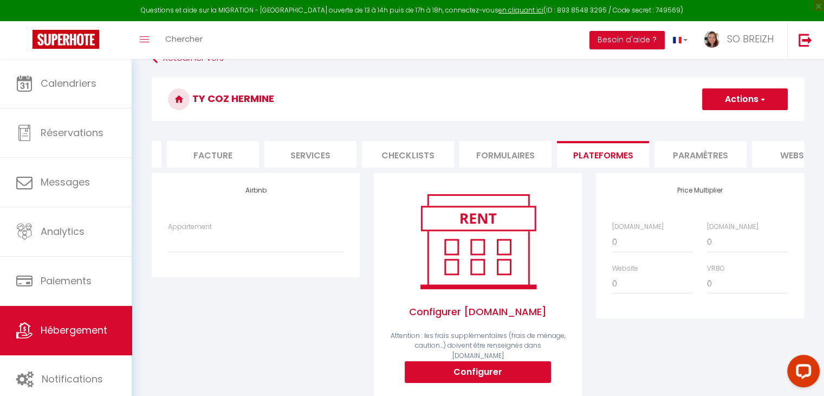
scroll to position [0, 0]
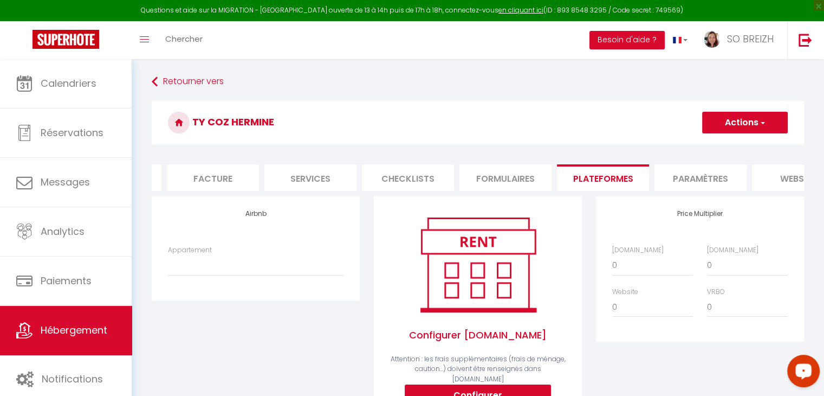
click at [804, 376] on div "Open LiveChat chat widget" at bounding box center [803, 370] width 18 height 18
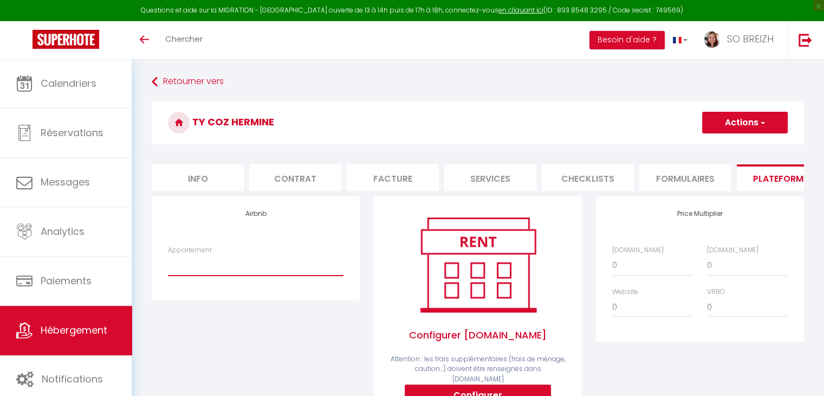
click at [221, 273] on select "[PERSON_NAME] Hermine * wifi * charme breton - [EMAIL_ADDRESS][DOMAIN_NAME]" at bounding box center [256, 265] width 176 height 21
select select "4738-1478902904637556418"
click at [168, 263] on select "[PERSON_NAME] Hermine * wifi * charme breton - [EMAIL_ADDRESS][DOMAIN_NAME]" at bounding box center [256, 265] width 176 height 21
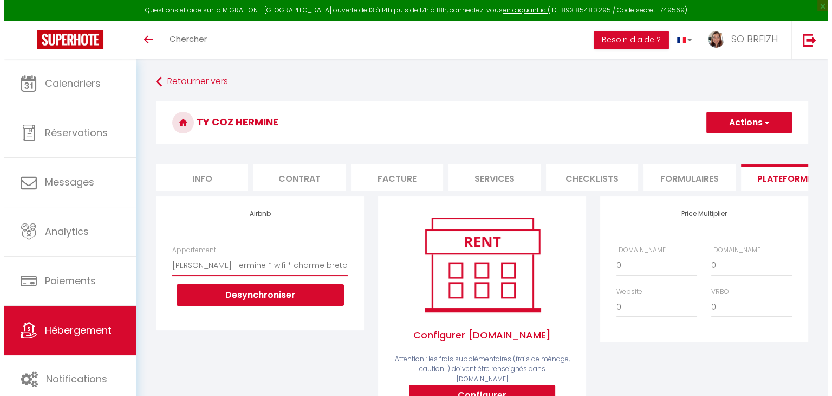
scroll to position [54, 0]
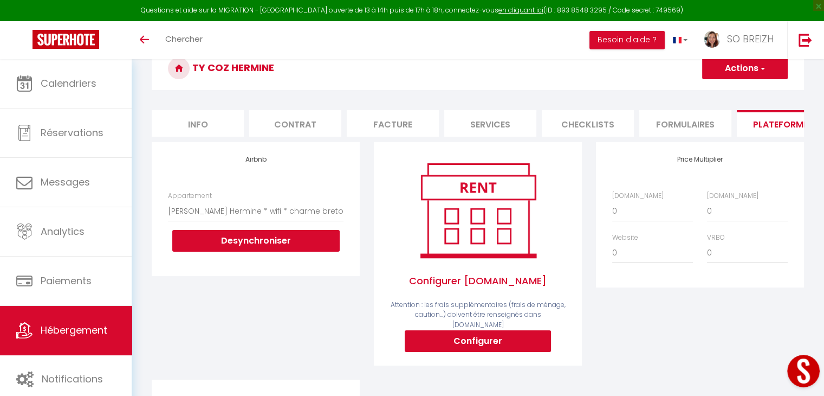
click at [763, 69] on span "button" at bounding box center [762, 68] width 7 height 11
click at [743, 90] on link "Enregistrer" at bounding box center [745, 92] width 86 height 14
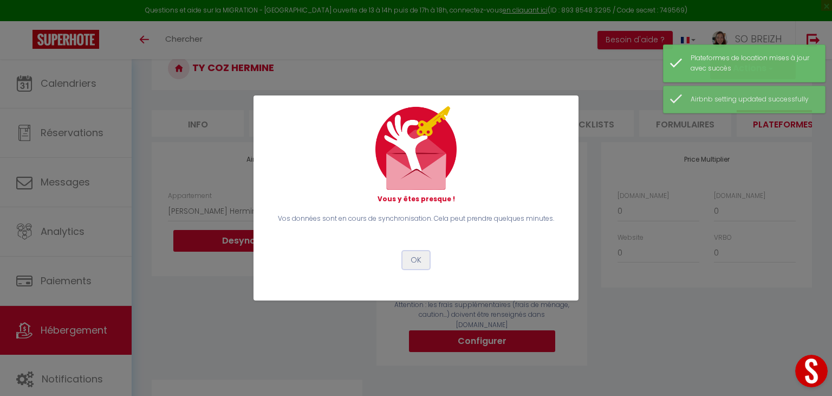
click at [413, 259] on button "OK" at bounding box center [416, 260] width 27 height 18
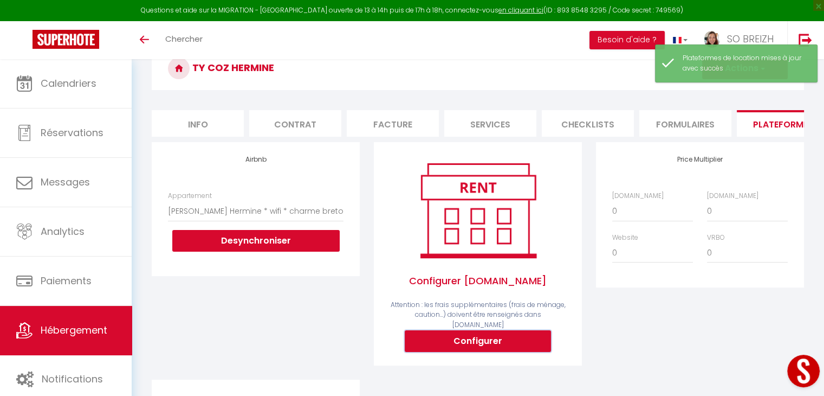
click at [464, 345] on button "Configurer" at bounding box center [478, 341] width 146 height 22
select select
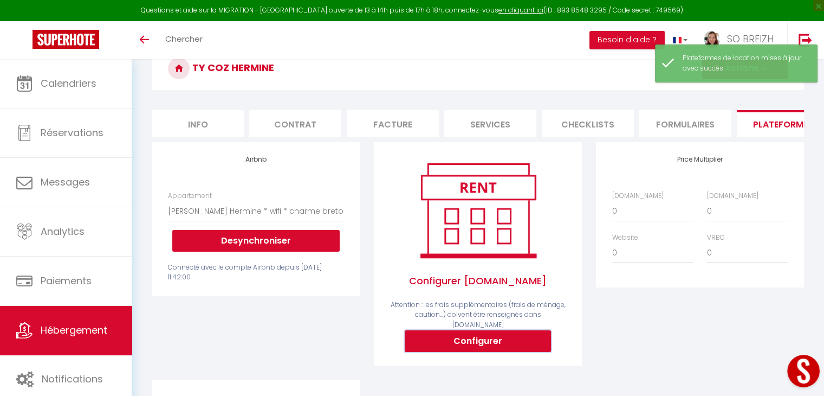
type input "[EMAIL_ADDRESS][DOMAIN_NAME]"
select select
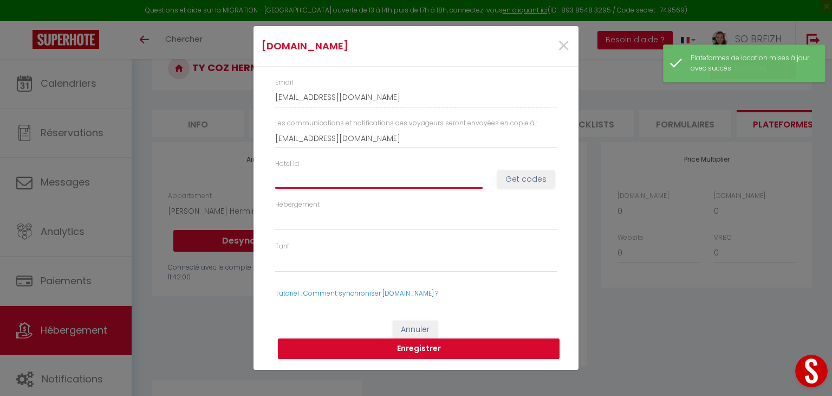
click at [387, 178] on input "Hotel id" at bounding box center [379, 179] width 208 height 20
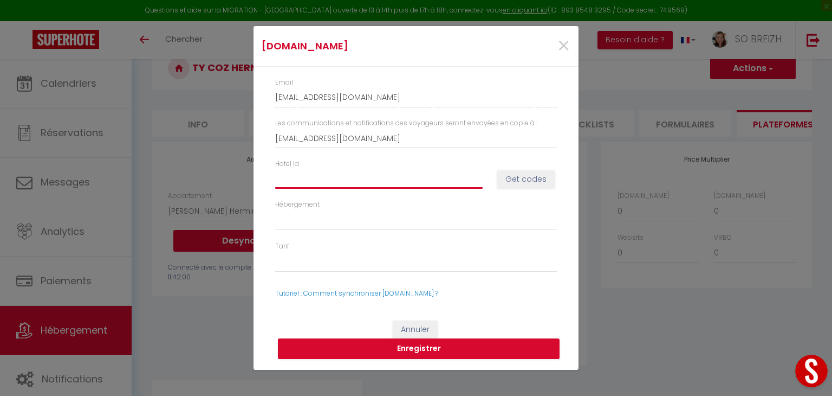
paste input "sk_live_51RurxnCeAqgl285wFu5I4Hj4aArUvq0sFqu7f1Qmlwu0qenAC9sn2NghqSL0sXyrBWRNjk…"
type input "sk_live_51RurxnCeAqgl285wFu5I4Hj4aArUvq0sFqu7f1Qmlwu0qenAC9sn2NghqSL0sXyrBWRNjk…"
select select
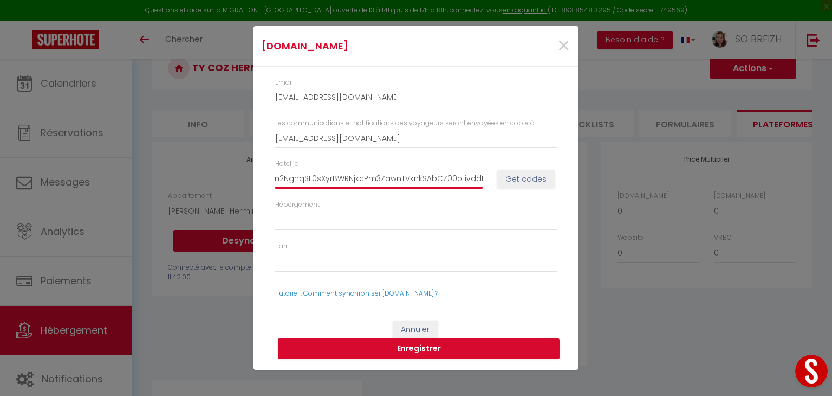
type input "sk_live_51RurxnCeAqgl285wFu5I4Hj4aArUvq0sFqu7f1Qmlwu0qenAC9sn2NghqSL0sXyrBWRNjk…"
click at [527, 178] on button "Get codes" at bounding box center [525, 179] width 57 height 18
select select
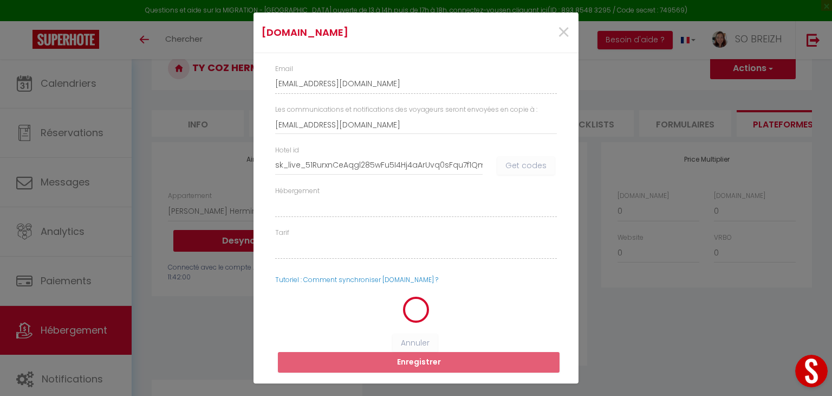
select select
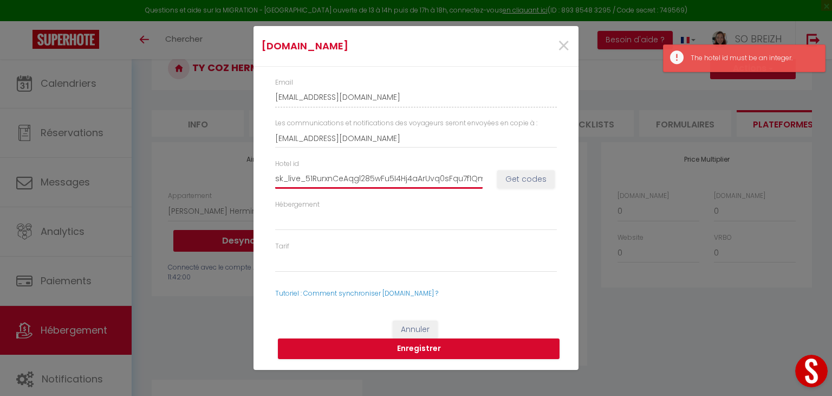
drag, startPoint x: 483, startPoint y: 177, endPoint x: 241, endPoint y: 174, distance: 242.2
click at [241, 174] on div "[DOMAIN_NAME] × Email [EMAIL_ADDRESS][DOMAIN_NAME] Les communications et notifi…" at bounding box center [416, 198] width 832 height 396
type input "lwu0qenAC9sn2NghqSL0sXyrBWRNjkcPm3ZawnTVknkSAbCZ00b1ivddHR"
select select
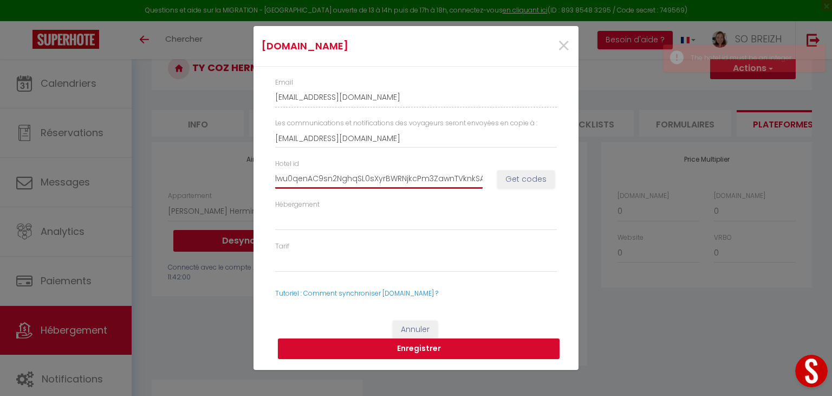
scroll to position [0, 56]
drag, startPoint x: 276, startPoint y: 178, endPoint x: 515, endPoint y: 180, distance: 239.5
click at [515, 180] on div "Hotel id lwu0qenAC9sn2NghqSL0sXyrBWRNjkcPm3ZawnTVknkSAbCZ00b1ivddHR Get codes" at bounding box center [416, 179] width 296 height 41
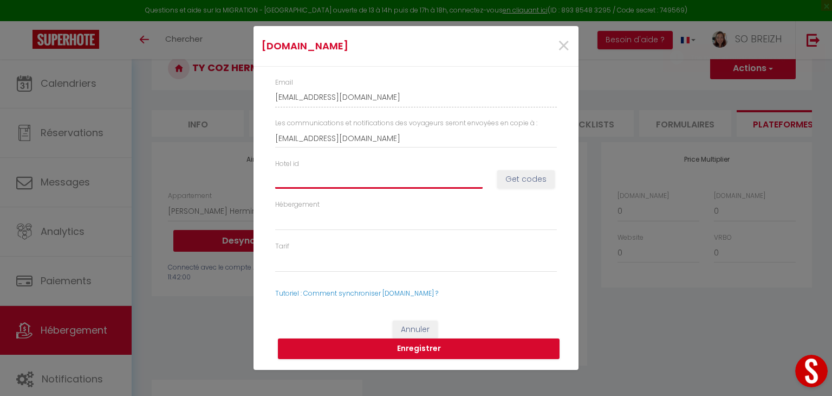
select select
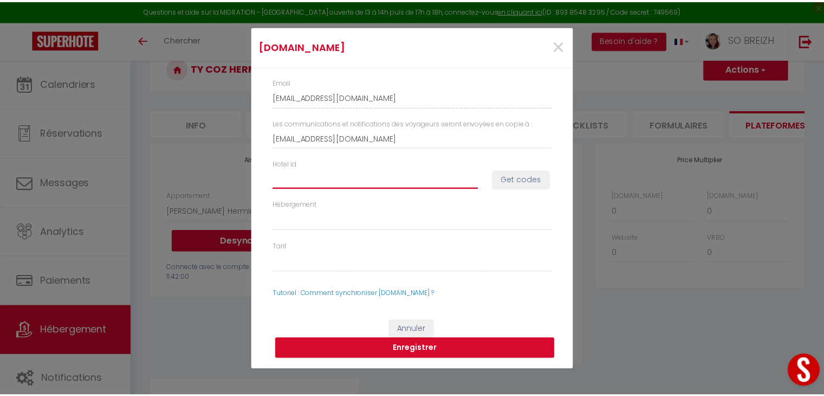
scroll to position [0, 0]
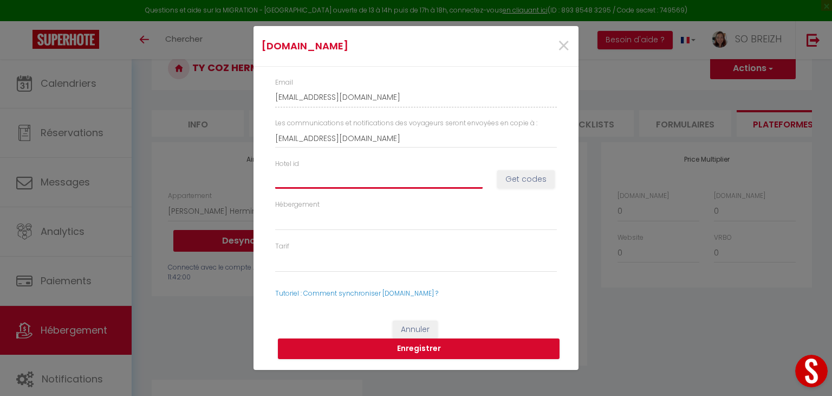
type input "1"
select select
type input "14"
select select
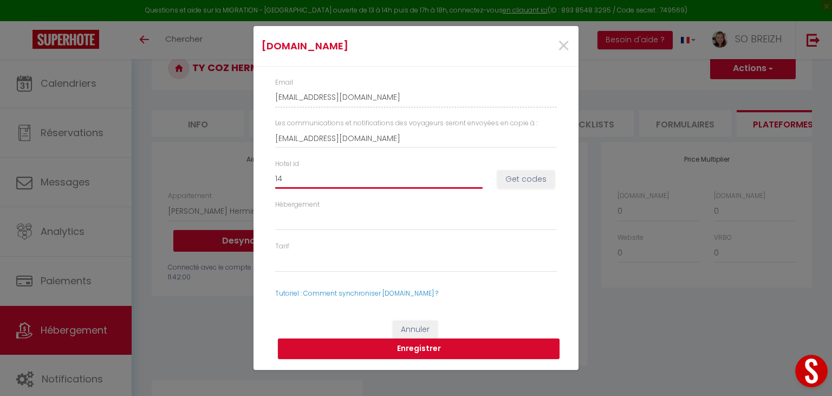
select select
type input "147"
select select
type input "1474"
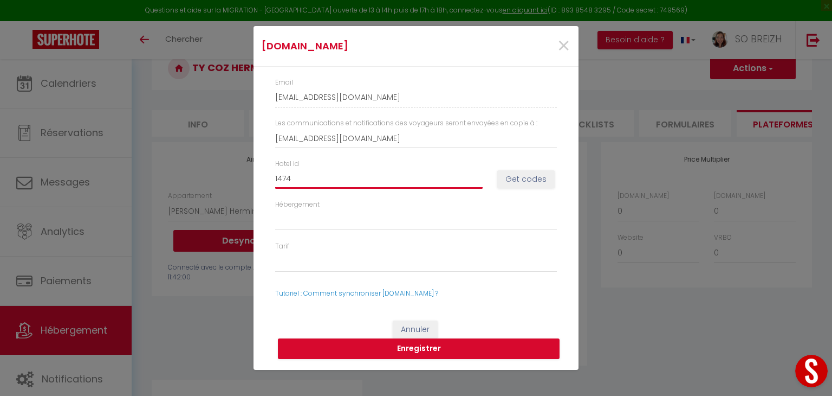
select select
type input "14745"
select select
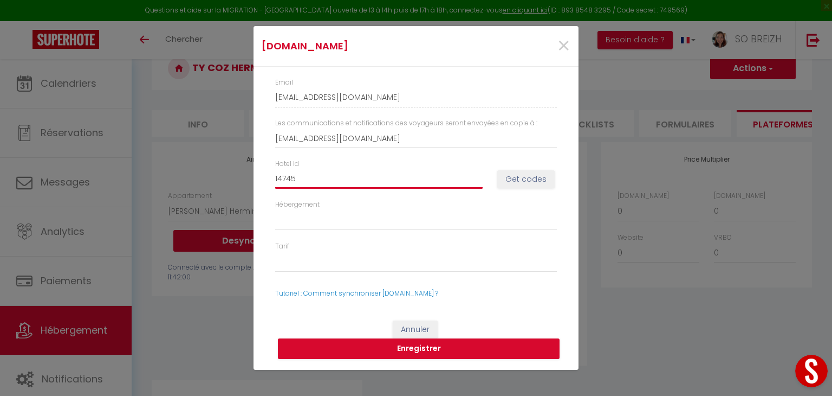
type input "147452"
select select
type input "1474523"
select select
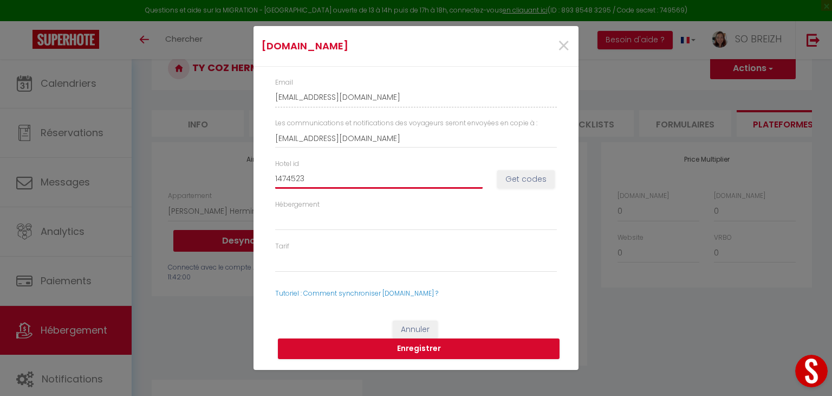
select select
type input "14745234"
select select
type input "14745234"
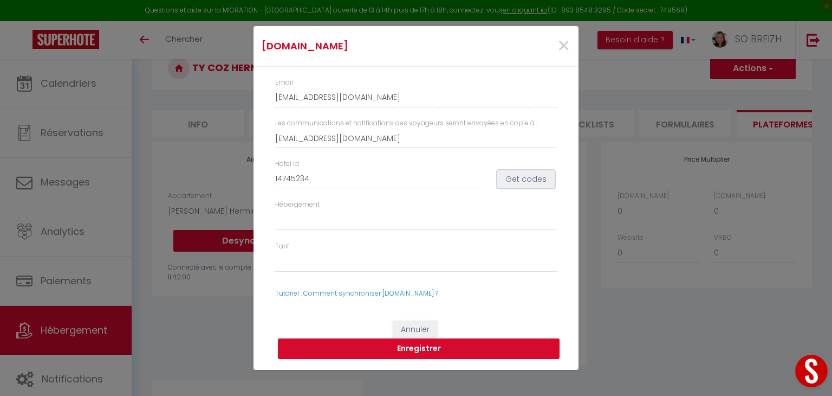
click at [515, 183] on button "Get codes" at bounding box center [525, 179] width 57 height 18
select select
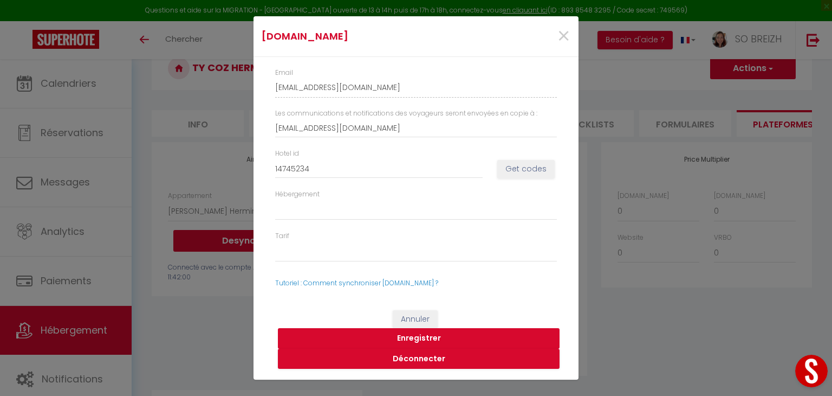
click at [414, 339] on button "Enregistrer" at bounding box center [419, 338] width 282 height 21
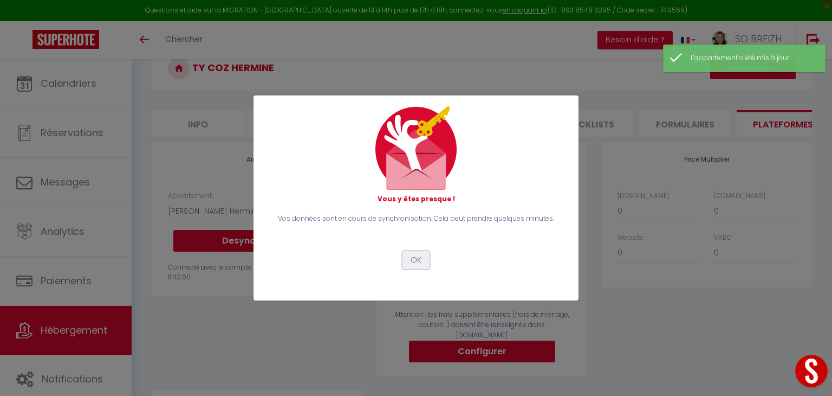
click at [412, 256] on button "OK" at bounding box center [416, 260] width 27 height 18
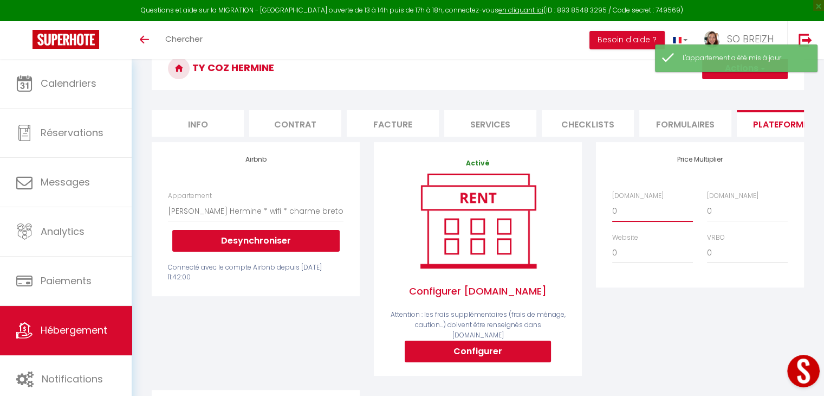
click at [619, 219] on select "0 + 1 % + 2 % + 3 % + 4 % + 5 % + 6 % + 7 % + 8 % + 9 %" at bounding box center [652, 210] width 81 height 21
select select "+ 4 %"
click at [612, 209] on select "0 + 1 % + 2 % + 3 % + 4 % + 5 % + 6 % + 7 % + 8 % + 9 %" at bounding box center [652, 210] width 81 height 21
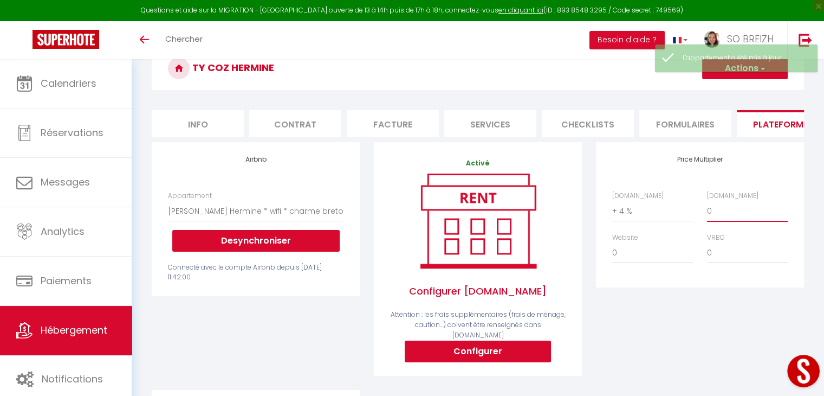
click at [725, 219] on select "0 + 1 % + 2 % + 3 % + 4 % + 5 % + 6 % + 7 % + 8 % + 9 %" at bounding box center [747, 210] width 81 height 21
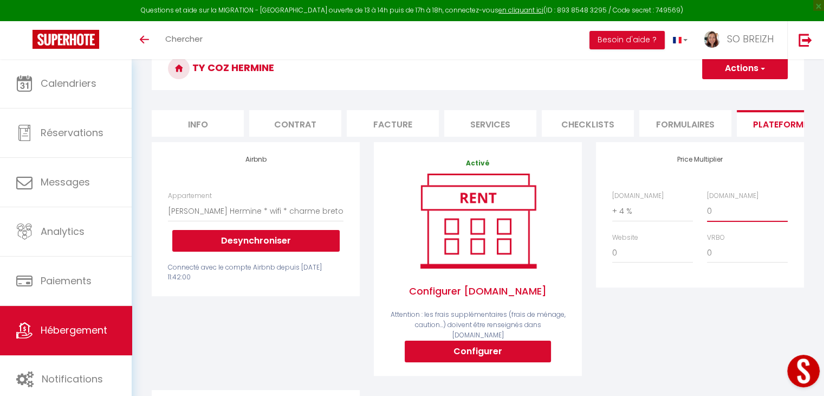
select select "+ 21 %"
click at [707, 209] on select "0 + 1 % + 2 % + 3 % + 4 % + 5 % + 6 % + 7 % + 8 % + 9 %" at bounding box center [747, 210] width 81 height 21
click at [638, 263] on select "0 + 1 % + 2 % + 3 % + 4 % + 5 % + 6 % + 7 % + 8 % + 9 %" at bounding box center [652, 252] width 81 height 21
select select "+ 2 %"
click at [612, 250] on select "0 + 1 % + 2 % + 3 % + 4 % + 5 % + 6 % + 7 % + 8 % + 9 %" at bounding box center [652, 252] width 81 height 21
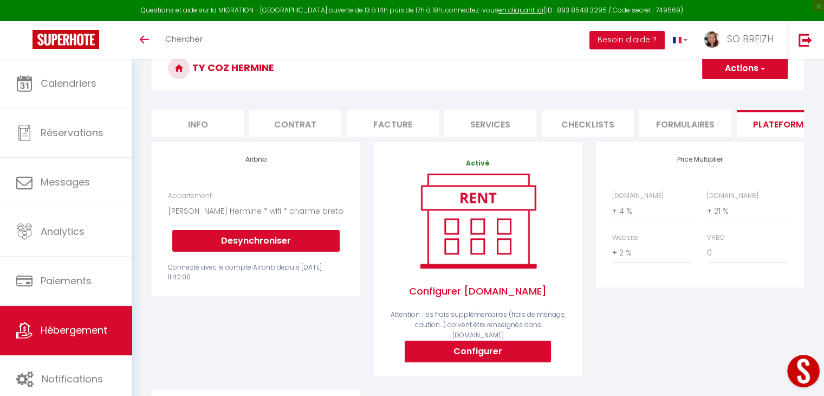
click at [762, 63] on span "button" at bounding box center [762, 68] width 7 height 11
click at [733, 96] on link "Enregistrer" at bounding box center [745, 92] width 86 height 14
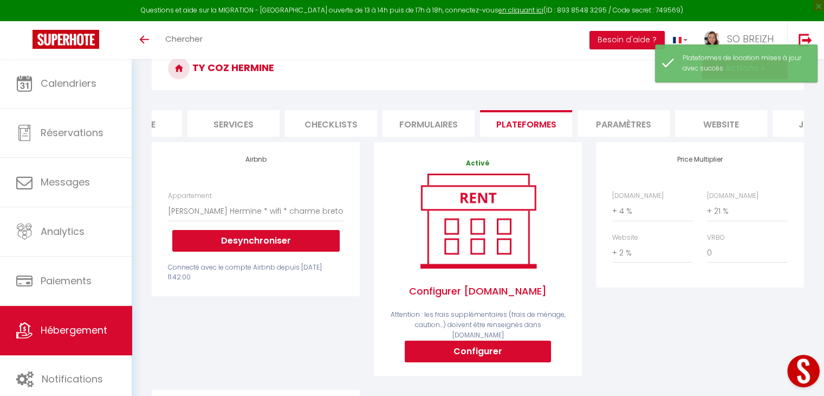
scroll to position [0, 323]
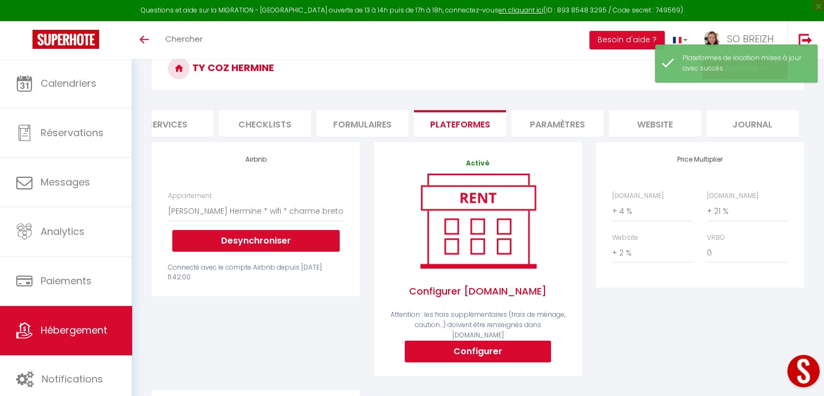
click at [652, 123] on li "website" at bounding box center [655, 123] width 92 height 27
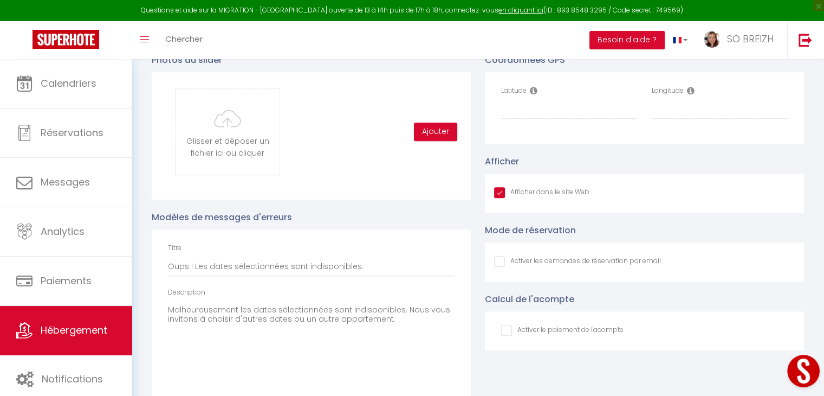
scroll to position [1084, 0]
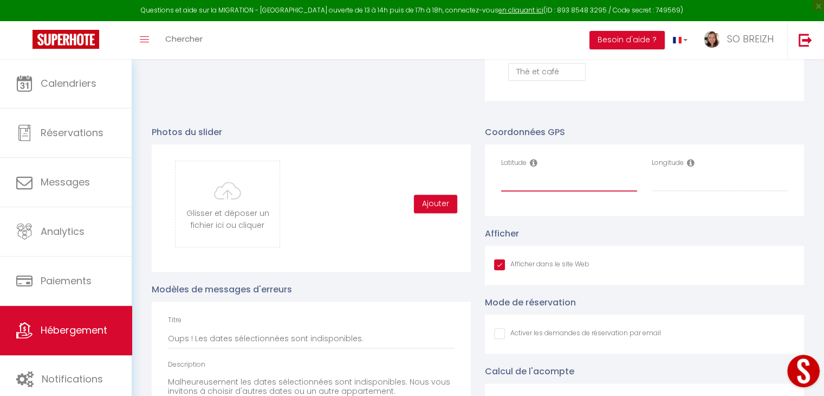
drag, startPoint x: 548, startPoint y: 191, endPoint x: 541, endPoint y: 128, distance: 62.7
click at [548, 189] on input "Latitude" at bounding box center [569, 182] width 136 height 20
paste input "47.8330839"
type input "47.8330839"
click at [669, 185] on input "Longitude" at bounding box center [720, 182] width 136 height 20
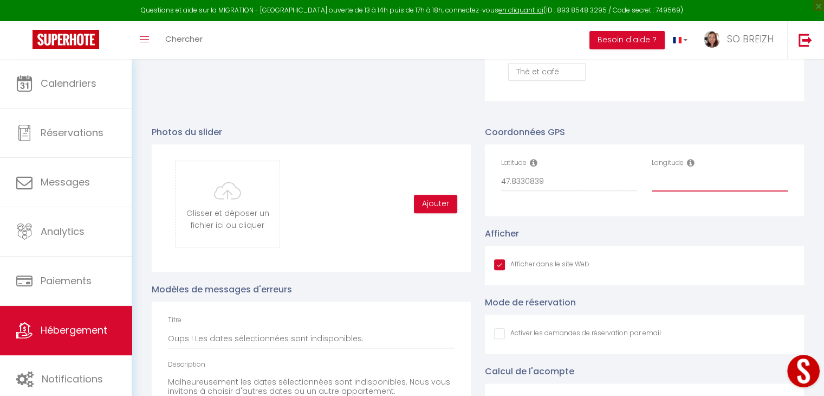
paste input "-3.7118223"
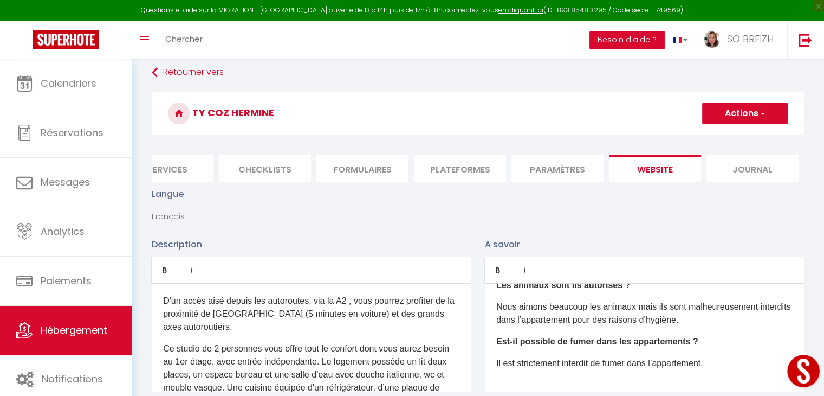
scroll to position [7, 0]
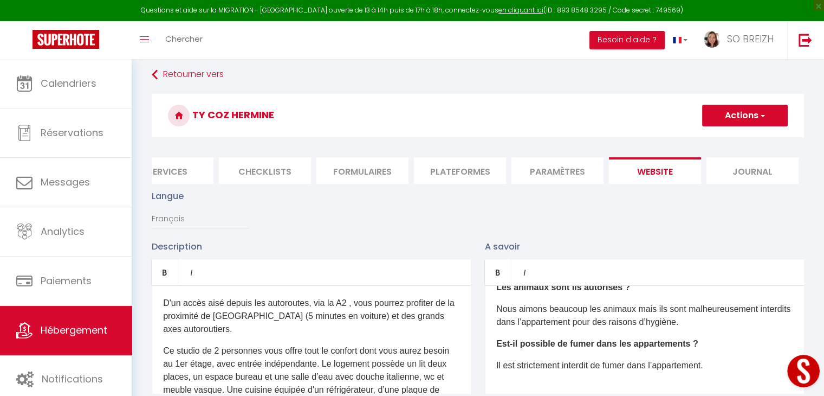
type input "-3.7118223"
click at [761, 111] on span "button" at bounding box center [762, 115] width 7 height 11
click at [741, 140] on input "Enregistrer" at bounding box center [732, 139] width 40 height 11
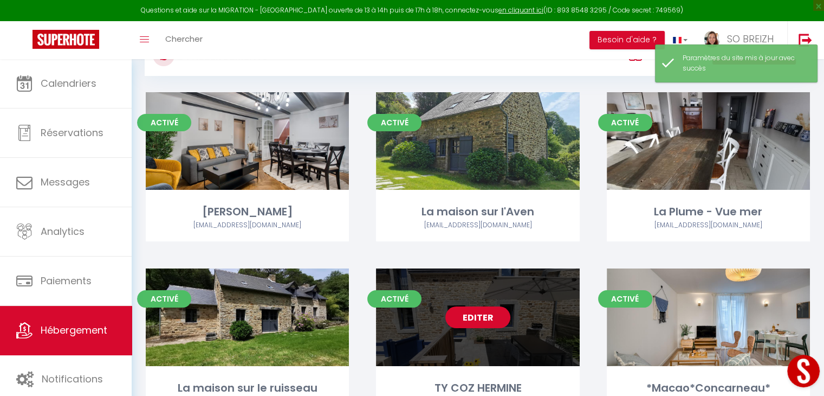
scroll to position [108, 0]
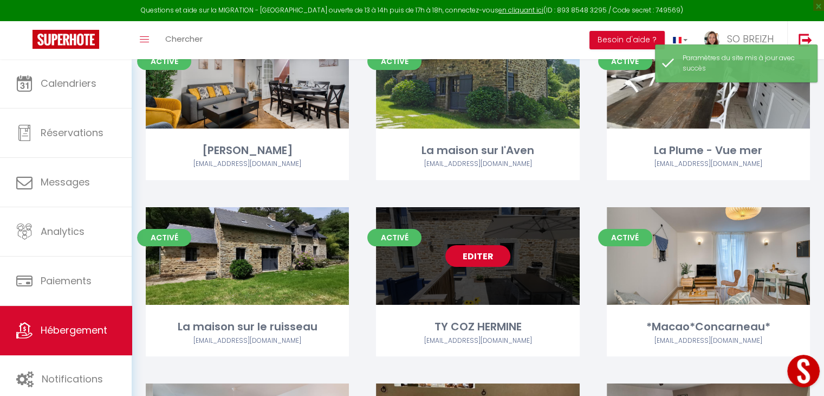
click at [471, 258] on link "Editer" at bounding box center [477, 256] width 65 height 22
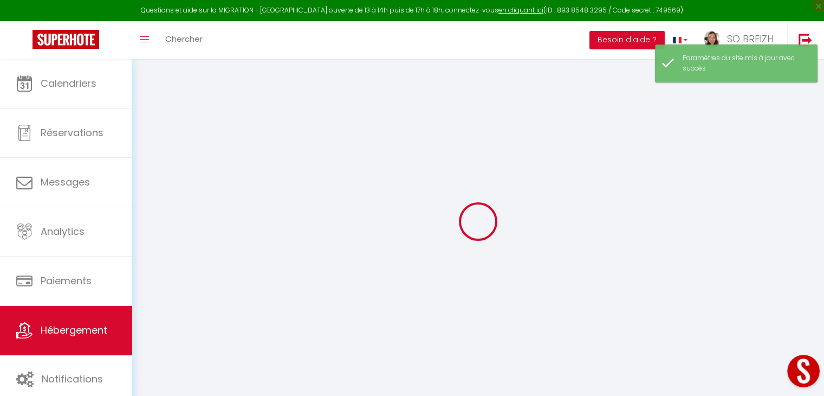
select select "+ 4 %"
select select "+ 21 %"
select select "+ 2 %"
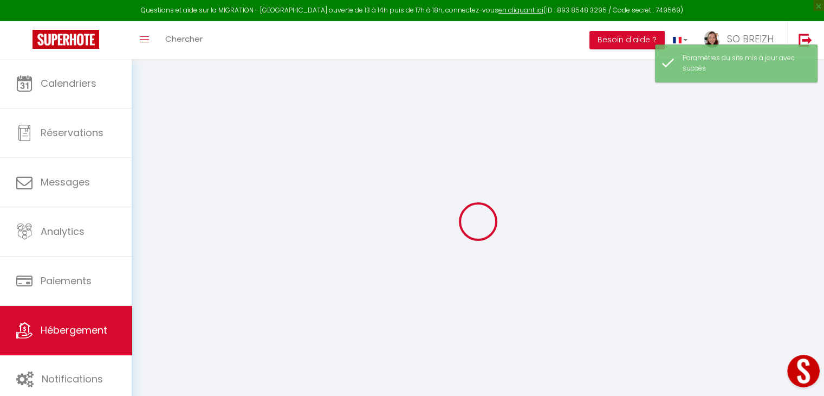
checkbox input "true"
checkbox input "false"
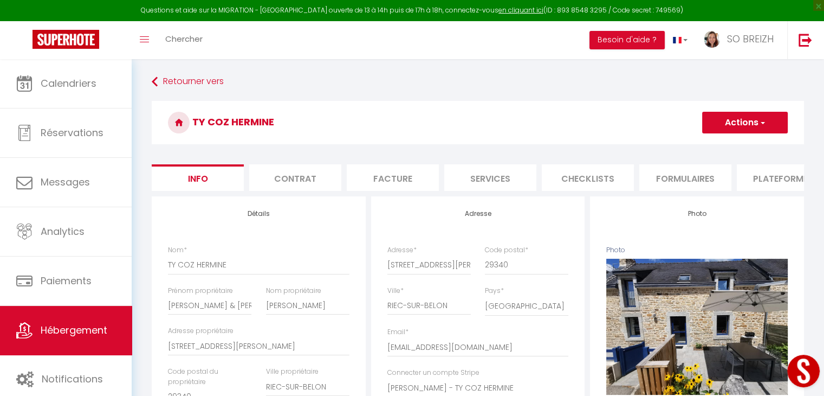
click at [778, 179] on li "Plateformes" at bounding box center [783, 177] width 92 height 27
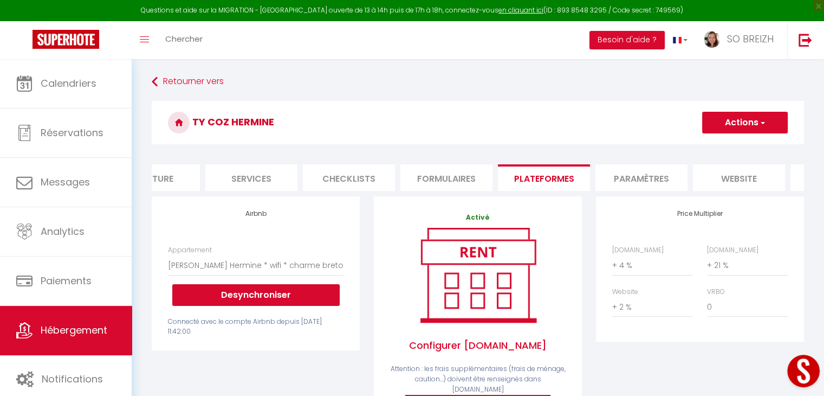
scroll to position [0, 242]
click at [727, 176] on li "website" at bounding box center [736, 177] width 92 height 27
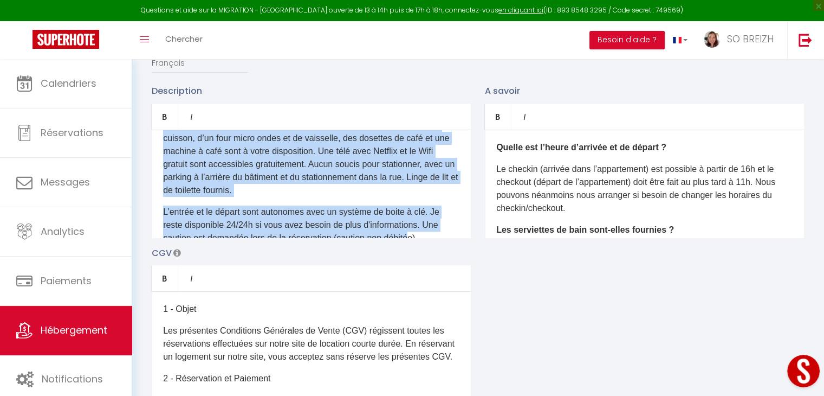
scroll to position [137, 0]
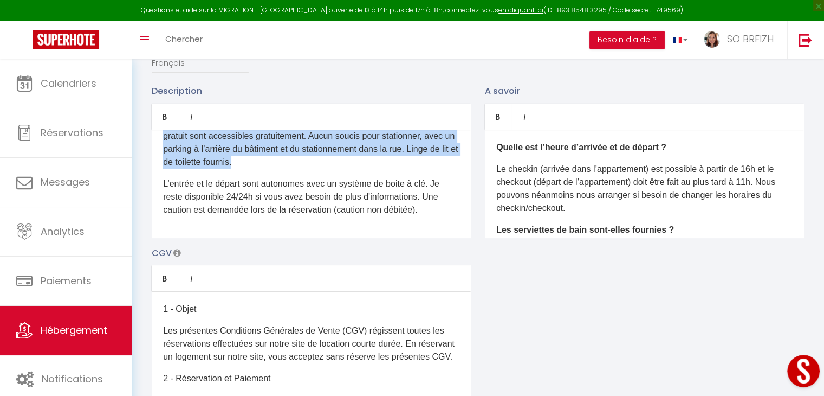
drag, startPoint x: 163, startPoint y: 154, endPoint x: 420, endPoint y: 173, distance: 258.0
click at [420, 173] on div "D'un accès aisé depuis les autoroutes, via la A2 , vous pourrez profiter de la …" at bounding box center [311, 183] width 319 height 108
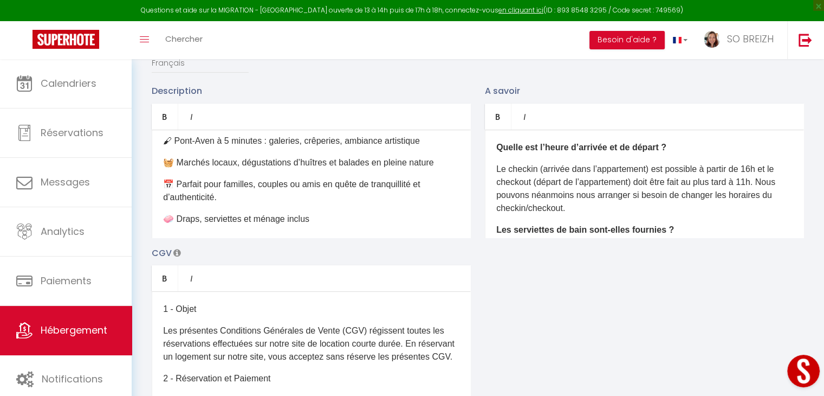
scroll to position [163, 0]
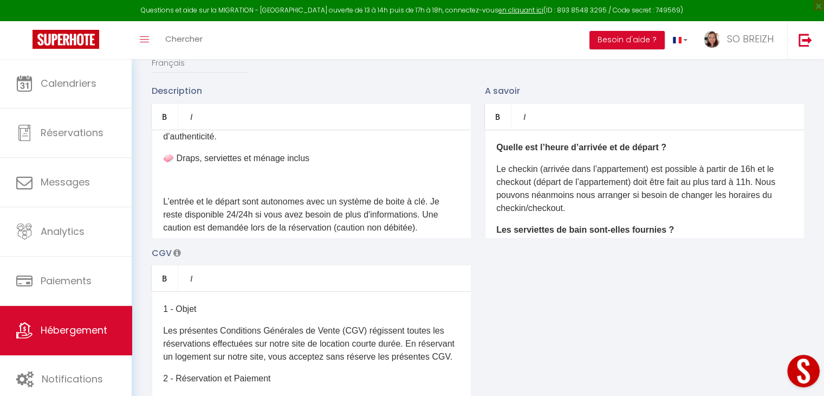
click at [162, 200] on div "🏡 Maison de charme au calme – À 5 min de Pont-Aven 🎨 Déconnexion, nature et dét…" at bounding box center [311, 183] width 319 height 108
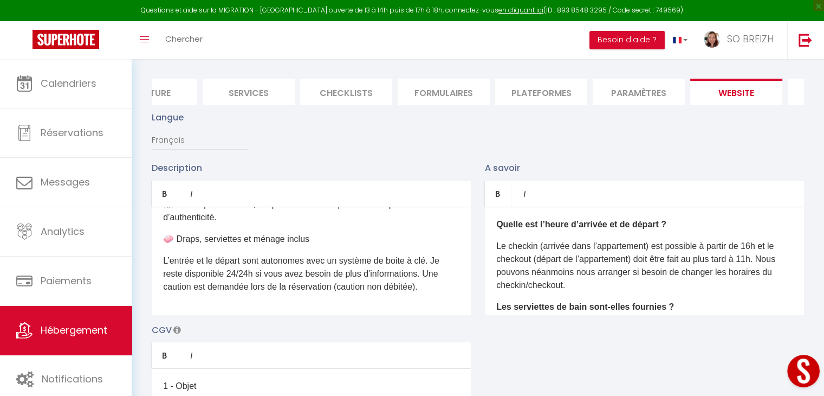
scroll to position [0, 0]
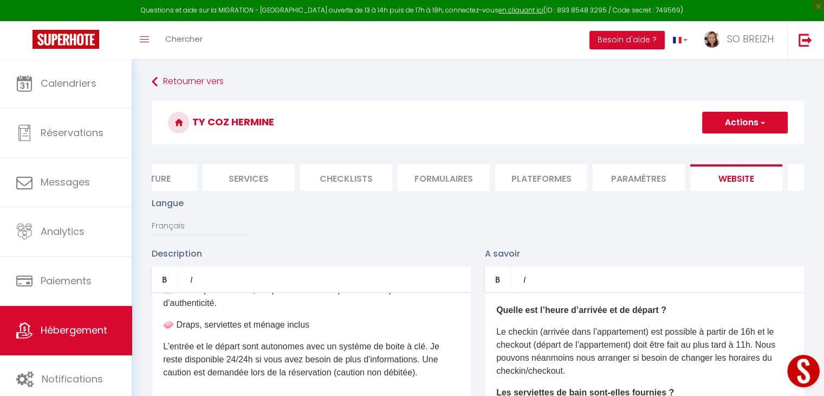
click at [763, 125] on span "button" at bounding box center [762, 122] width 7 height 11
click at [739, 146] on input "Enregistrer" at bounding box center [732, 146] width 40 height 11
checkbox input "true"
checkbox input "false"
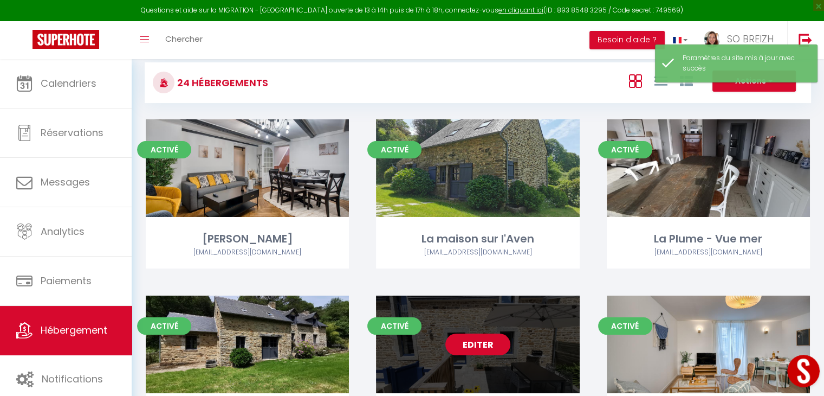
scroll to position [163, 0]
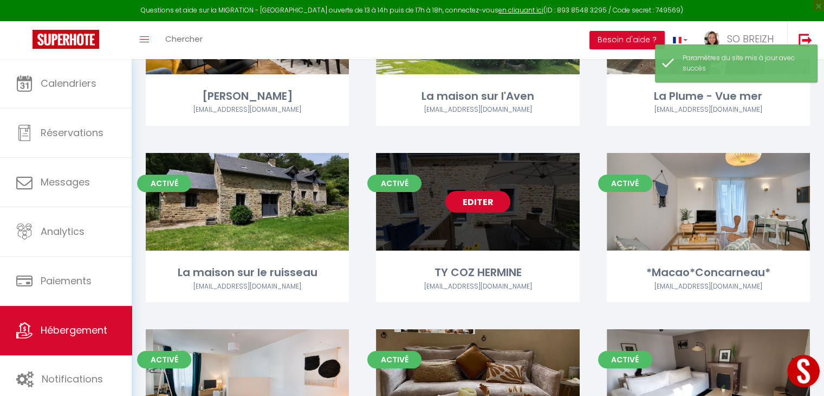
click at [481, 204] on link "Editer" at bounding box center [477, 202] width 65 height 22
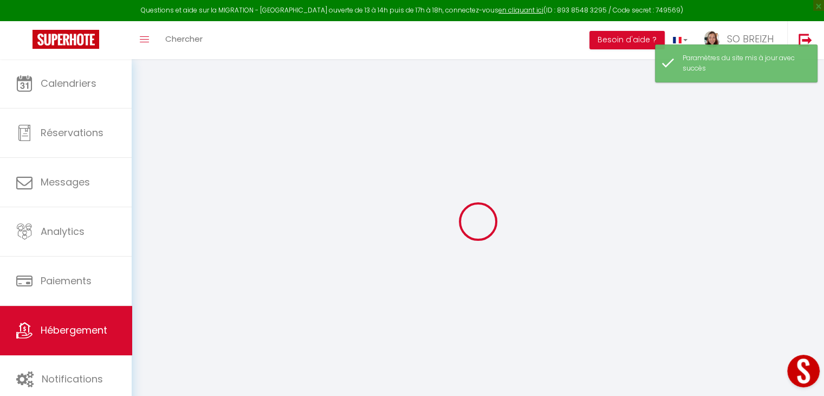
type input "TY COZ HERMINE"
type input "[PERSON_NAME] & [PERSON_NAME]"
type input "[PERSON_NAME]"
type input "[STREET_ADDRESS][PERSON_NAME]"
type input "29340"
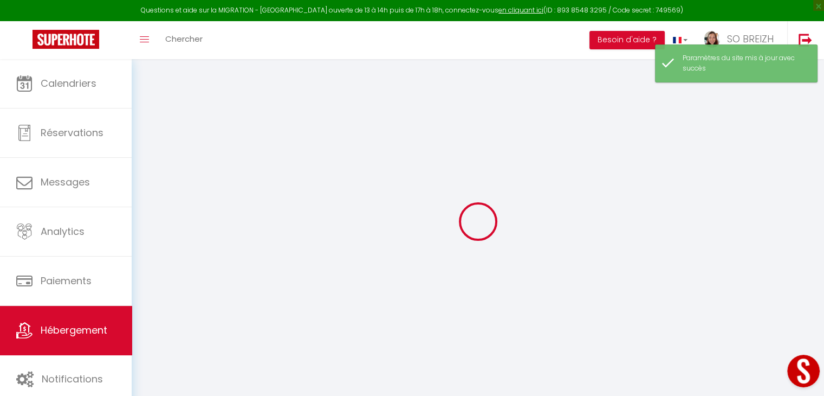
type input "RIEC-SUR-BELON"
select select "1"
select select "2"
type input "100"
type input "85"
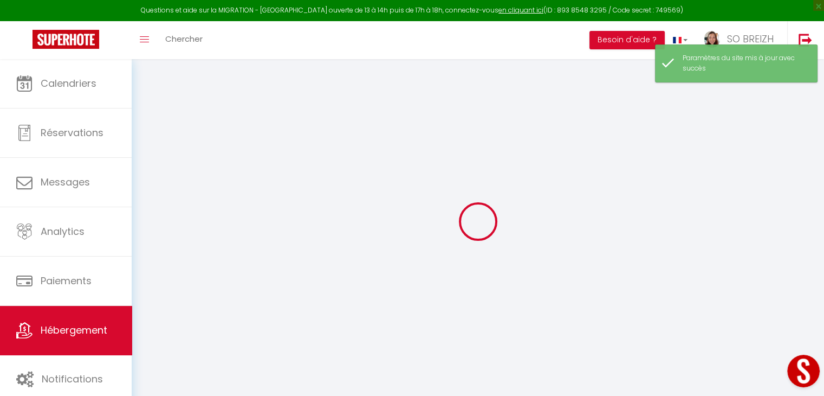
type input "4.4"
type input "200"
type input "500"
select select
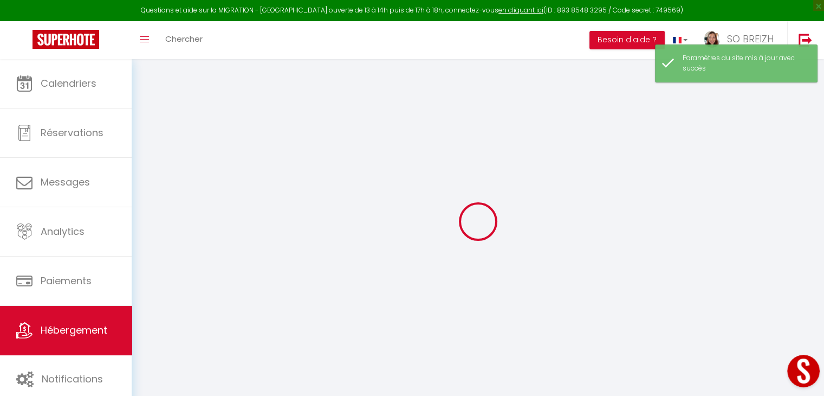
select select
type input "[STREET_ADDRESS][PERSON_NAME]"
type input "29340"
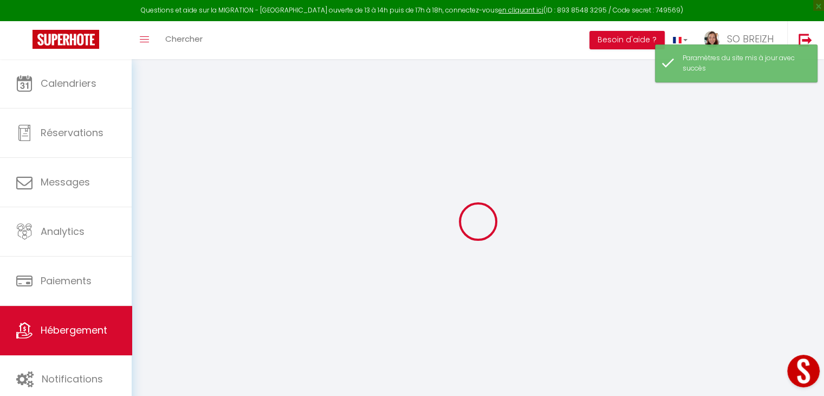
type input "RIEC-SUR-BELON"
type input "[EMAIL_ADDRESS][DOMAIN_NAME]"
select select "15684"
checkbox input "true"
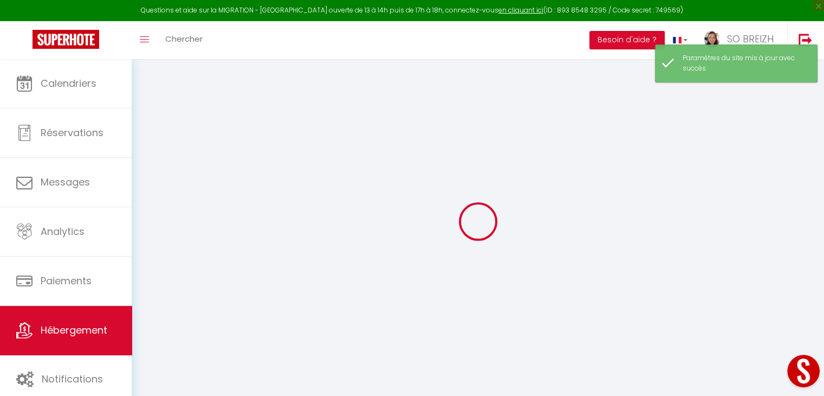
checkbox input "true"
checkbox input "false"
radio input "true"
type input "25"
type input "85"
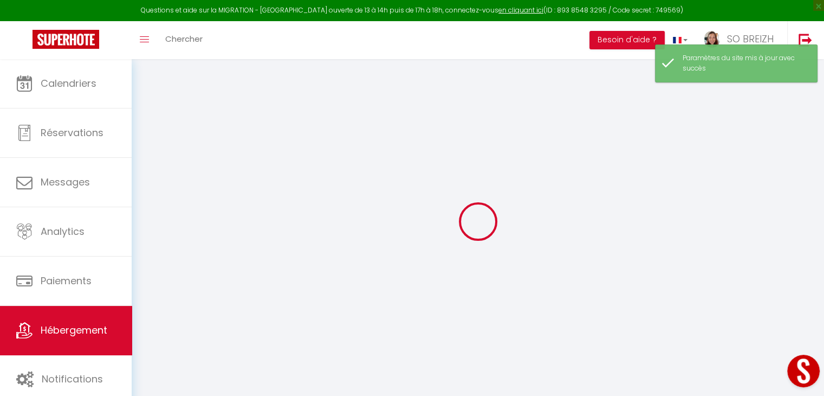
type input "0"
select select "43612"
select select
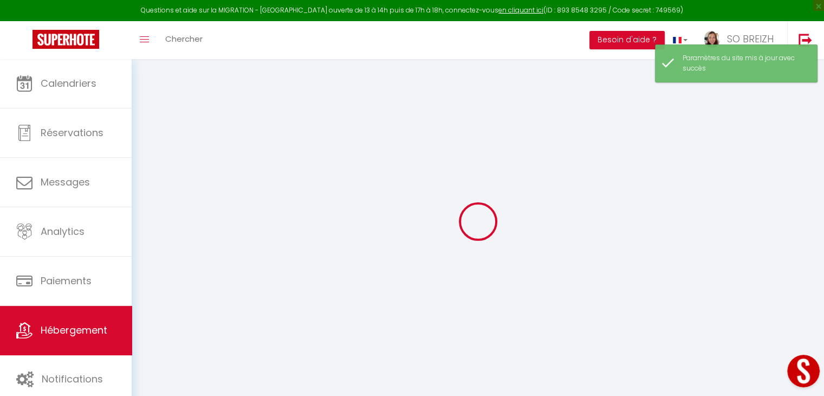
select select
checkbox input "true"
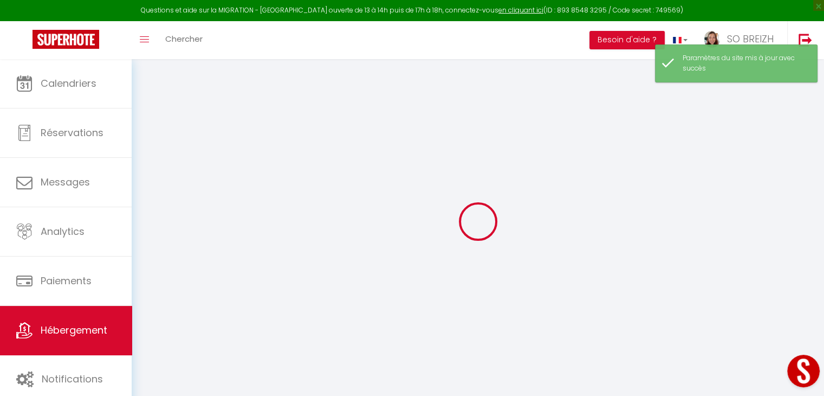
checkbox input "true"
checkbox input "false"
select select
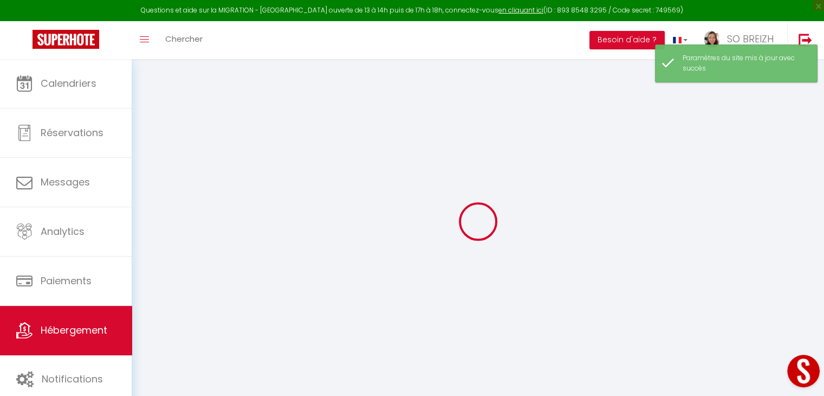
select select
checkbox input "true"
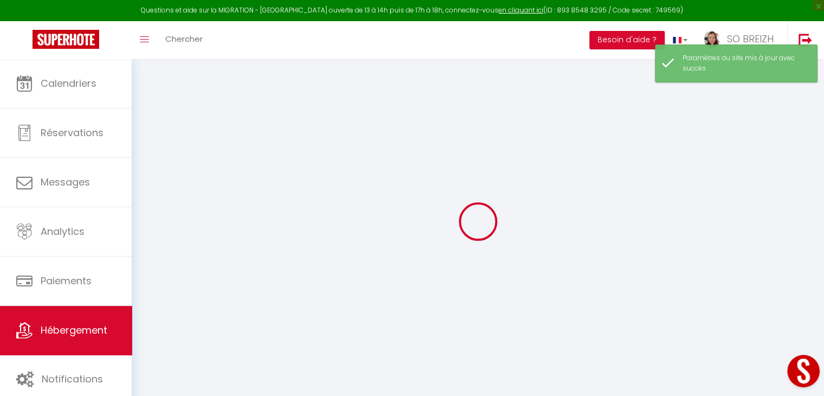
checkbox input "true"
checkbox input "false"
checkbox input "true"
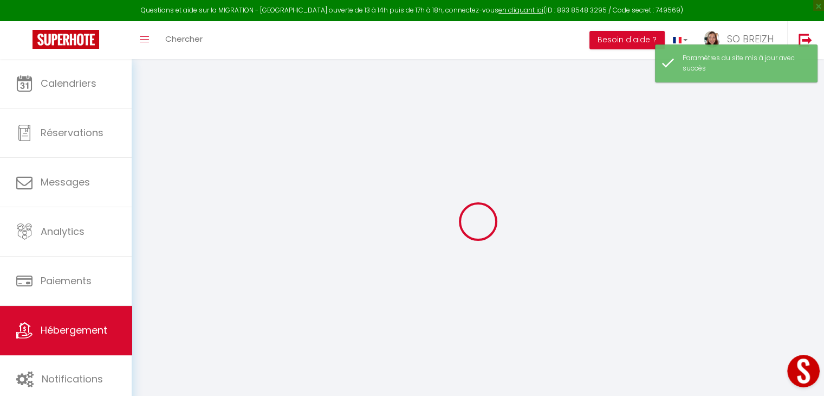
checkbox input "false"
checkbox input "true"
checkbox input "false"
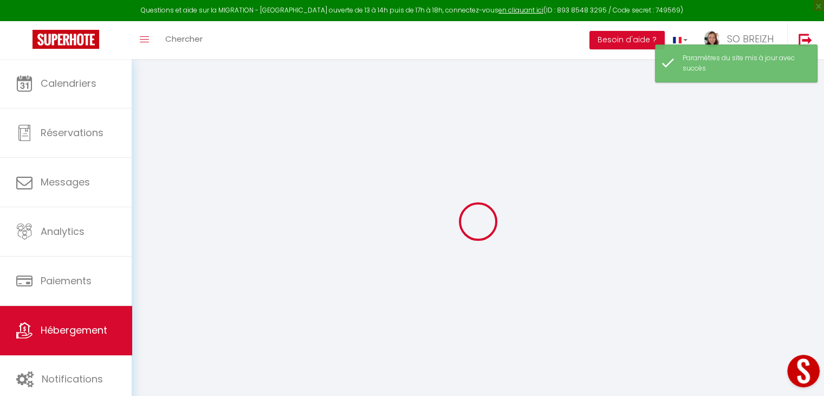
checkbox input "true"
checkbox input "false"
checkbox input "true"
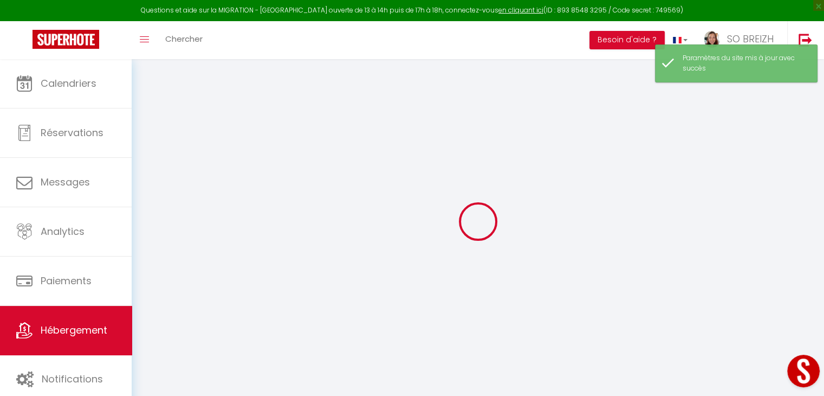
checkbox input "true"
checkbox input "false"
select select "17:00"
select select "23:45"
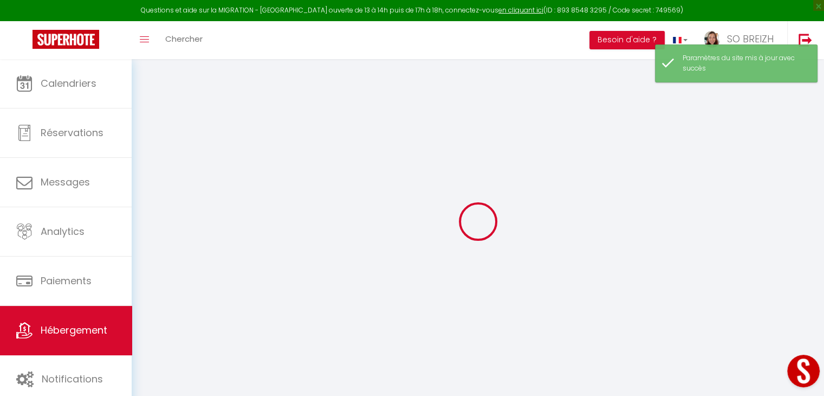
select select "10:00"
select select "30"
select select "120"
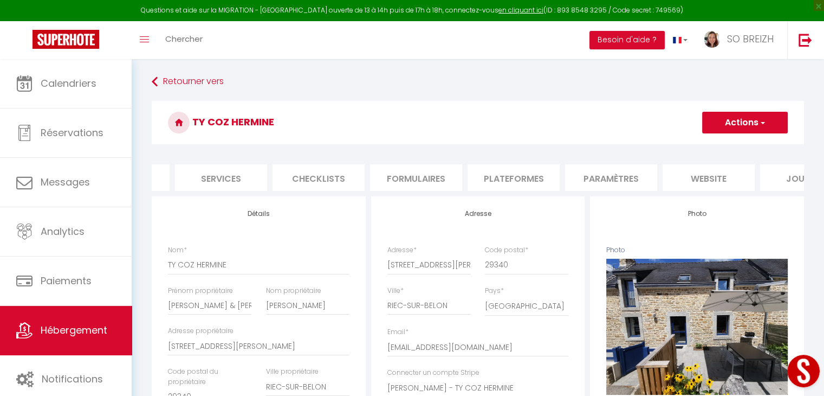
scroll to position [0, 276]
click at [683, 181] on li "website" at bounding box center [702, 177] width 92 height 27
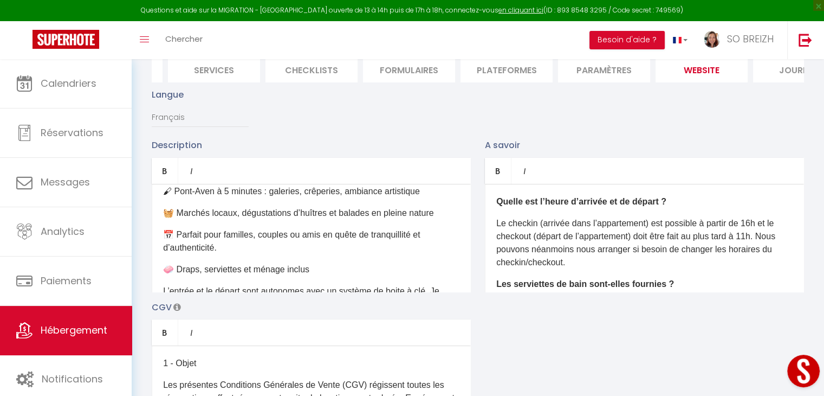
scroll to position [108, 0]
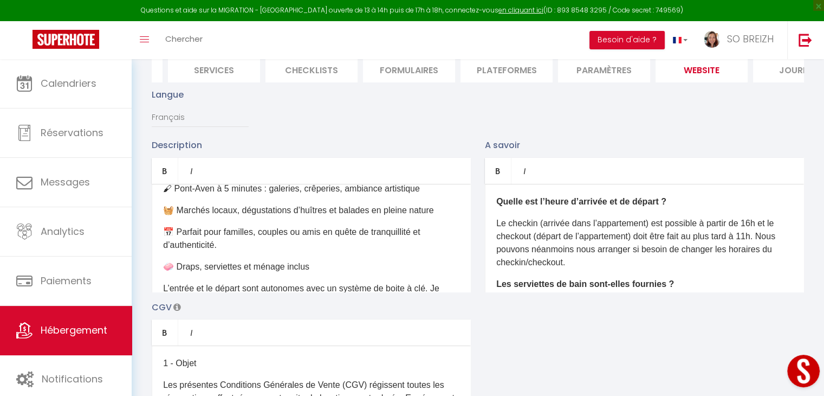
click at [230, 251] on p "📅 Parfait pour familles, couples ou amis en quête de tranquillité et d’authenti…" at bounding box center [311, 238] width 296 height 26
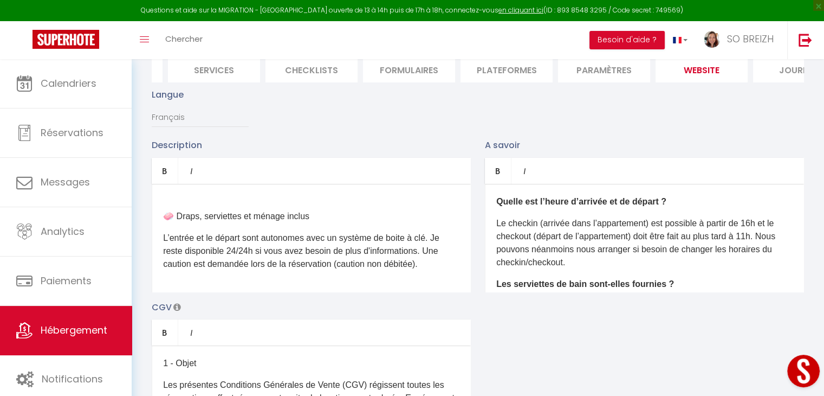
scroll to position [308, 0]
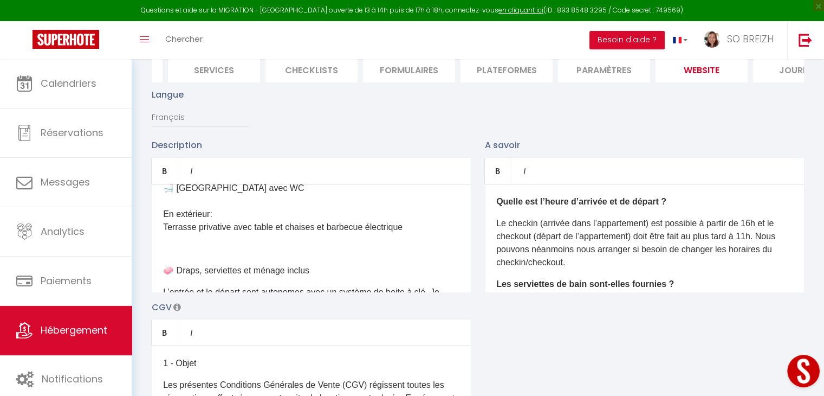
click at [163, 265] on div "🏡 Maison de charme au calme – À 5 min de Pont-Aven 🎨 Déconnexion, nature et dét…" at bounding box center [311, 238] width 319 height 108
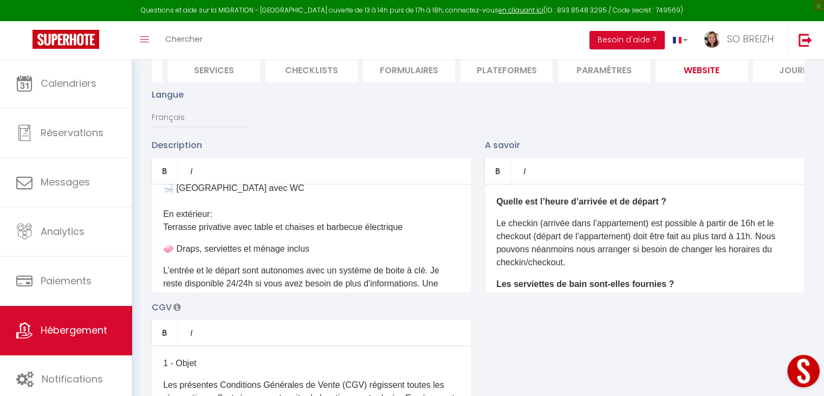
click at [757, 231] on p "Le checkin (arrivée dans l’appartement) est possible à partir de 16h et le chec…" at bounding box center [644, 243] width 296 height 52
click at [758, 242] on p "Le checkin (arrivée dans l’appartement) est possible à partir de 17h et le chec…" at bounding box center [644, 243] width 296 height 52
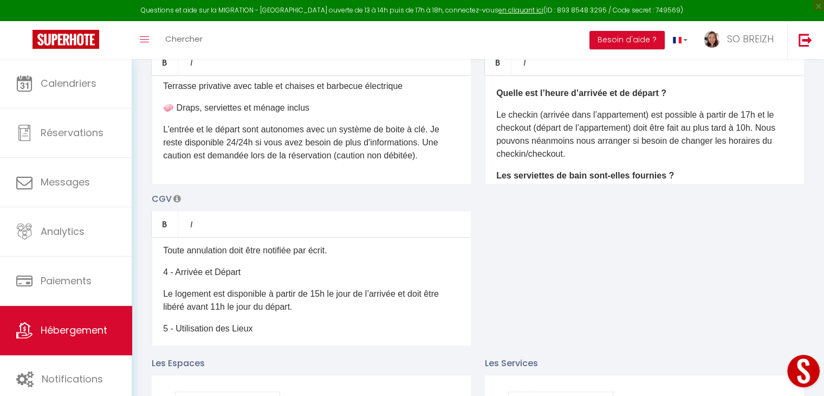
scroll to position [163, 0]
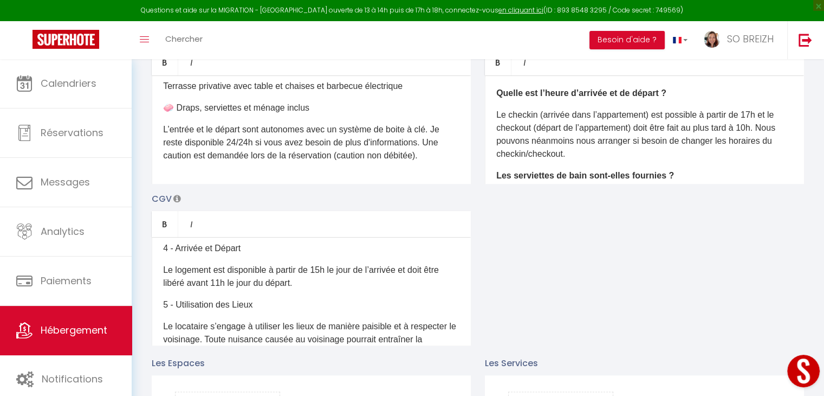
click at [322, 289] on p "Le logement est disponible à partir de 15h le jour de l’arrivée et doit être li…" at bounding box center [311, 276] width 296 height 26
click at [241, 289] on p "Le logement est disponible à partir de 17h le jour de l’arrivée et doit être li…" at bounding box center [311, 276] width 296 height 26
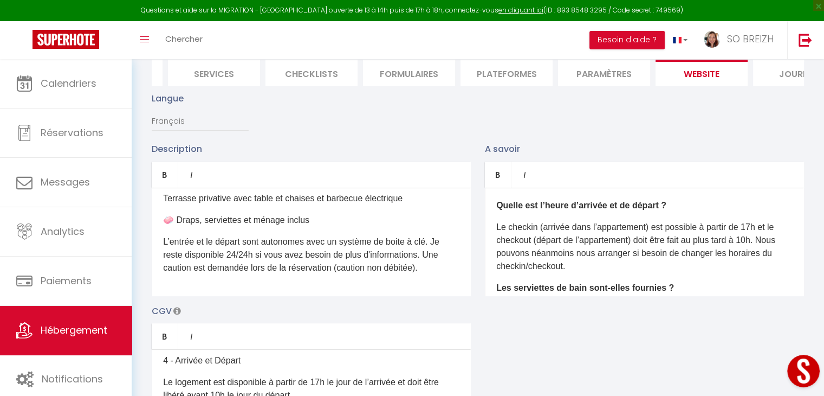
scroll to position [0, 0]
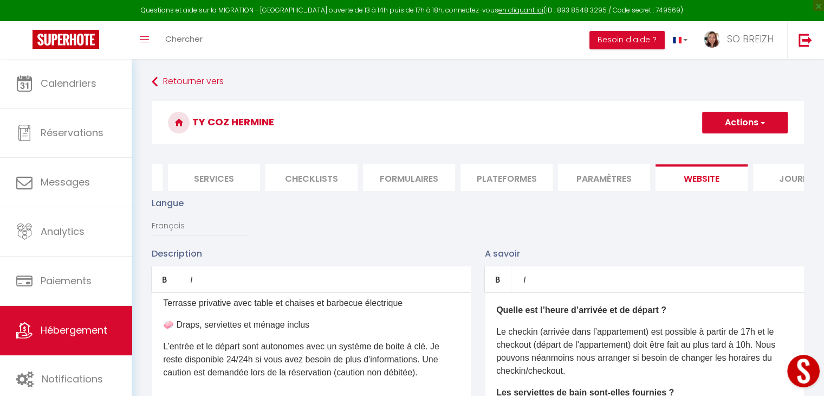
click at [761, 124] on span "button" at bounding box center [762, 122] width 7 height 11
click at [730, 147] on input "Enregistrer" at bounding box center [732, 146] width 40 height 11
checkbox input "true"
checkbox input "false"
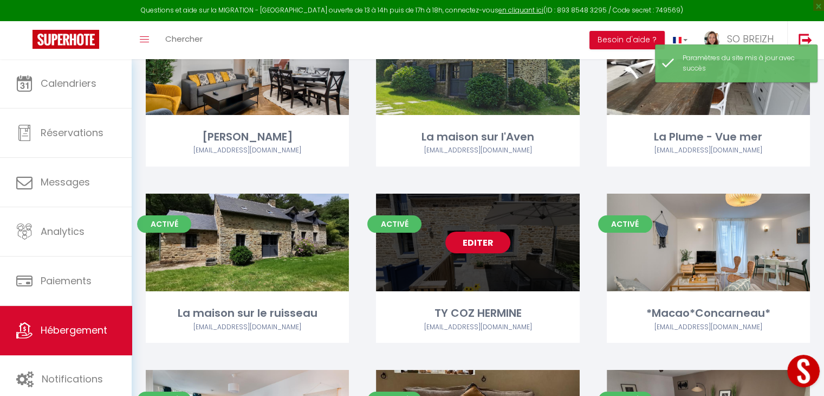
scroll to position [217, 0]
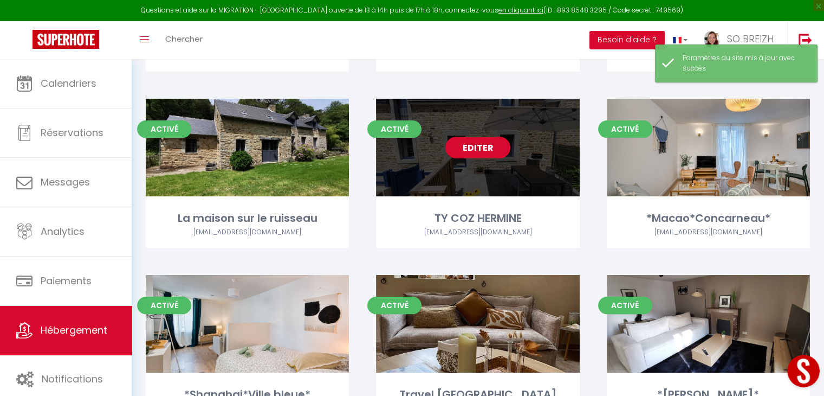
click at [481, 147] on link "Editer" at bounding box center [477, 148] width 65 height 22
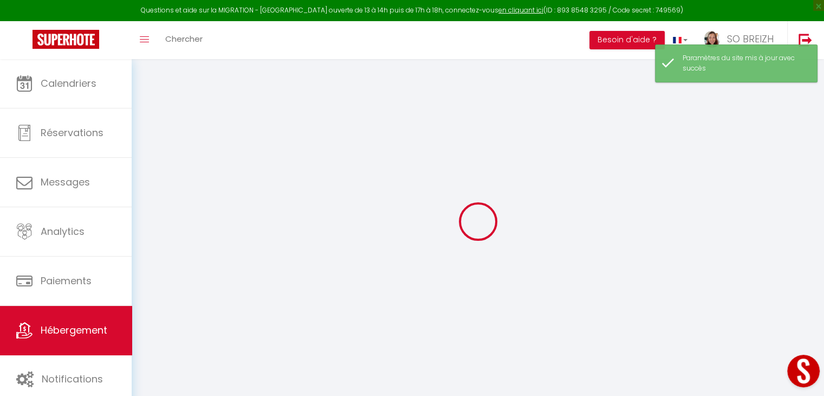
type input "TY COZ HERMINE"
type input "[PERSON_NAME] & [PERSON_NAME]"
type input "[PERSON_NAME]"
type input "[STREET_ADDRESS][PERSON_NAME]"
type input "29340"
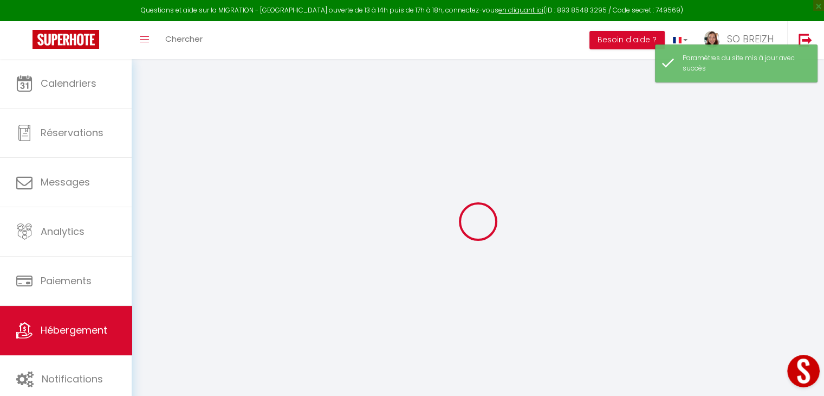
type input "RIEC-SUR-BELON"
select select "1"
select select "2"
type input "100"
type input "85"
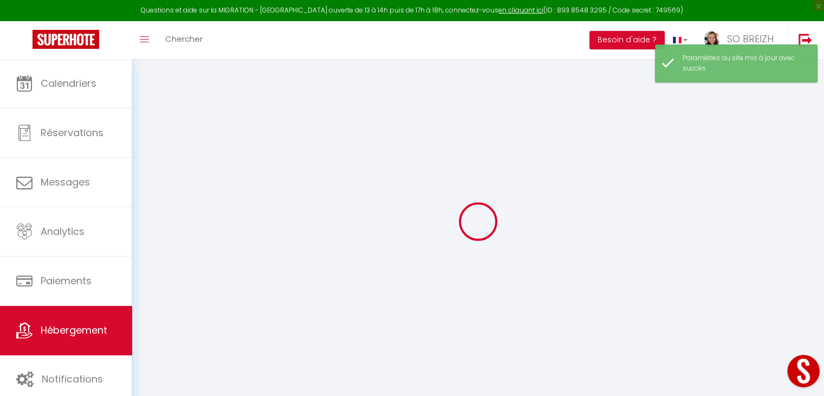
type input "4.4"
type input "200"
type input "500"
select select
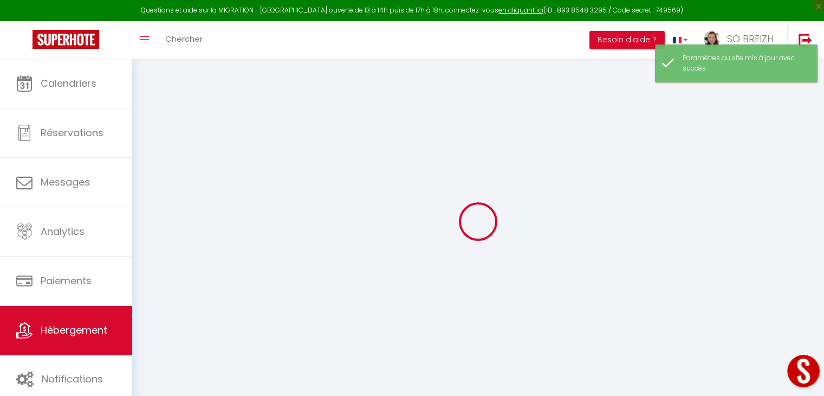
select select
type input "[STREET_ADDRESS][PERSON_NAME]"
type input "29340"
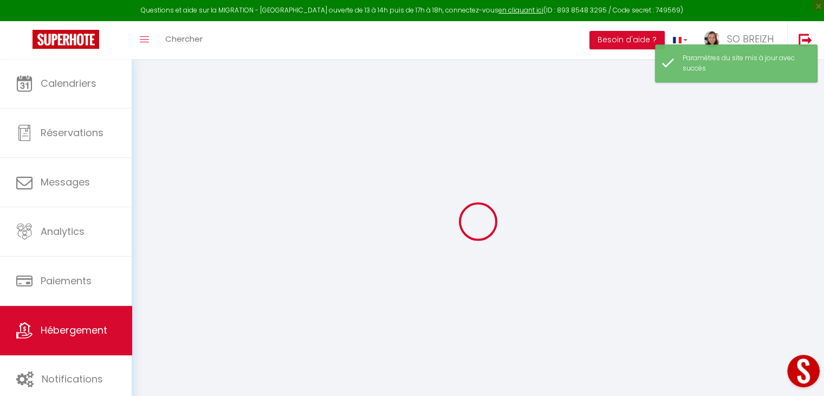
type input "RIEC-SUR-BELON"
type input "[EMAIL_ADDRESS][DOMAIN_NAME]"
select select "15684"
checkbox input "true"
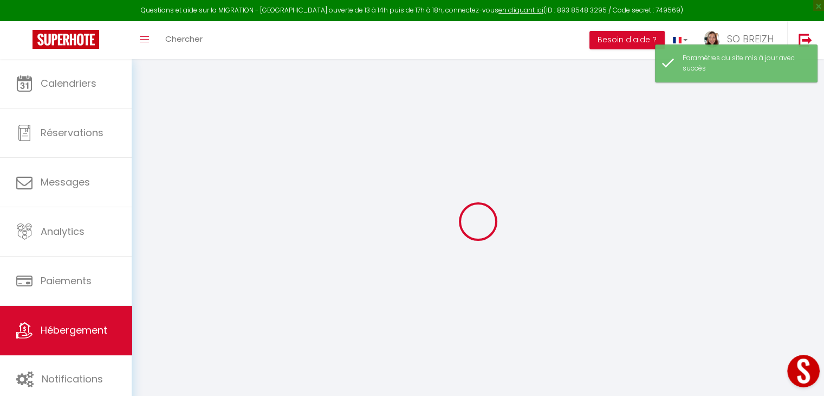
checkbox input "true"
checkbox input "false"
radio input "true"
type input "25"
type input "85"
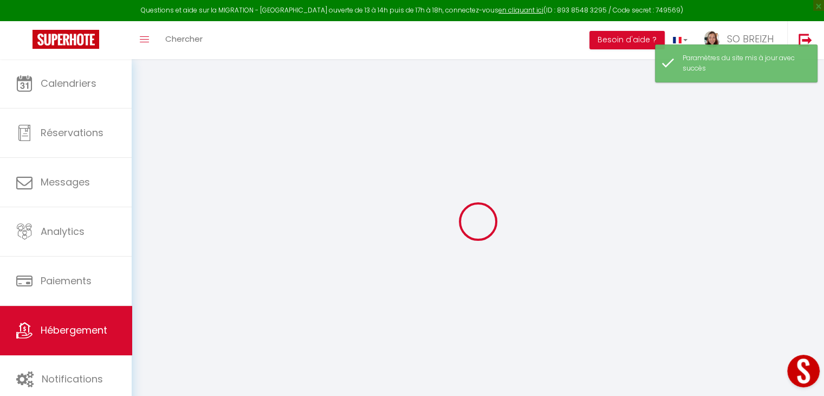
type input "0"
select select "43612"
select select
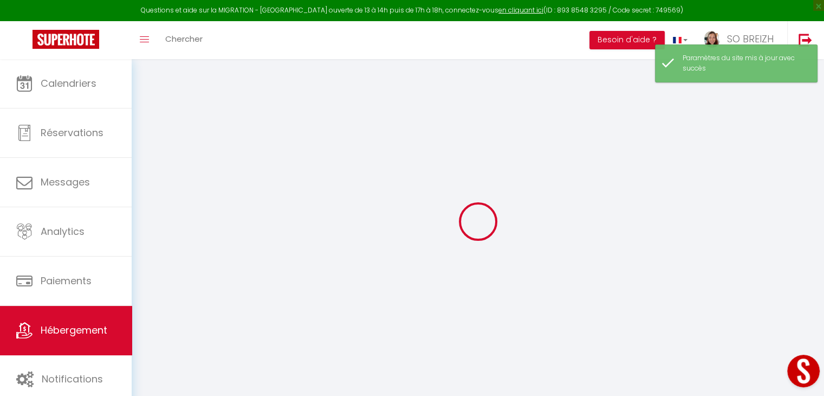
select select
checkbox input "true"
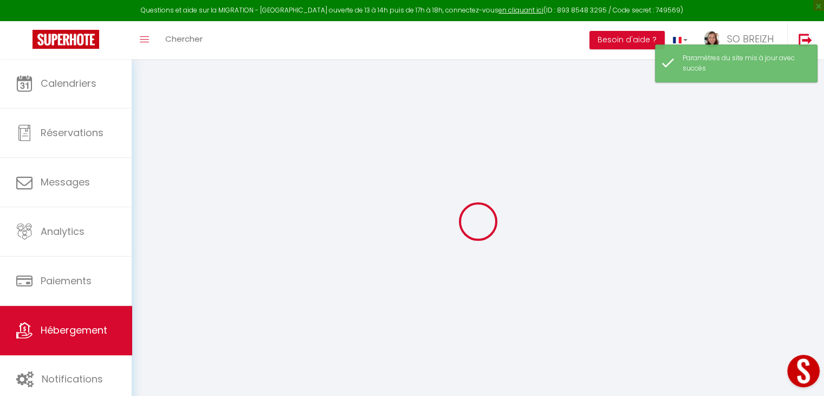
checkbox input "true"
checkbox input "false"
select select
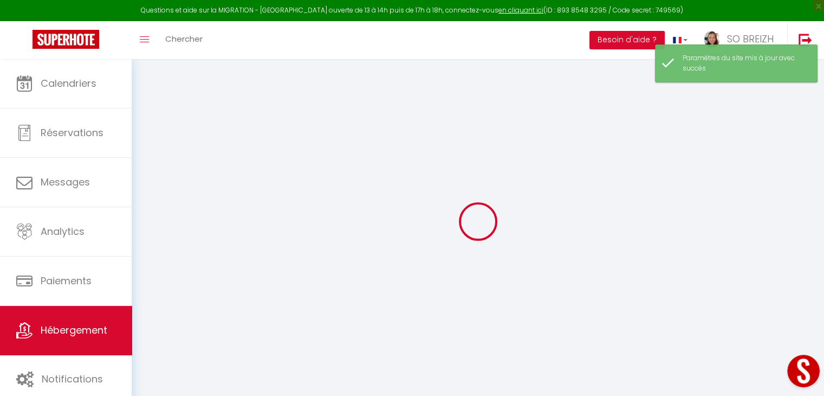
select select
checkbox input "true"
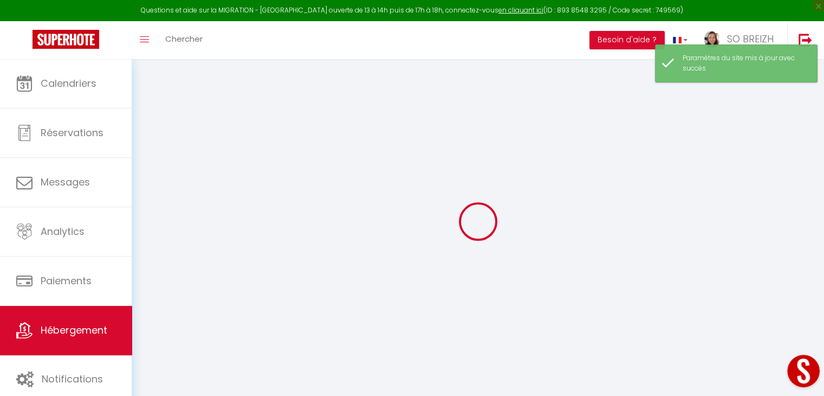
checkbox input "true"
checkbox input "false"
checkbox input "true"
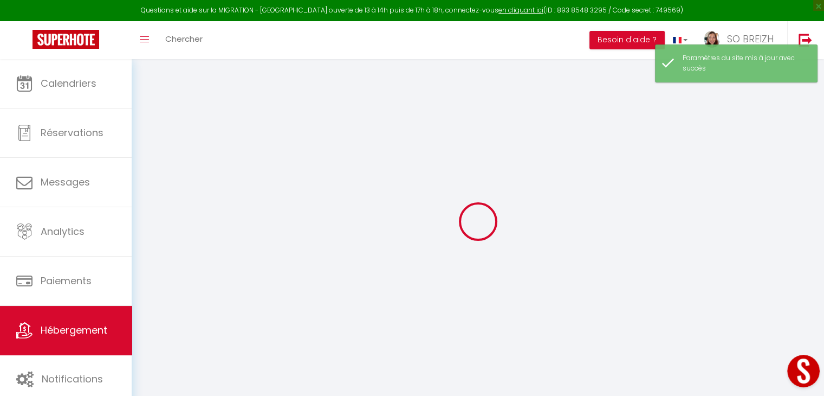
checkbox input "false"
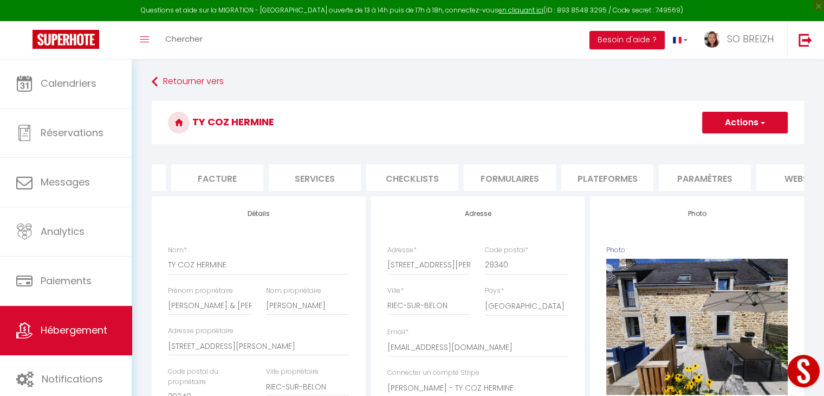
scroll to position [0, 188]
click at [776, 178] on li "website" at bounding box center [790, 177] width 92 height 27
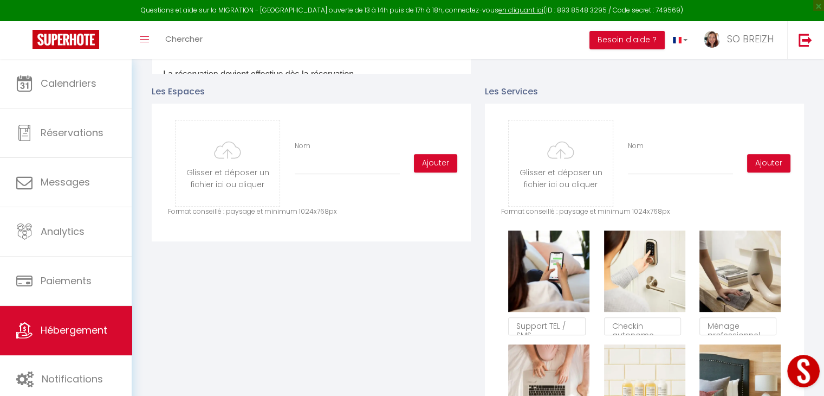
scroll to position [488, 0]
click at [231, 157] on input "file" at bounding box center [228, 164] width 104 height 86
type input "C:\fakepath\IMG_20250801_144053.jpg"
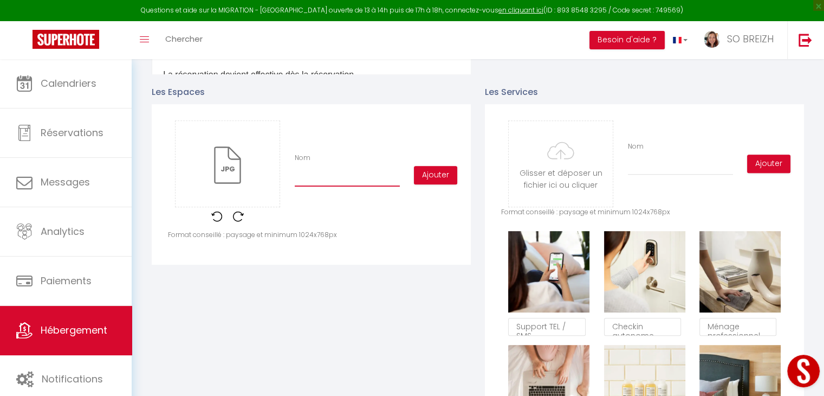
click at [322, 185] on input "Nom" at bounding box center [347, 177] width 105 height 20
click at [429, 180] on button "Ajouter" at bounding box center [435, 175] width 43 height 18
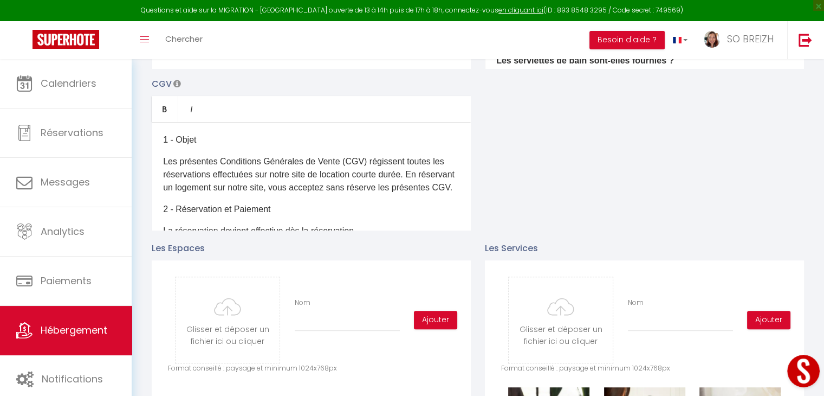
scroll to position [410, 0]
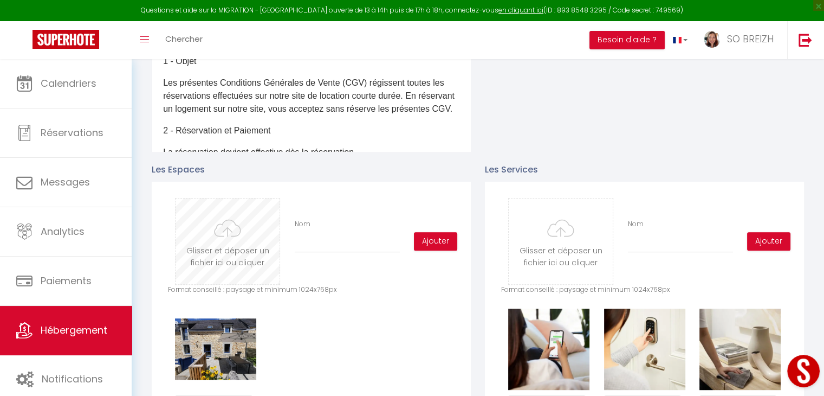
click at [229, 242] on input "file" at bounding box center [228, 241] width 104 height 86
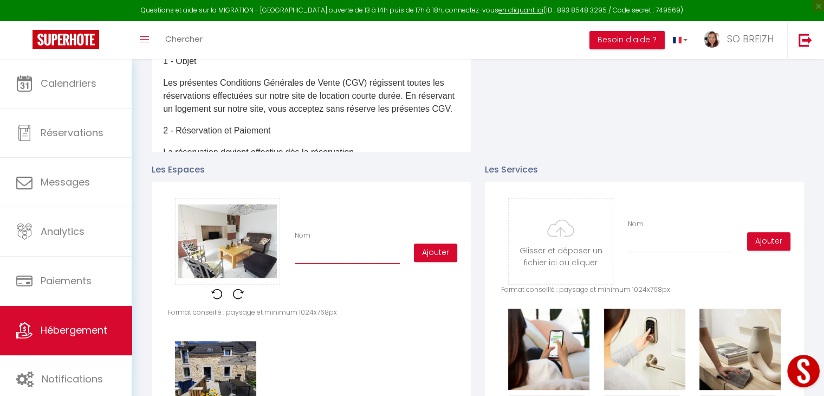
click at [312, 263] on input "Nom" at bounding box center [347, 254] width 105 height 20
click at [431, 261] on button "Ajouter" at bounding box center [435, 252] width 43 height 18
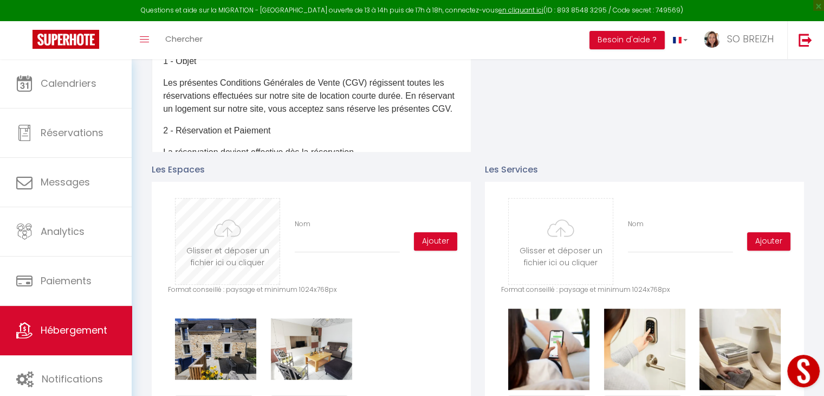
click at [229, 241] on input "file" at bounding box center [228, 241] width 104 height 86
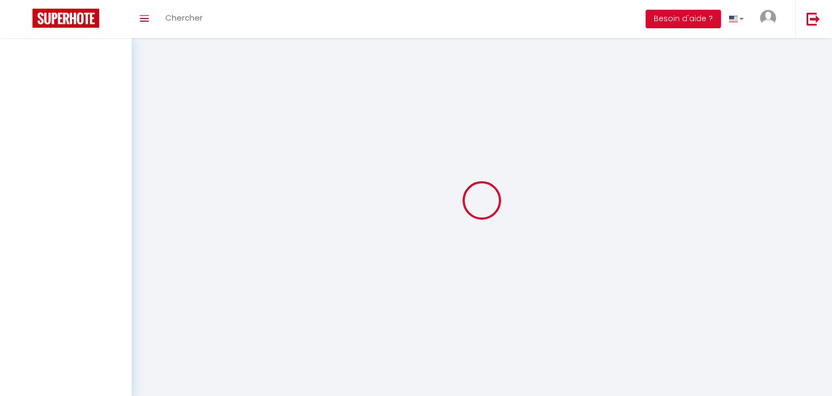
select select "3"
select select "2"
select select "1"
select select
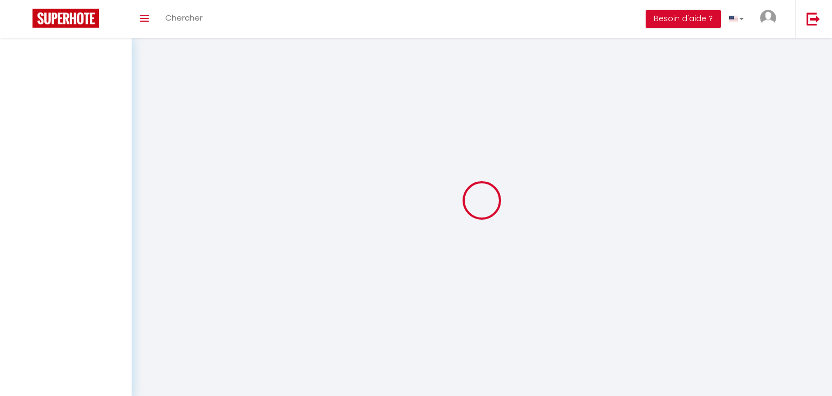
select select
select select "1"
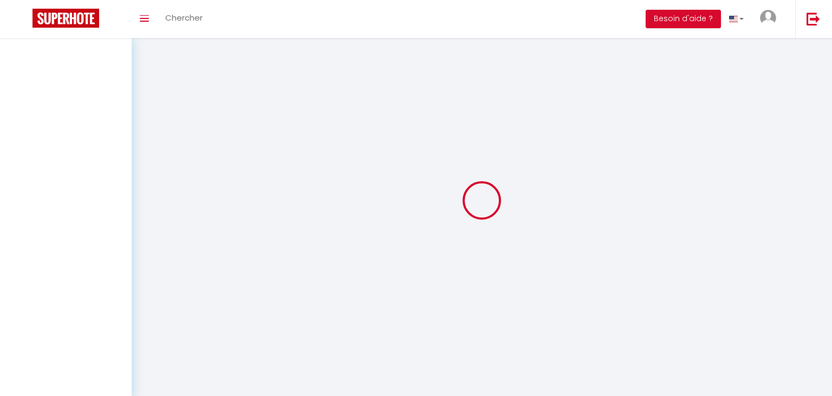
select select
checkbox input "false"
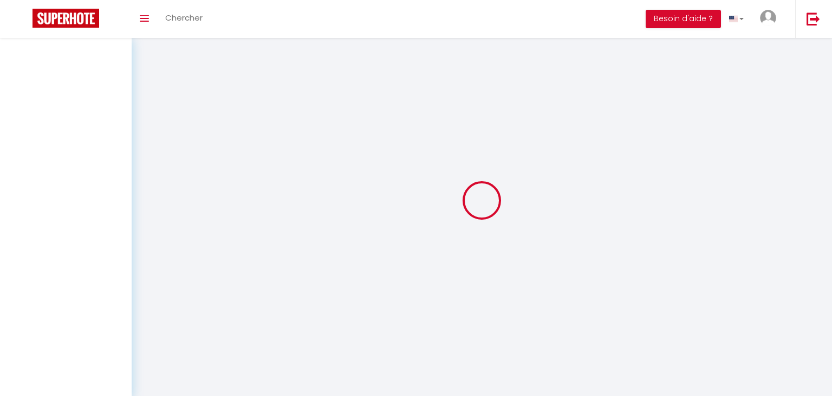
select select "28"
select select
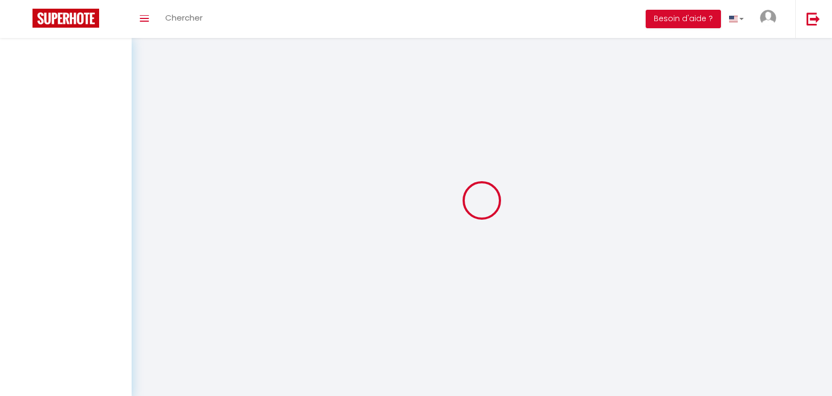
select select
checkbox input "false"
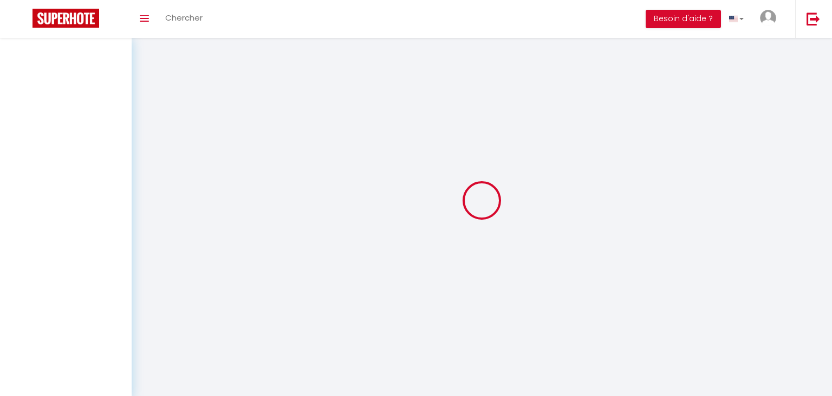
checkbox input "false"
select select
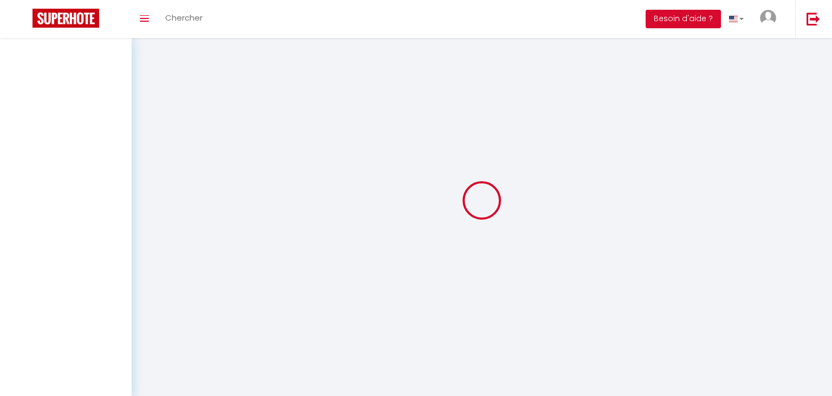
select select
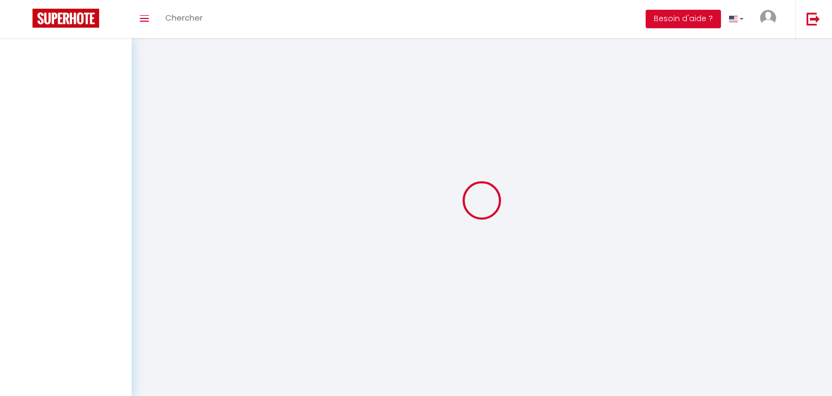
select select
checkbox input "false"
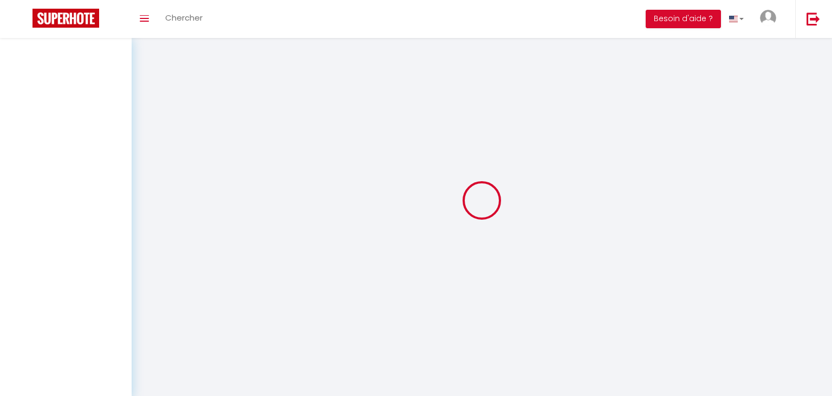
select select
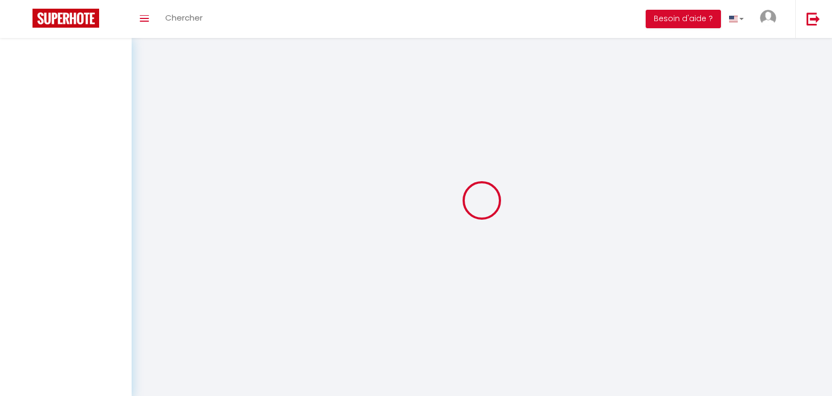
select select
checkbox input "false"
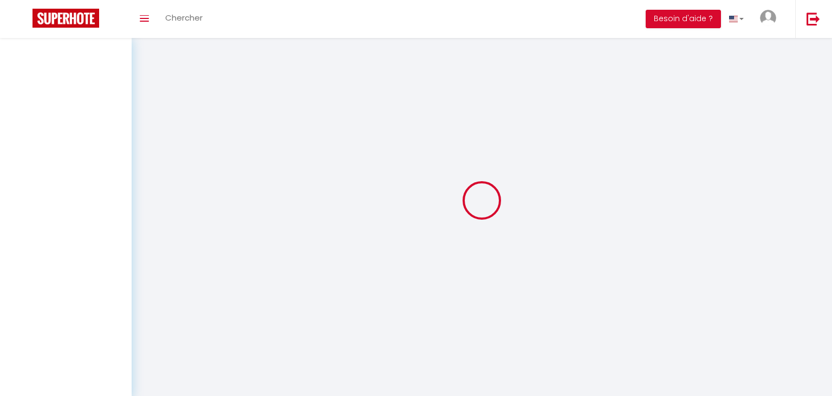
checkbox input "false"
select select
type input "La maison sur l'Aven"
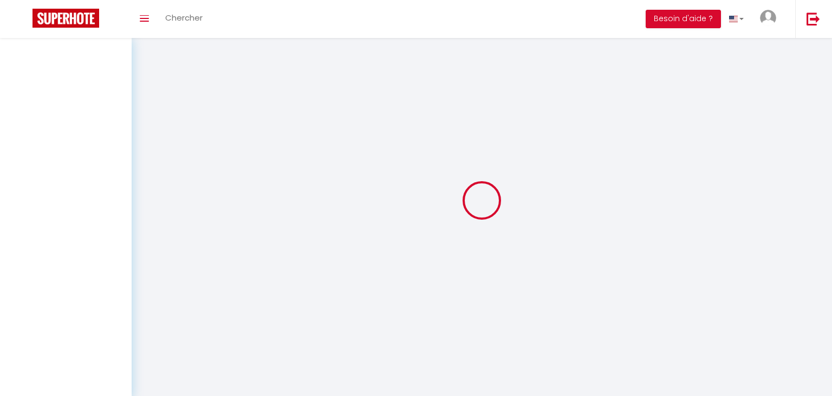
type input "Virginie LEROY &"
type input "Patrick SUPIOT"
type input "16 rue Spontini"
type input "75016"
type input "PARIS"
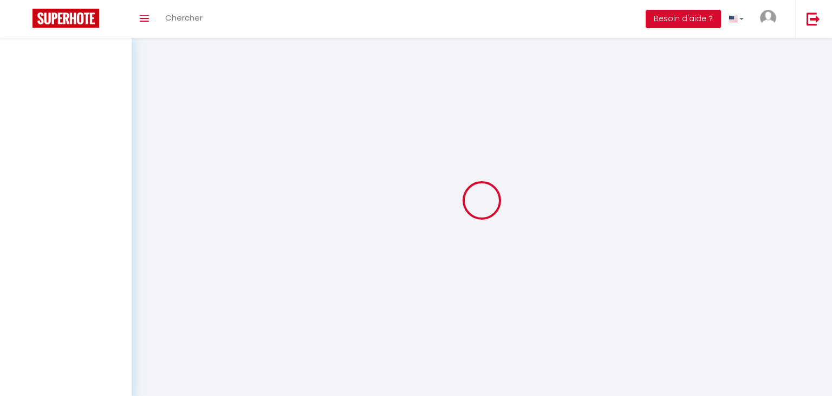
select select "houses"
select select "1"
select select "2"
type input "100"
type input "85"
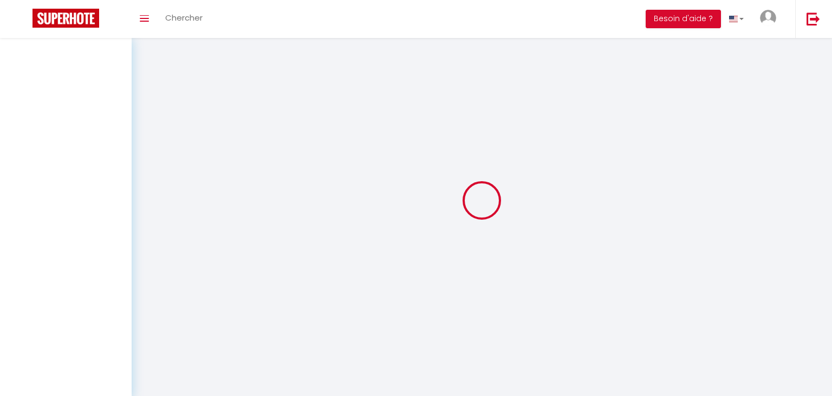
type input "4.4"
type input "200"
type input "250"
select select
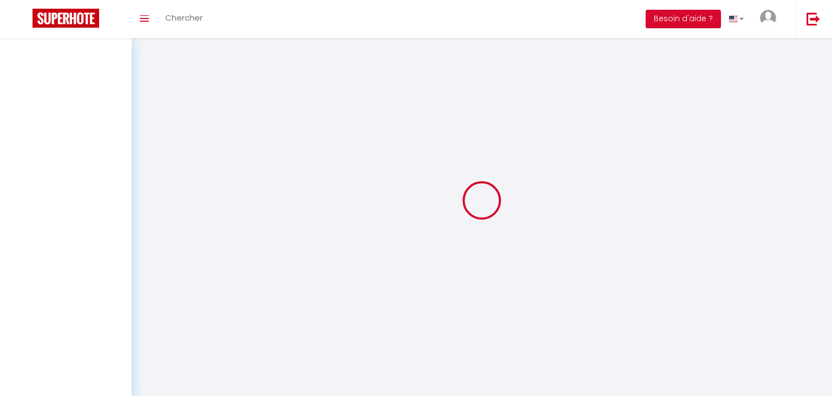
select select
type input "Moulin du Haut Bois"
type input "29340"
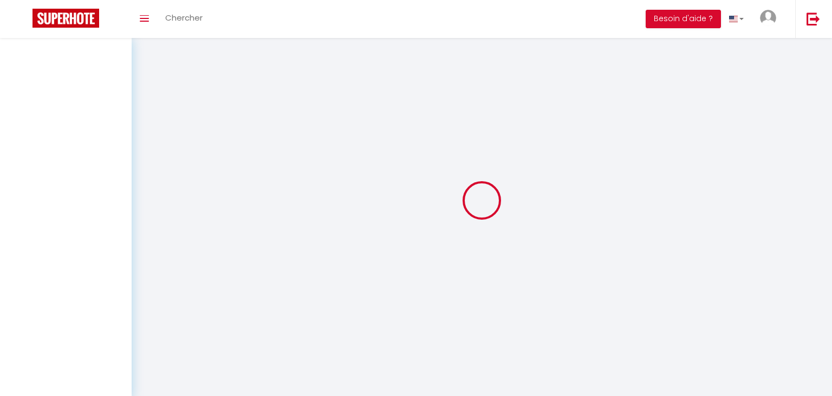
type input "RIEC SUR BELON"
type input "[EMAIL_ADDRESS][DOMAIN_NAME]"
select select "14309"
checkbox input "true"
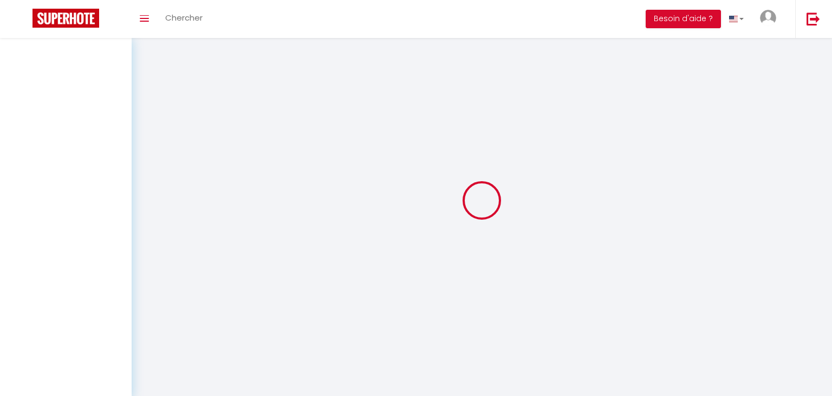
checkbox input "true"
checkbox input "false"
radio input "true"
type input "25"
type input "85"
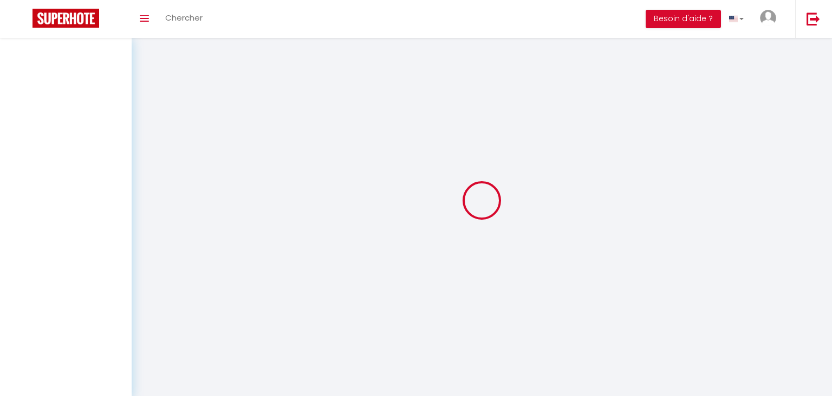
type input "0"
select select
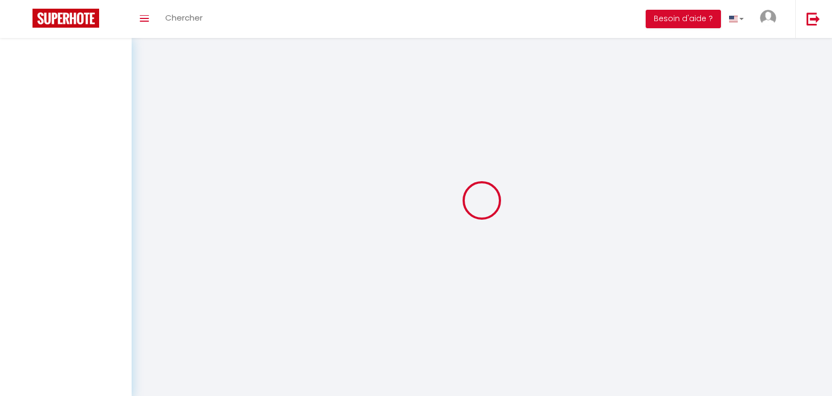
select select
checkbox input "true"
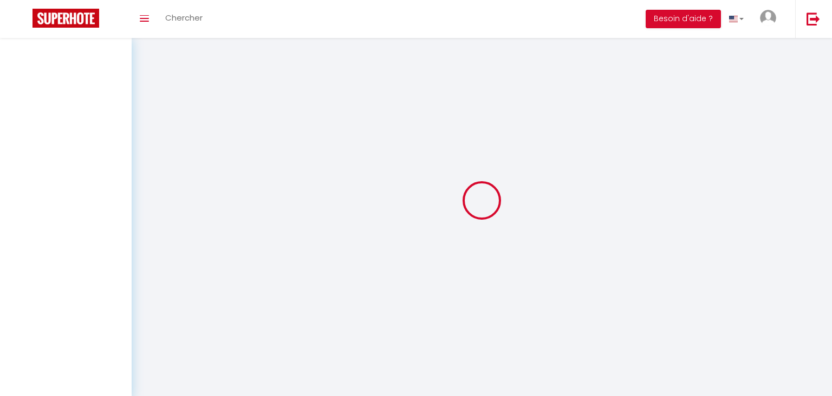
checkbox input "true"
checkbox input "false"
select select
select select "43612"
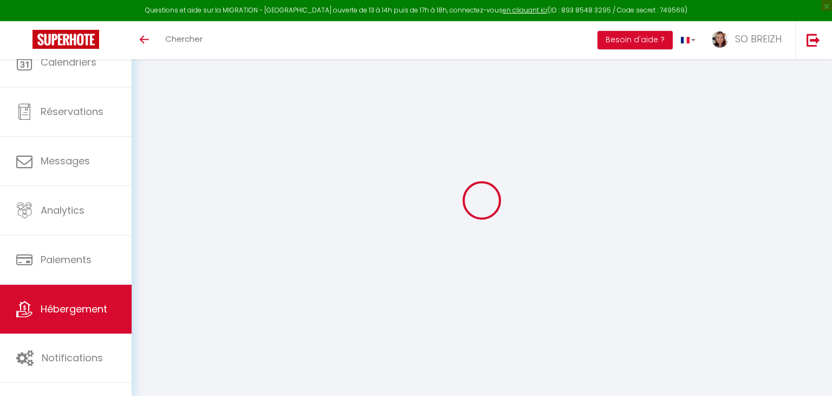
checkbox input "true"
checkbox input "false"
checkbox input "true"
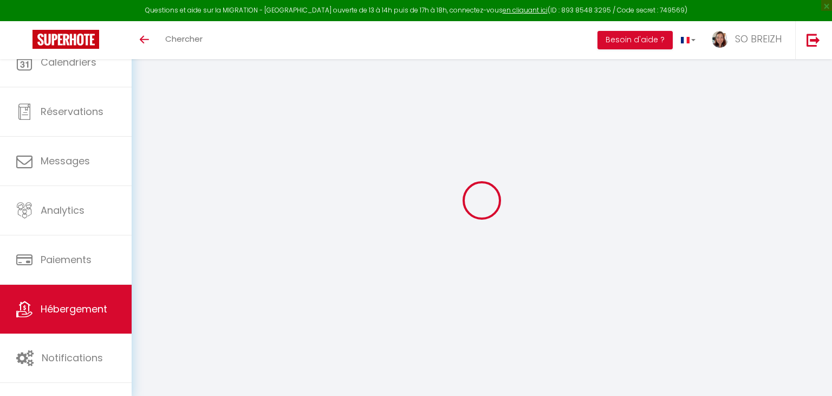
checkbox input "true"
checkbox input "false"
select select "17:00"
select select "23:45"
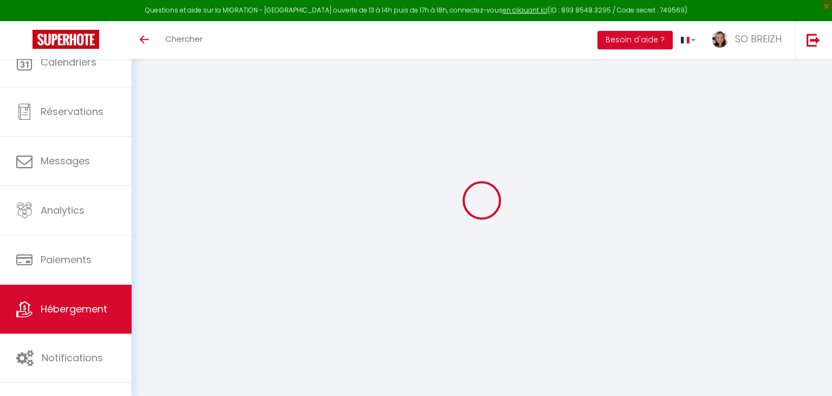
select select "10:00"
select select "30"
select select "120"
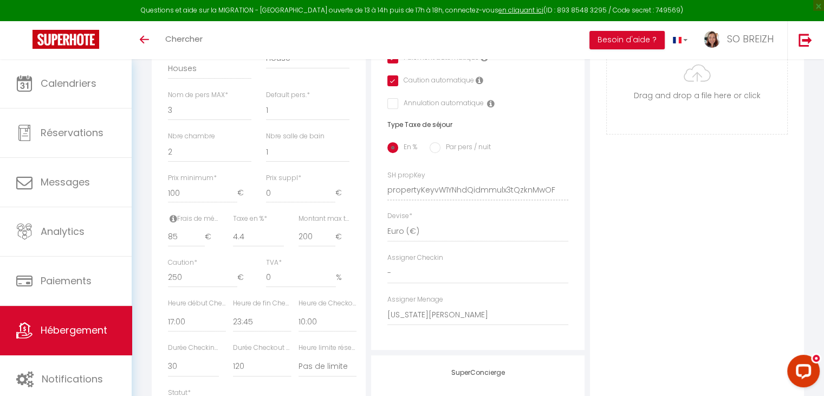
click at [70, 339] on link "Hébergement" at bounding box center [66, 330] width 132 height 49
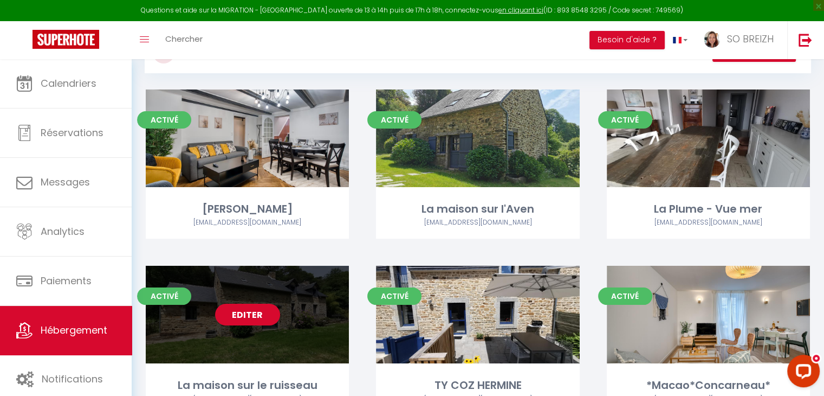
scroll to position [217, 0]
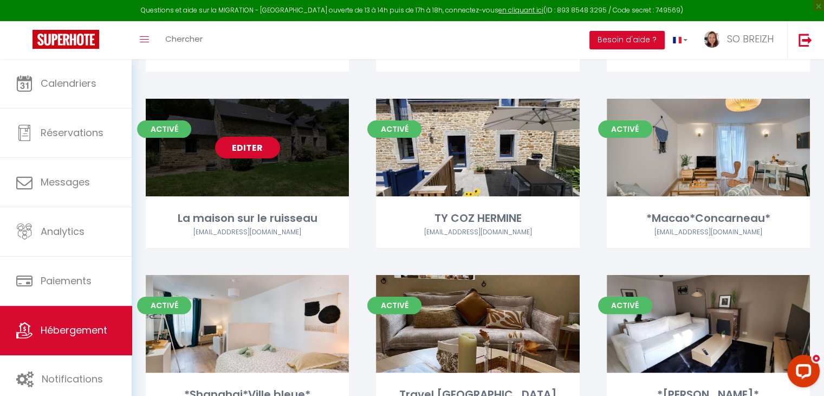
click at [249, 149] on link "Editer" at bounding box center [247, 148] width 65 height 22
select select "3"
select select "2"
select select "1"
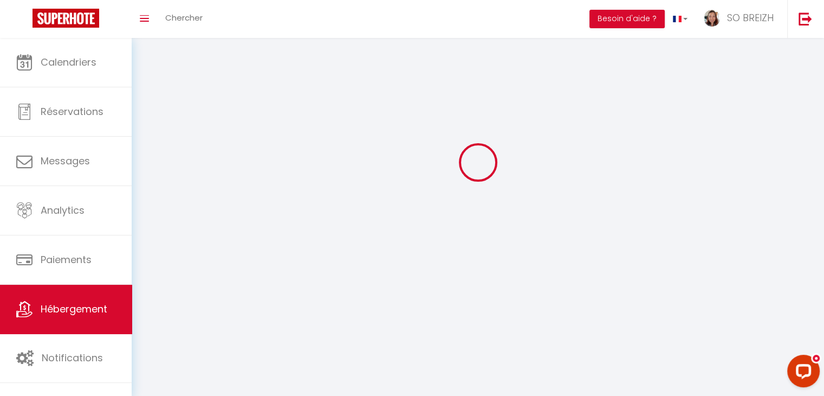
select select
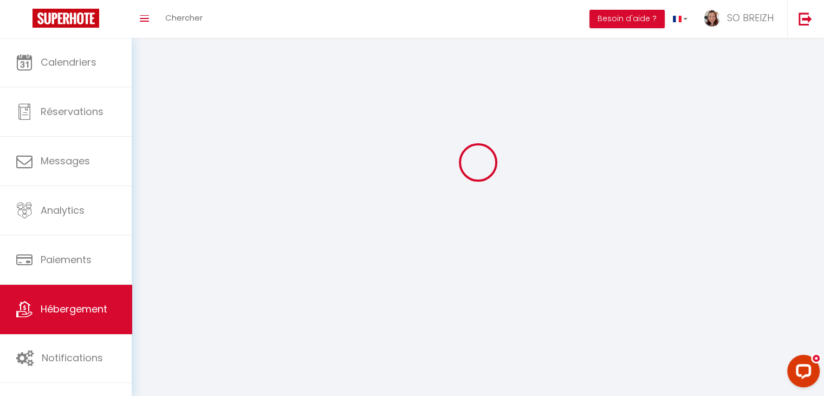
select select "1"
select select
checkbox input "false"
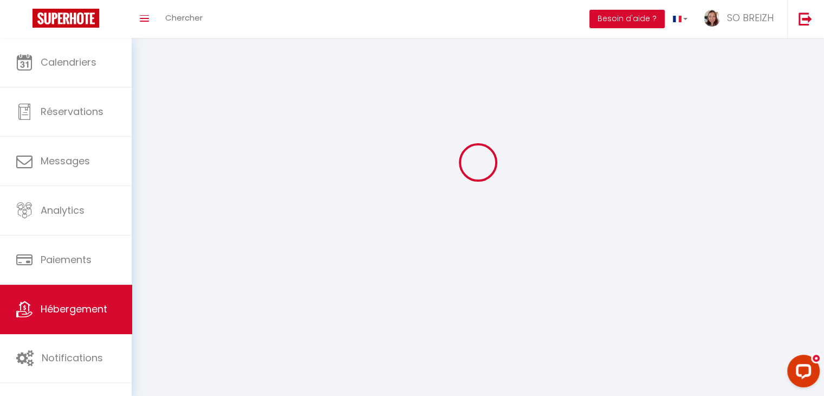
checkbox input "false"
select select "28"
select select
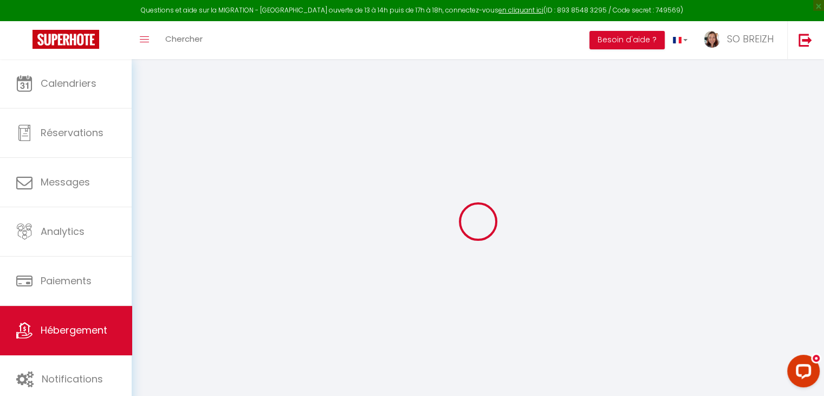
select select
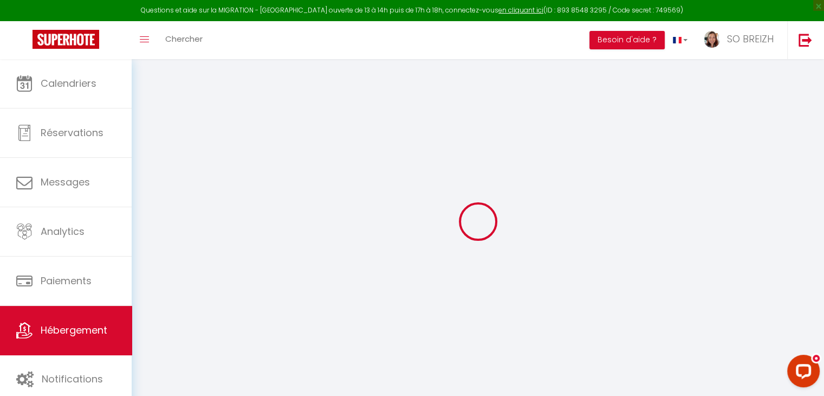
select select
checkbox input "false"
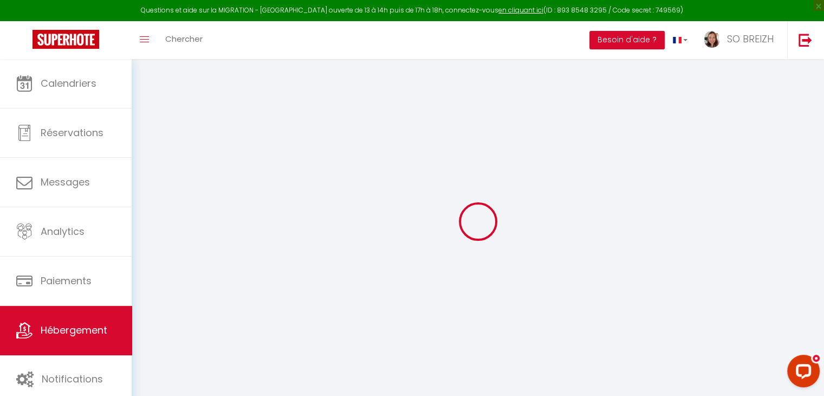
select select
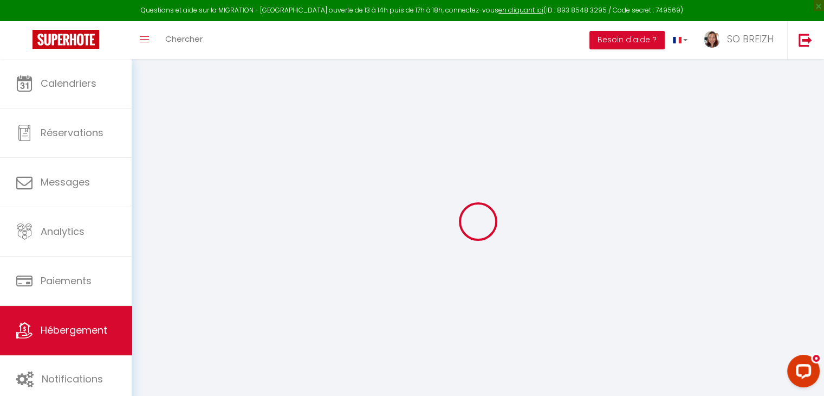
select select
checkbox input "false"
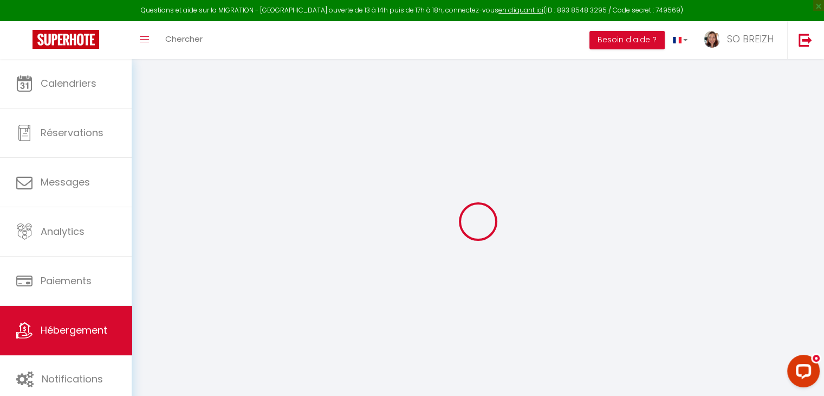
checkbox input "false"
select select
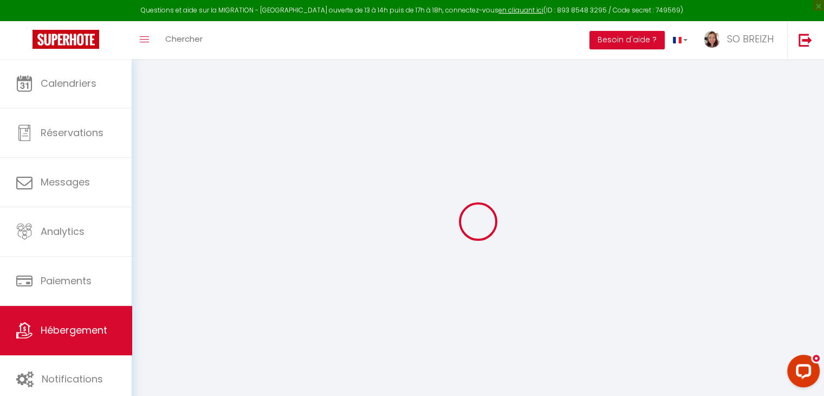
select select
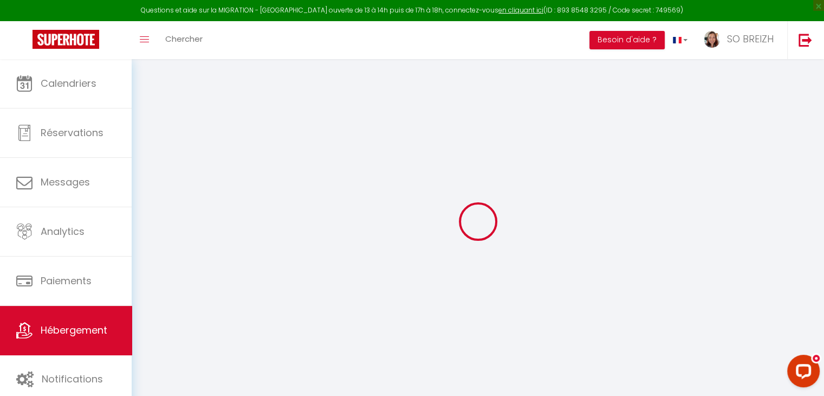
checkbox input "false"
select select
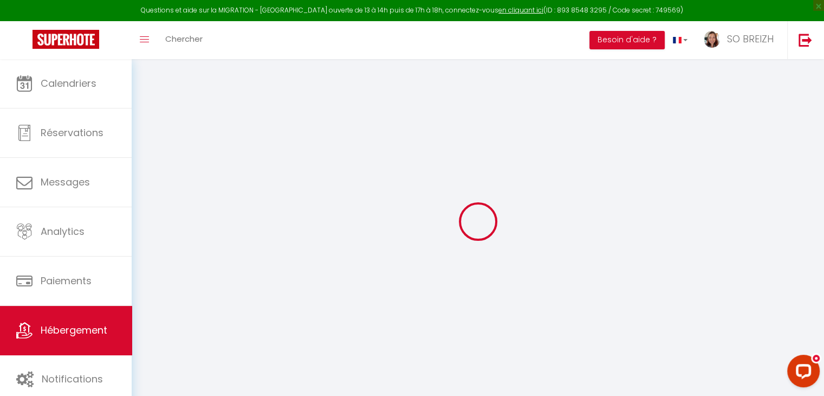
select select
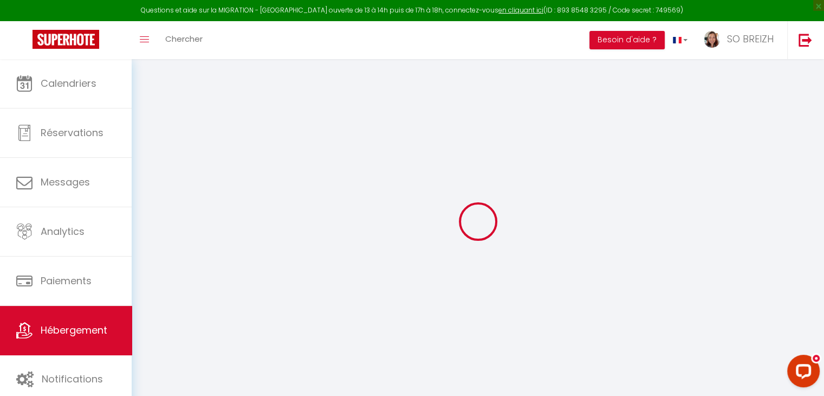
select select
checkbox input "false"
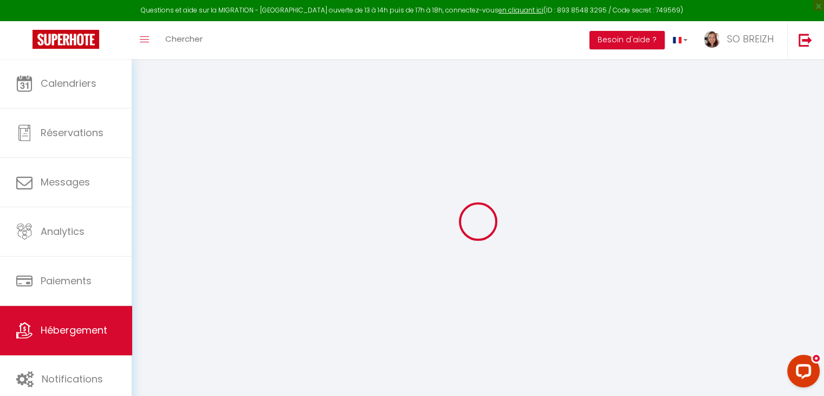
checkbox input "false"
select select
type input "La maison sur le ruisseau"
type input "Virginie LEROY &"
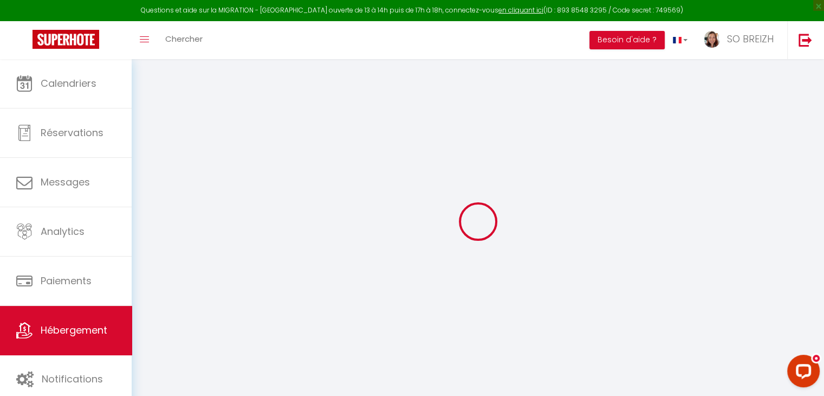
type input "Patrick SUPIOT"
type input "16 rue Spontini"
type input "75016"
type input "PARIS"
select select "houses"
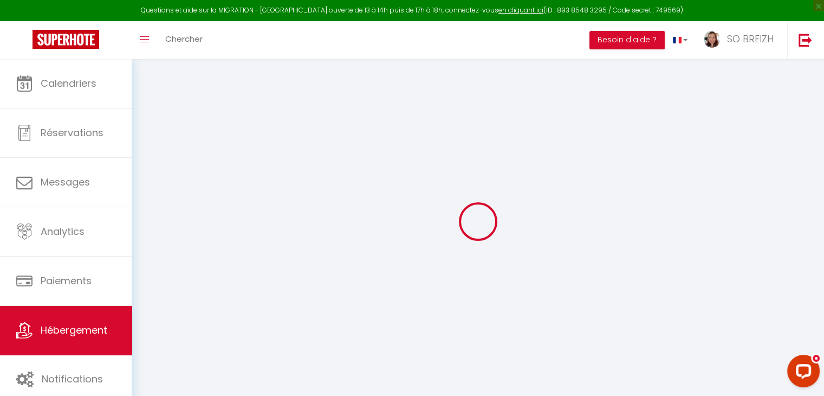
select select "1"
select select "2"
type input "100"
type input "85"
type input "4.4"
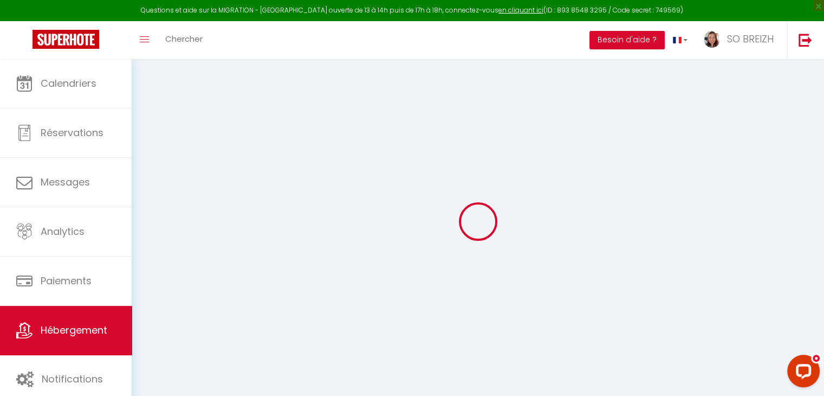
type input "200"
type input "250"
select select
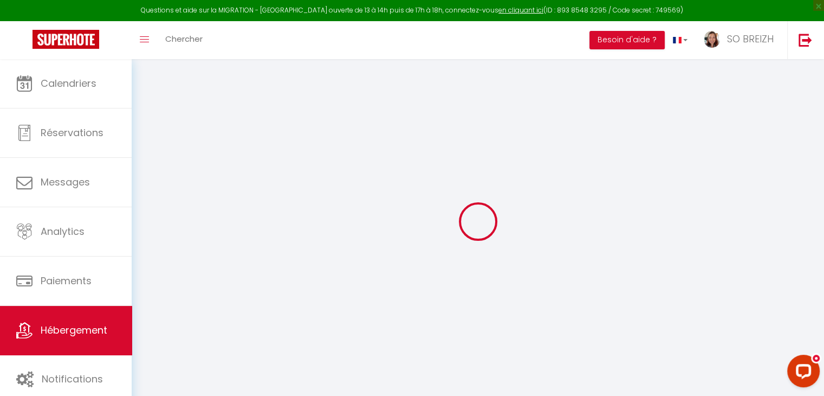
select select
type input "Moulin du Haut Bois"
type input "29340"
type input "RIEC SUR BELON"
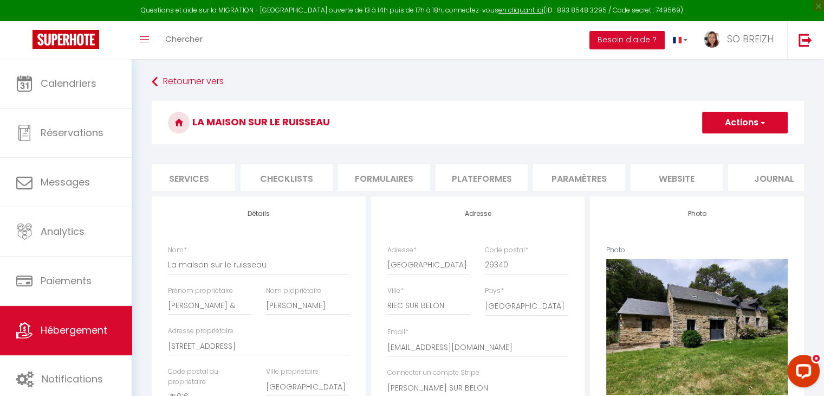
scroll to position [0, 303]
click at [681, 183] on li "website" at bounding box center [675, 177] width 92 height 27
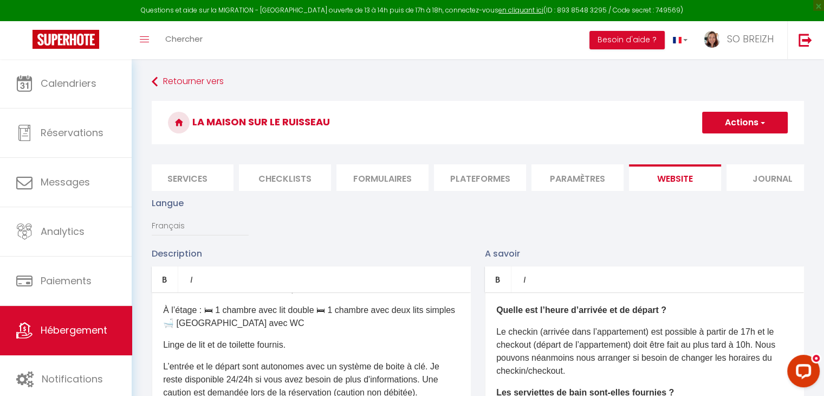
scroll to position [196, 0]
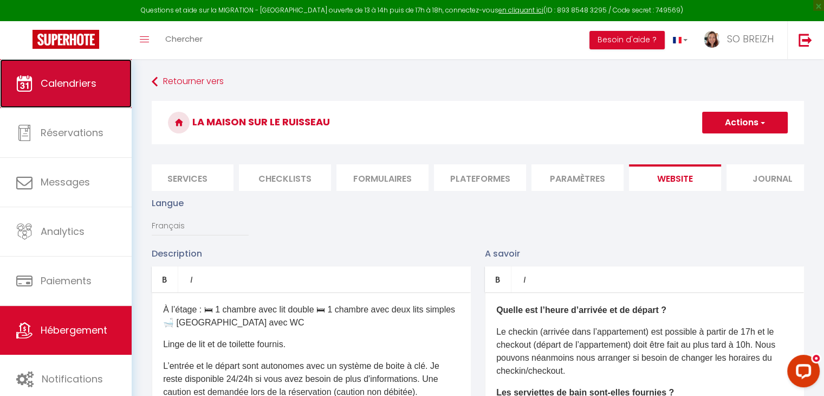
click at [67, 92] on link "Calendriers" at bounding box center [66, 83] width 132 height 49
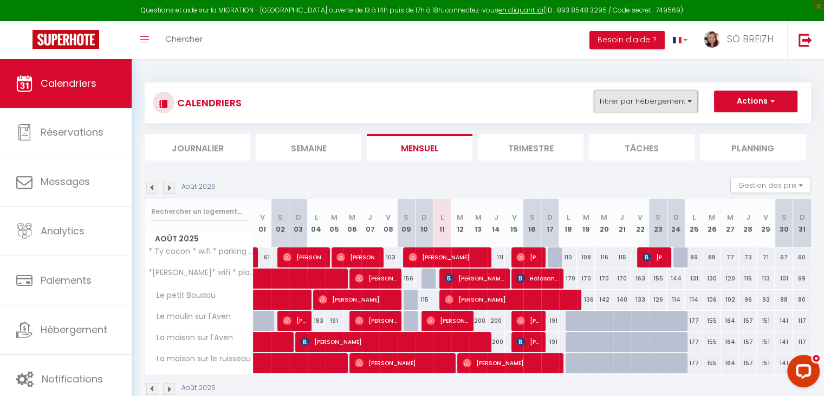
click at [687, 107] on button "Filtrer par hébergement" at bounding box center [646, 101] width 104 height 22
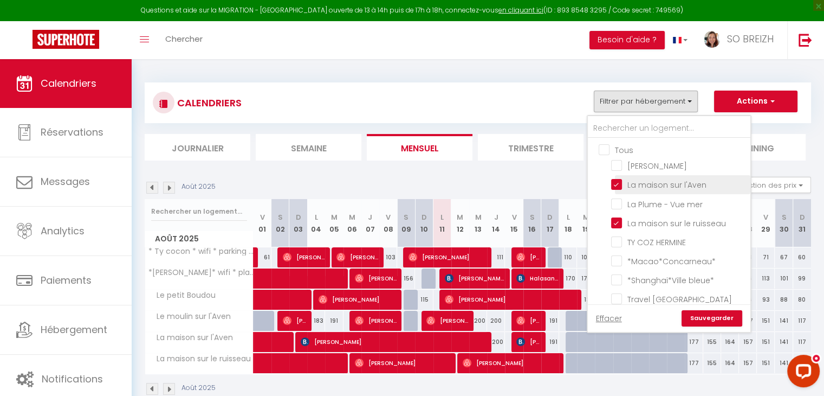
click at [617, 180] on input "La maison sur l'Aven" at bounding box center [678, 183] width 135 height 11
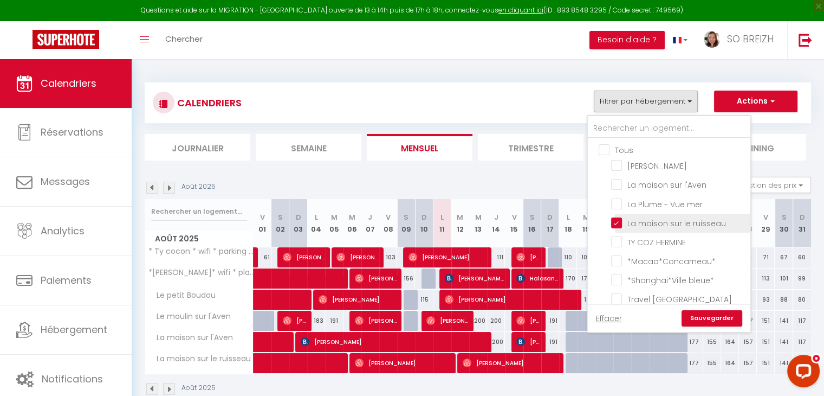
click at [615, 217] on input "La maison sur le ruisseau" at bounding box center [678, 222] width 135 height 11
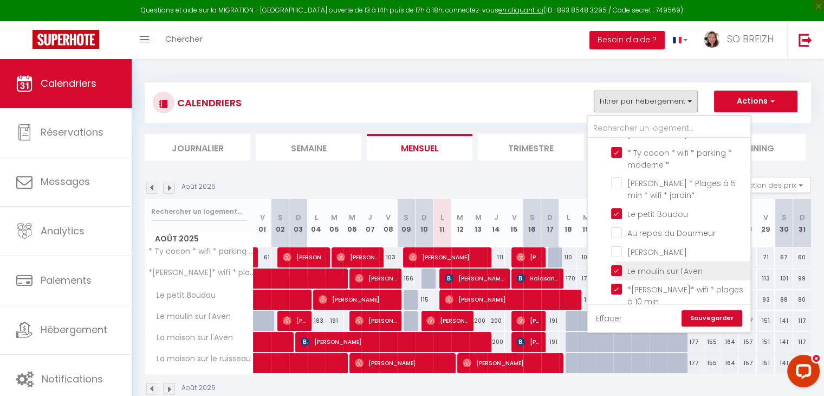
scroll to position [163, 0]
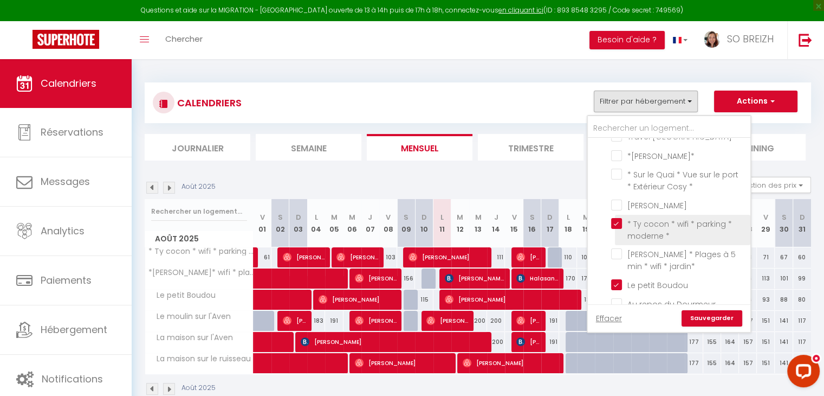
click at [618, 219] on input "* Ty cocon * wifi * parking * moderne *" at bounding box center [678, 223] width 135 height 11
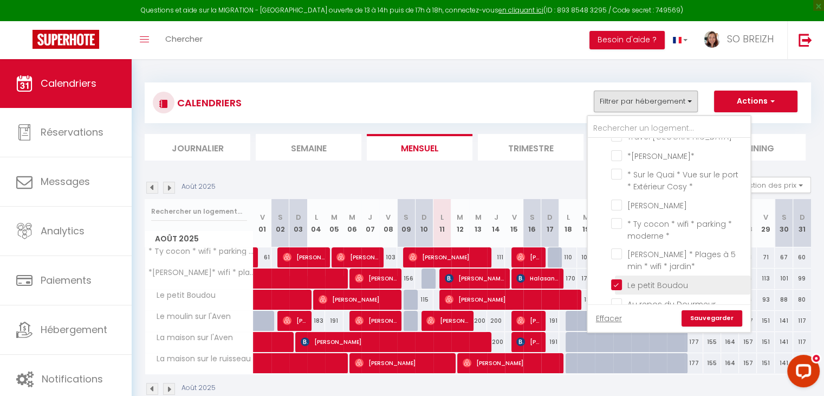
click at [618, 280] on input "Le petit Boudou" at bounding box center [678, 283] width 135 height 11
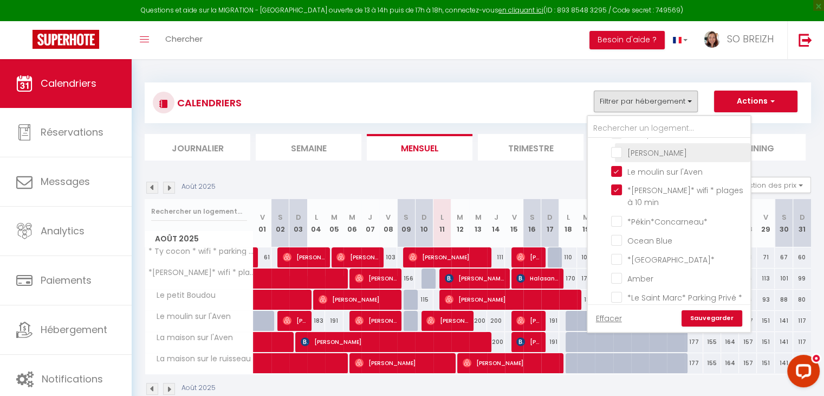
scroll to position [308, 0]
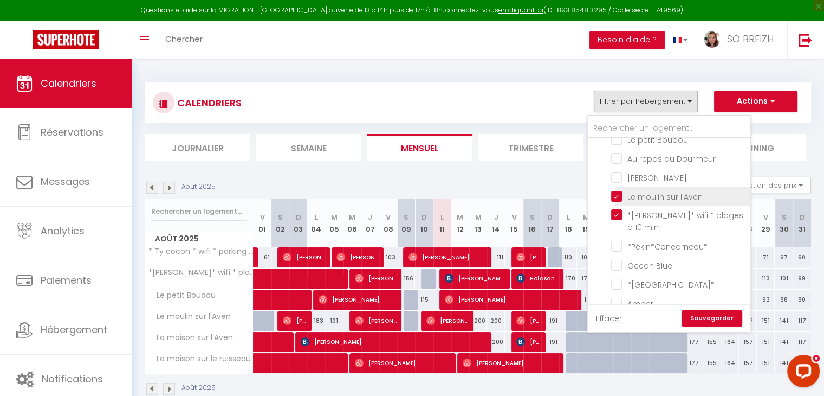
click at [616, 192] on input "Le moulin sur l'Aven" at bounding box center [678, 195] width 135 height 11
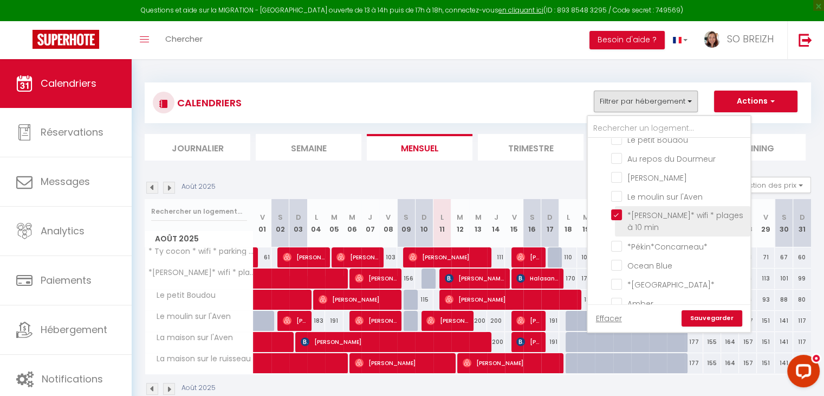
click at [616, 209] on input "*[PERSON_NAME]* wifi * plages à 10 min" at bounding box center [678, 214] width 135 height 11
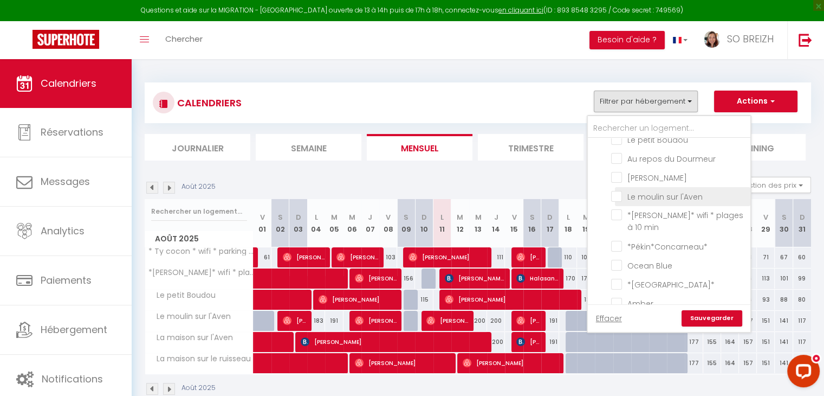
click at [618, 190] on input "Le moulin sur l'Aven" at bounding box center [678, 195] width 135 height 11
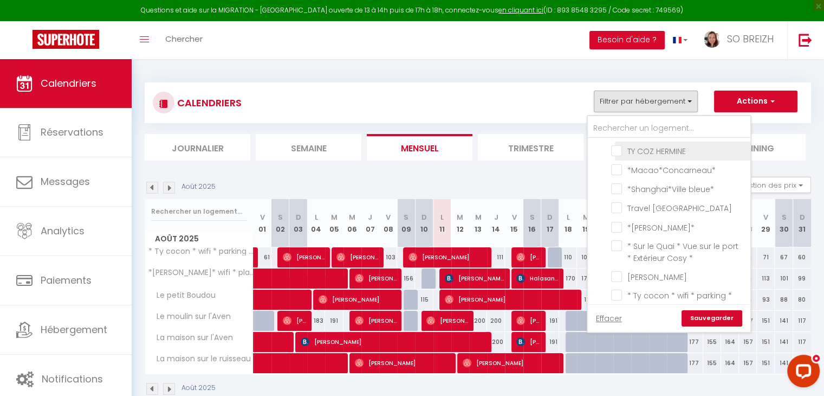
click at [618, 149] on input "TY COZ HERMINE" at bounding box center [678, 150] width 135 height 11
click at [709, 316] on link "Sauvegarder" at bounding box center [712, 318] width 61 height 16
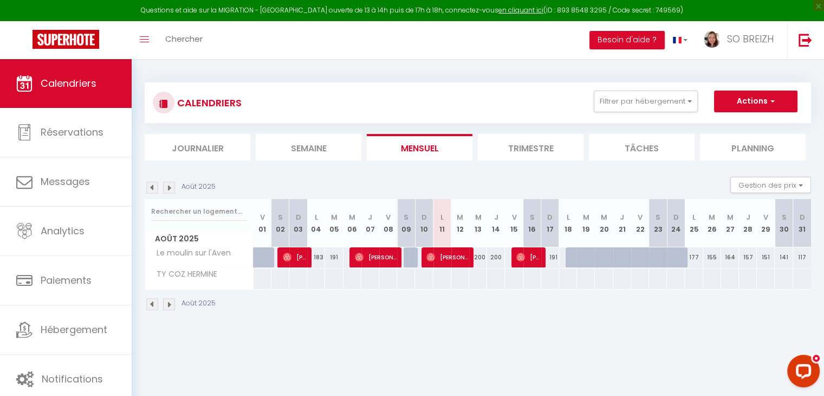
click at [440, 277] on div at bounding box center [442, 278] width 18 height 20
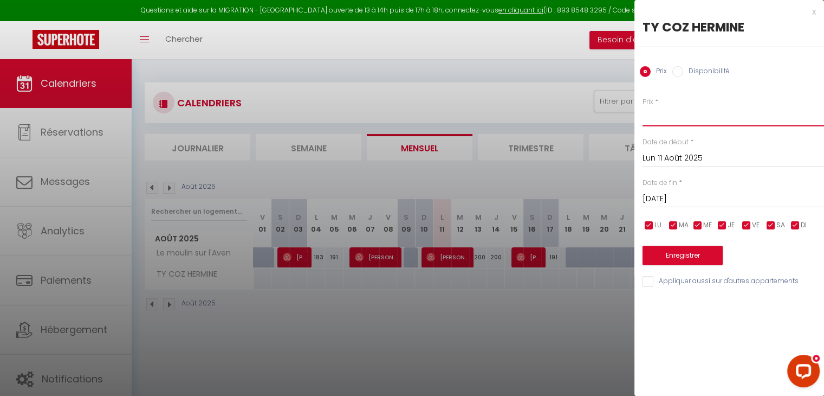
click at [661, 114] on input "Prix" at bounding box center [734, 117] width 182 height 20
click at [699, 199] on input "Mar 12 Août 2025" at bounding box center [734, 199] width 182 height 14
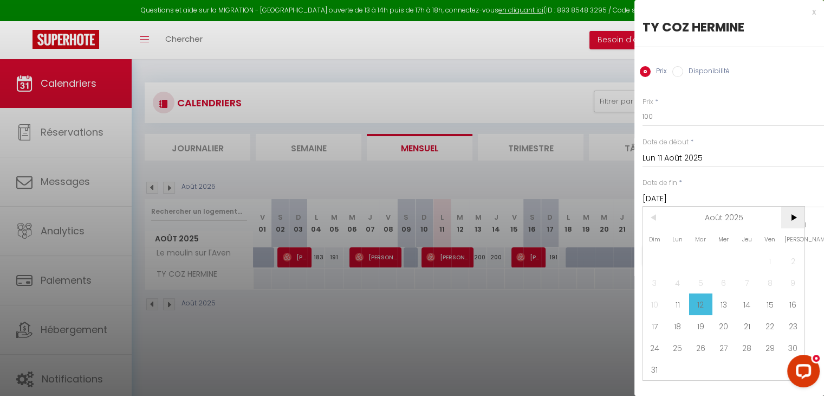
click at [792, 217] on span ">" at bounding box center [792, 217] width 23 height 22
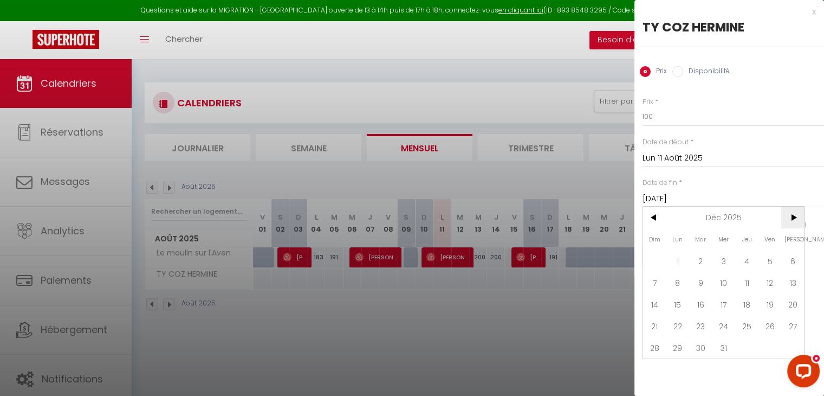
click at [792, 217] on span ">" at bounding box center [792, 217] width 23 height 22
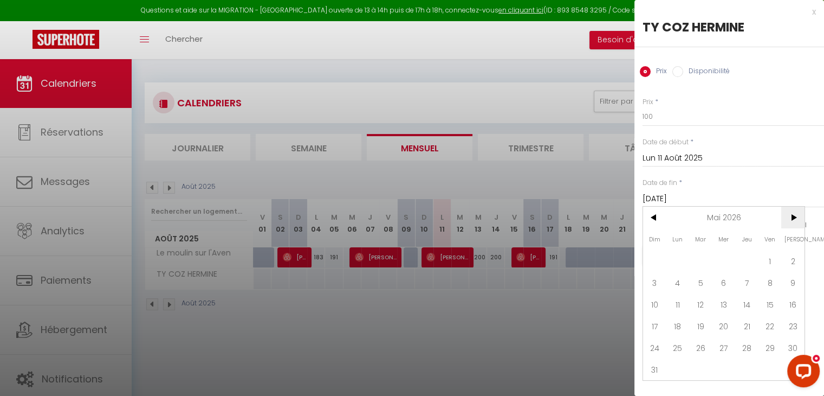
click at [792, 217] on span ">" at bounding box center [792, 217] width 23 height 22
click at [699, 261] on span "1" at bounding box center [700, 261] width 23 height 22
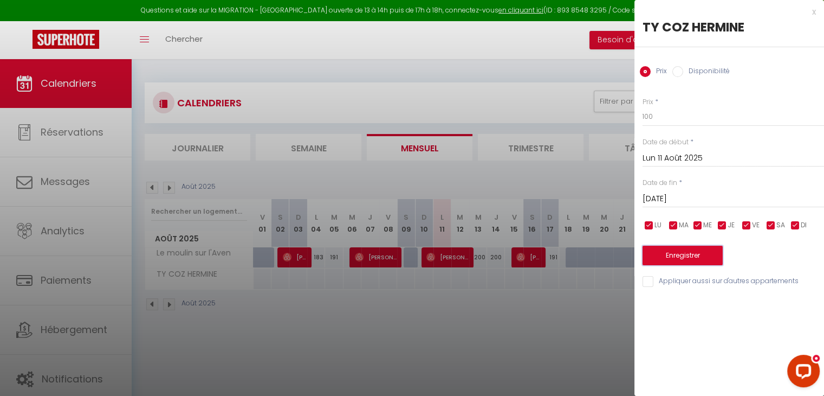
click at [683, 259] on button "Enregistrer" at bounding box center [683, 255] width 80 height 20
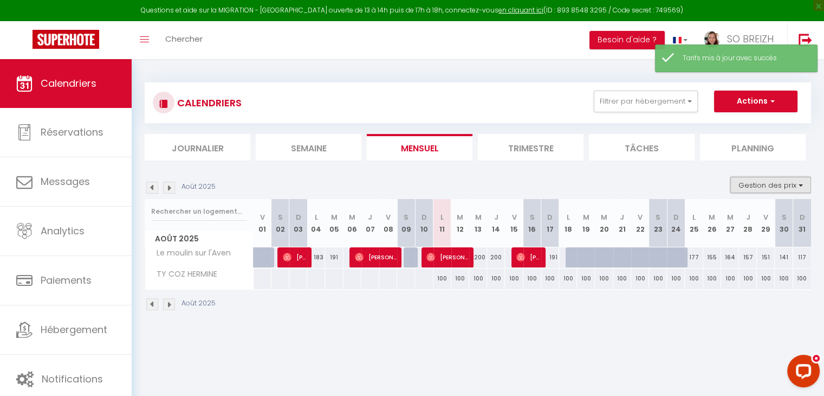
click at [801, 185] on button "Gestion des prix" at bounding box center [770, 185] width 81 height 16
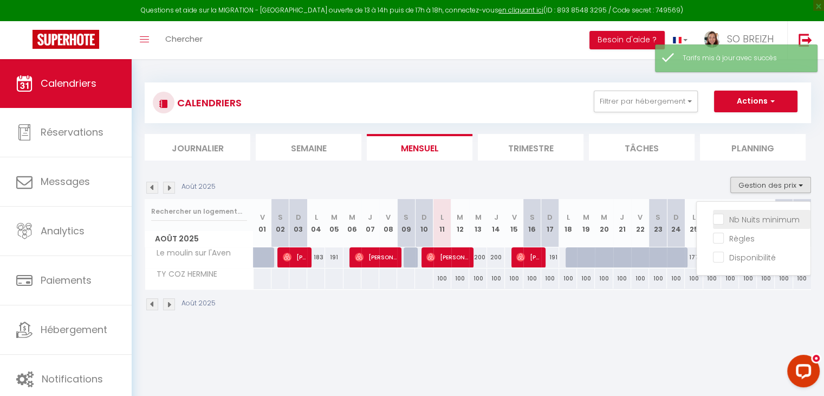
click at [720, 218] on input "Nb Nuits minimum" at bounding box center [762, 218] width 98 height 11
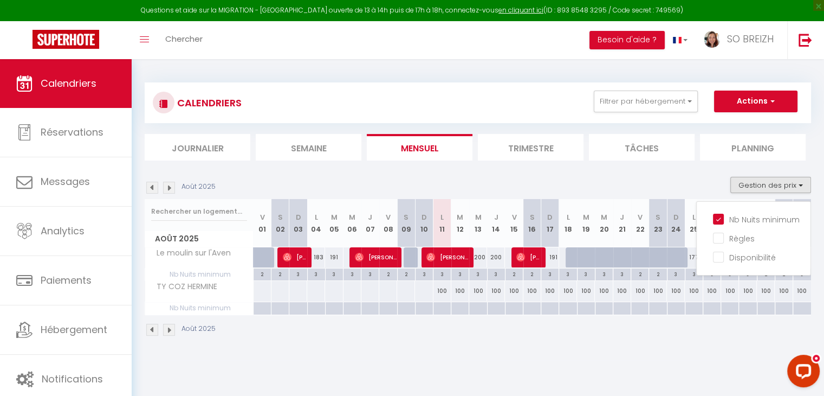
click at [444, 308] on div at bounding box center [442, 308] width 18 height 12
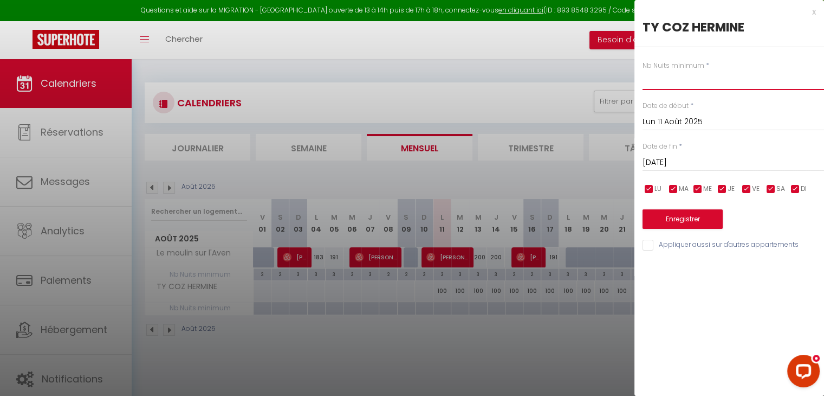
click at [689, 75] on input "text" at bounding box center [734, 80] width 182 height 20
click at [700, 164] on input "Mar 12 Août 2025" at bounding box center [734, 163] width 182 height 14
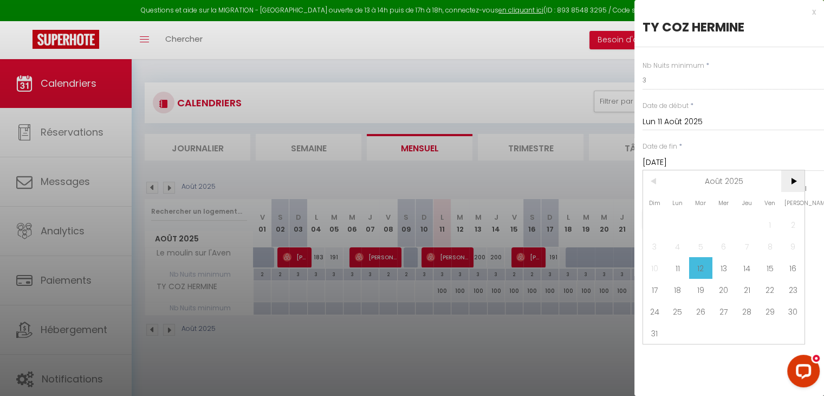
click at [795, 182] on span ">" at bounding box center [792, 181] width 23 height 22
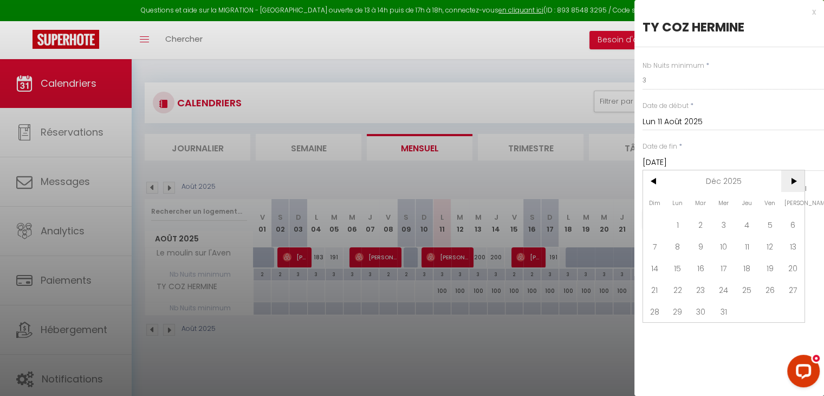
click at [795, 182] on span ">" at bounding box center [792, 181] width 23 height 22
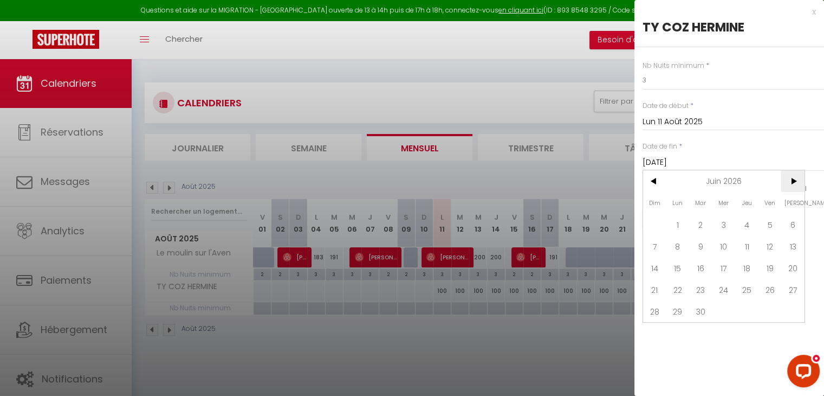
click at [795, 182] on span ">" at bounding box center [792, 181] width 23 height 22
click at [696, 224] on span "1" at bounding box center [700, 224] width 23 height 22
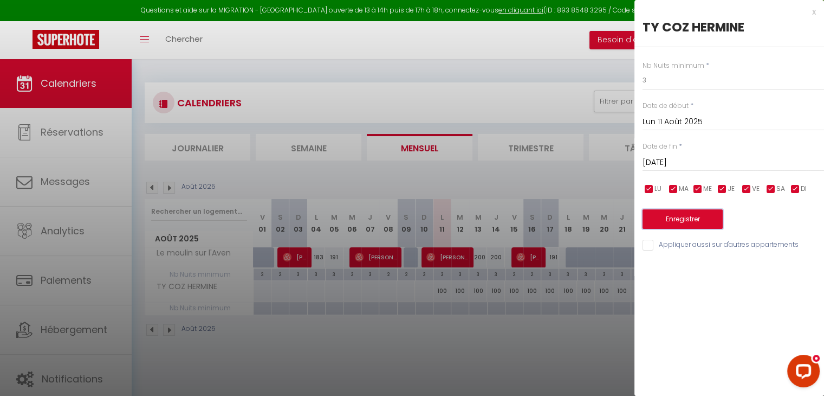
click at [680, 222] on button "Enregistrer" at bounding box center [683, 219] width 80 height 20
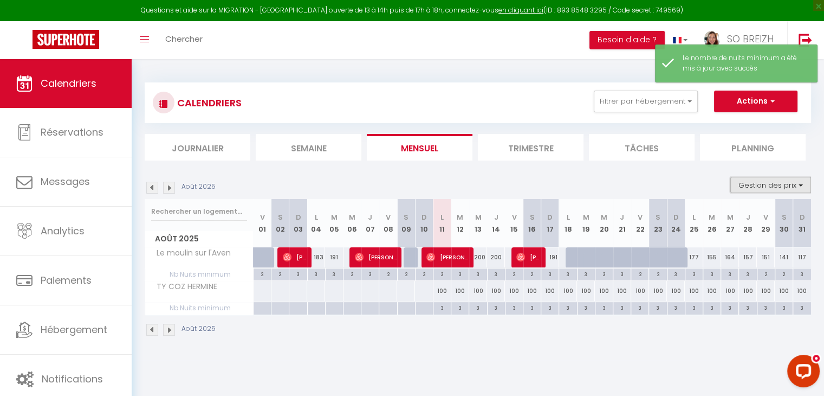
click at [794, 185] on button "Gestion des prix" at bounding box center [770, 185] width 81 height 16
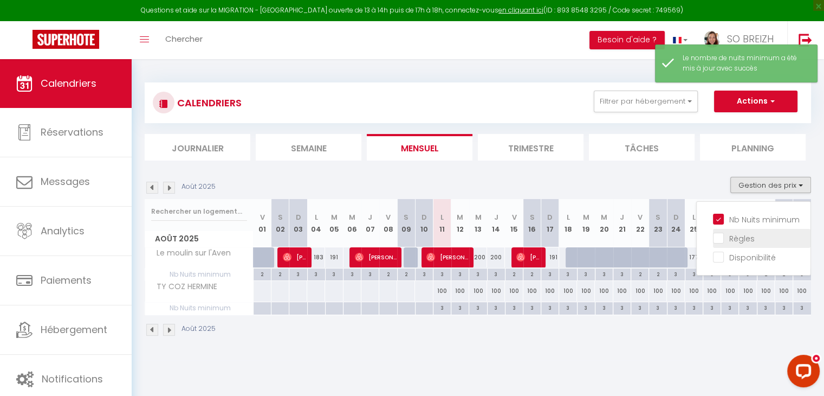
click at [716, 236] on input "Règles" at bounding box center [762, 237] width 98 height 11
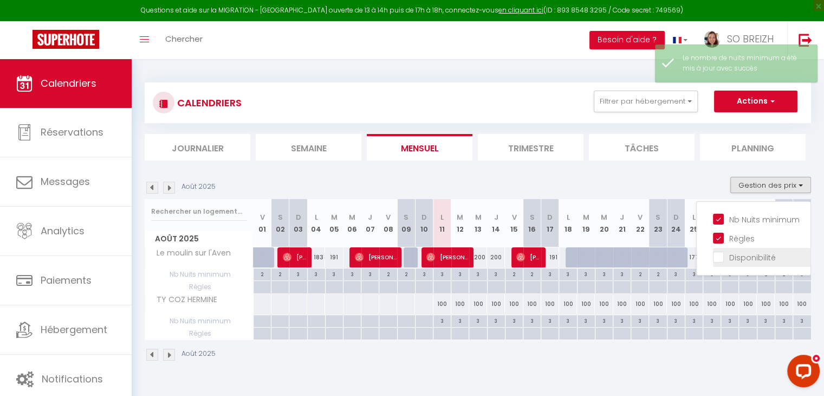
click at [720, 257] on input "Disponibilité" at bounding box center [762, 256] width 98 height 11
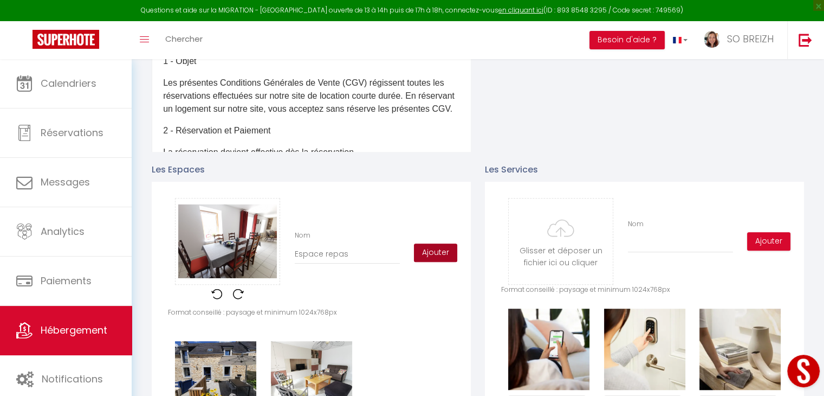
scroll to position [6, 0]
type input "Espace repas"
click at [444, 261] on button "Ajouter" at bounding box center [435, 252] width 43 height 18
checkbox input "true"
checkbox input "false"
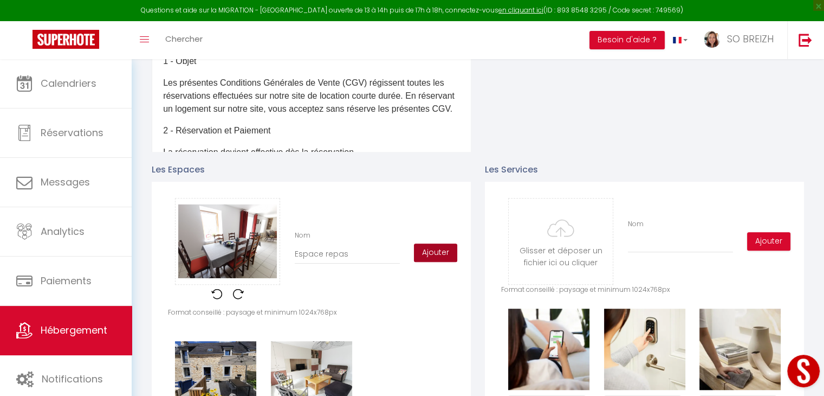
checkbox input "false"
checkbox input "true"
checkbox input "false"
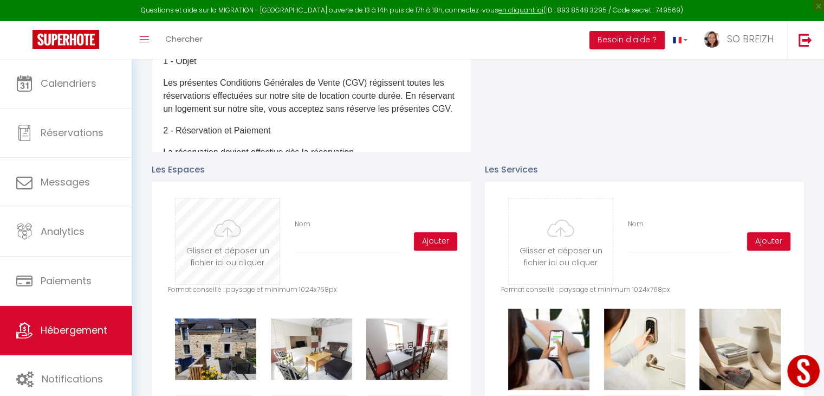
click at [221, 243] on input "file" at bounding box center [228, 241] width 104 height 86
type input "C:\fakepath\IMG_20250801_144751.jpg"
checkbox input "true"
checkbox input "false"
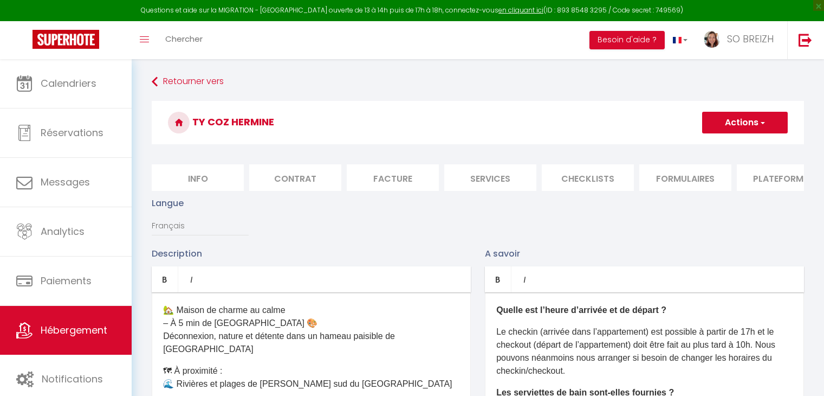
type input "Ch"
checkbox input "true"
checkbox input "false"
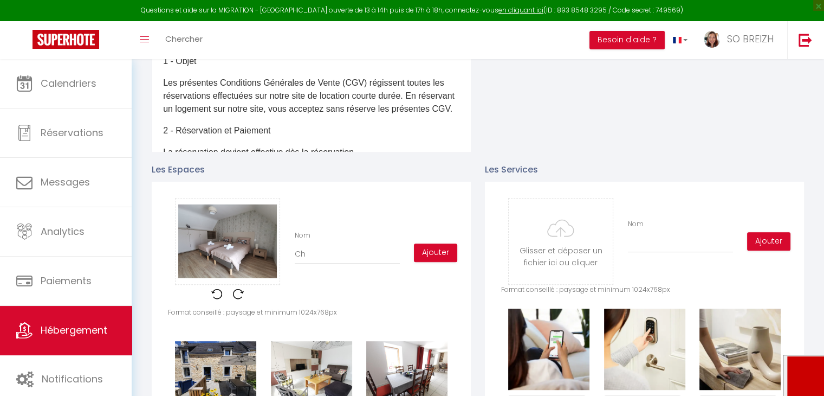
type input "Cha"
checkbox input "true"
checkbox input "false"
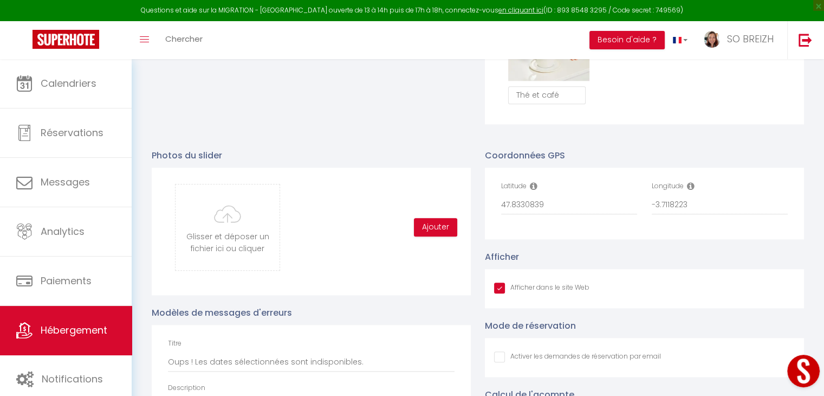
scroll to position [6, 0]
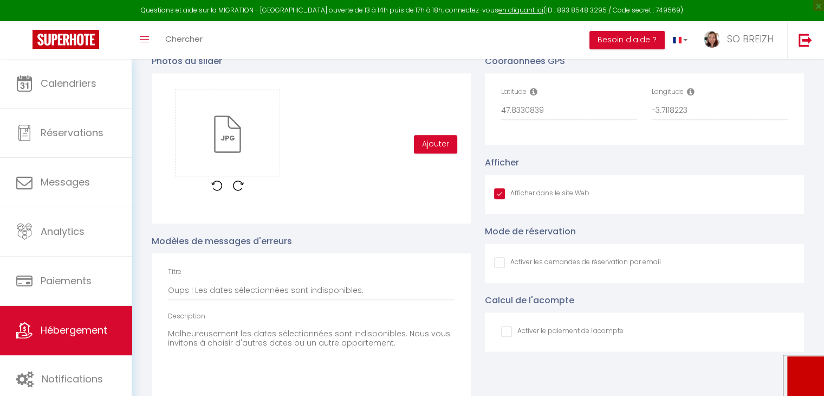
scroll to position [0, 228]
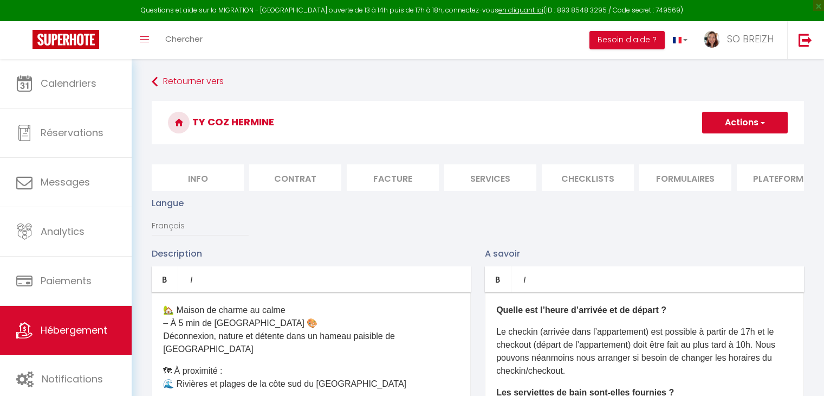
type input "C:\fakepath\IMG_20250801_143532.jpg"
checkbox input "true"
checkbox input "false"
